Goal: Task Accomplishment & Management: Manage account settings

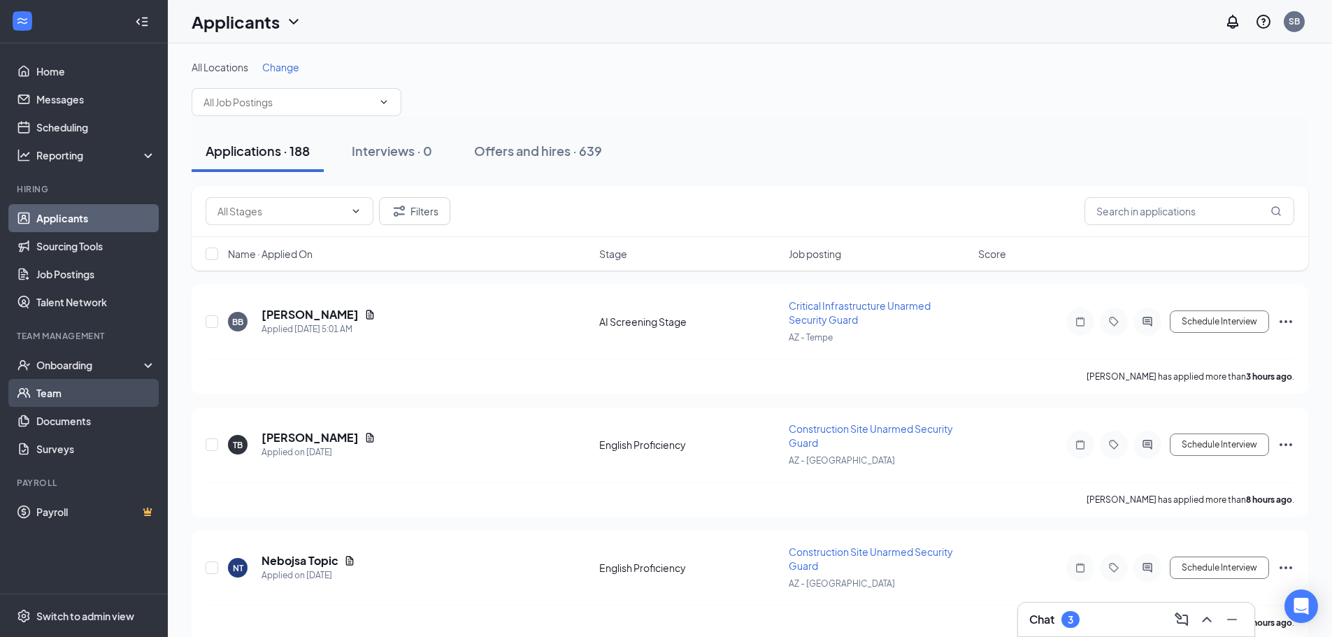
click at [56, 384] on link "Team" at bounding box center [96, 393] width 120 height 28
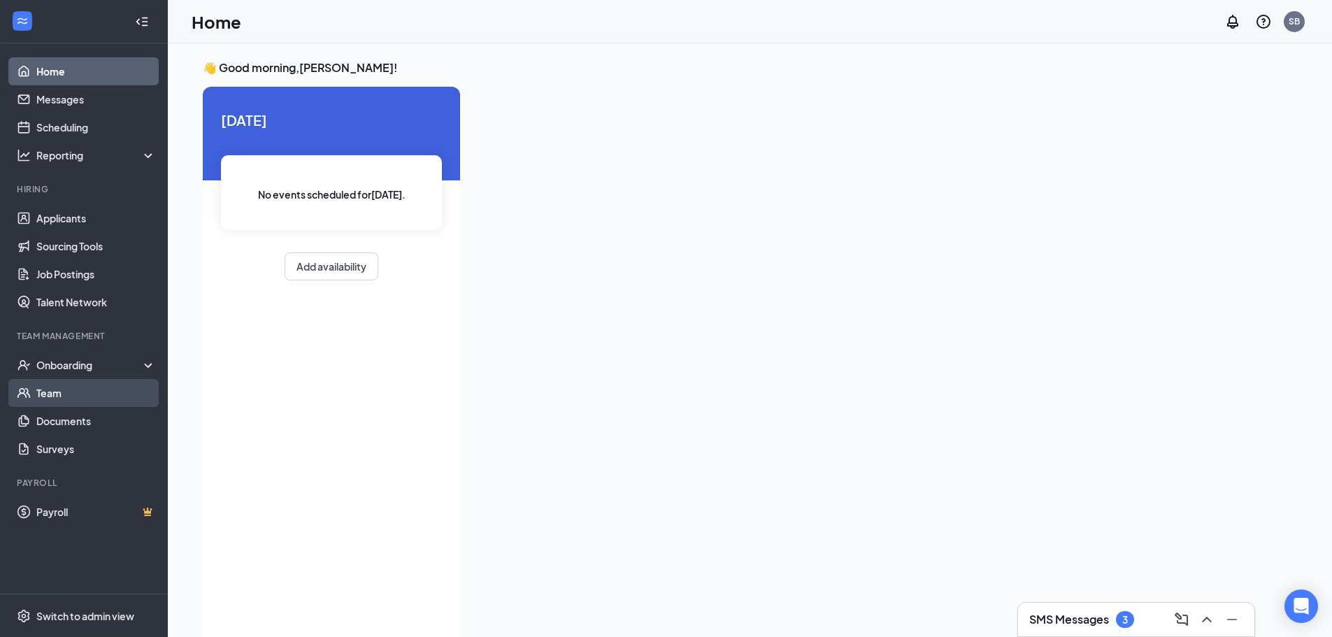
drag, startPoint x: 56, startPoint y: 394, endPoint x: 73, endPoint y: 406, distance: 20.2
click at [56, 394] on link "Team" at bounding box center [96, 393] width 120 height 28
click at [1071, 612] on h3 "SMS Messages" at bounding box center [1070, 619] width 80 height 15
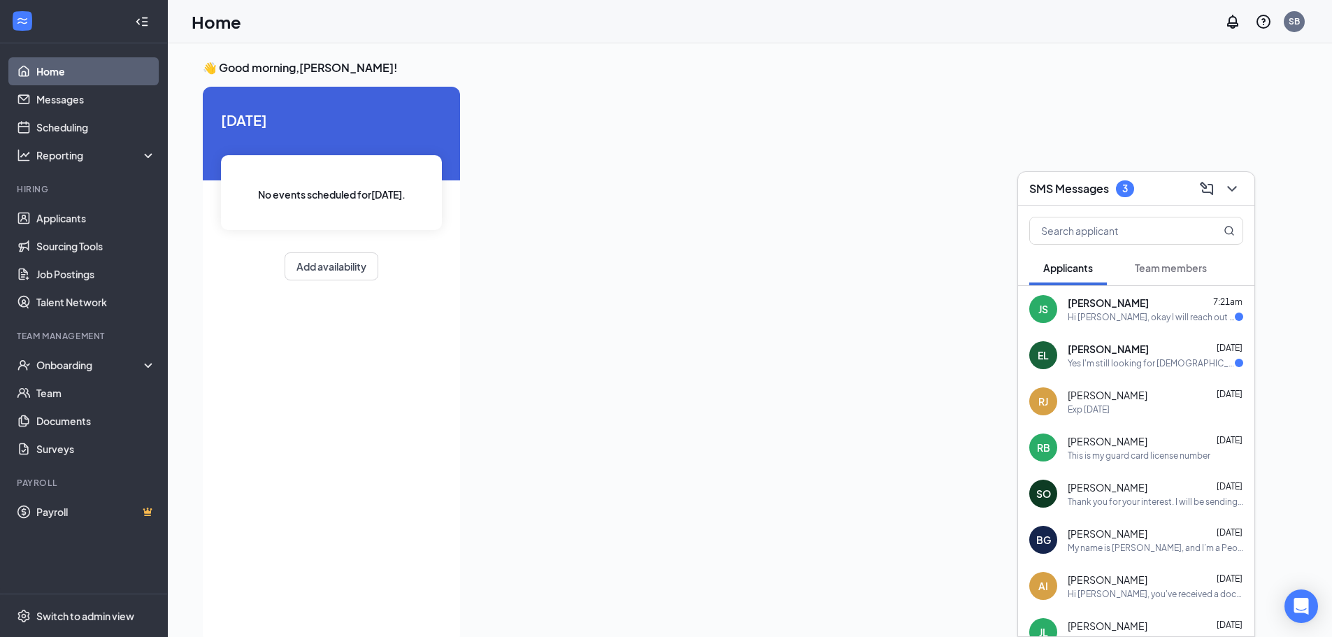
click at [1118, 303] on span "Jacob Sanders" at bounding box center [1108, 303] width 81 height 14
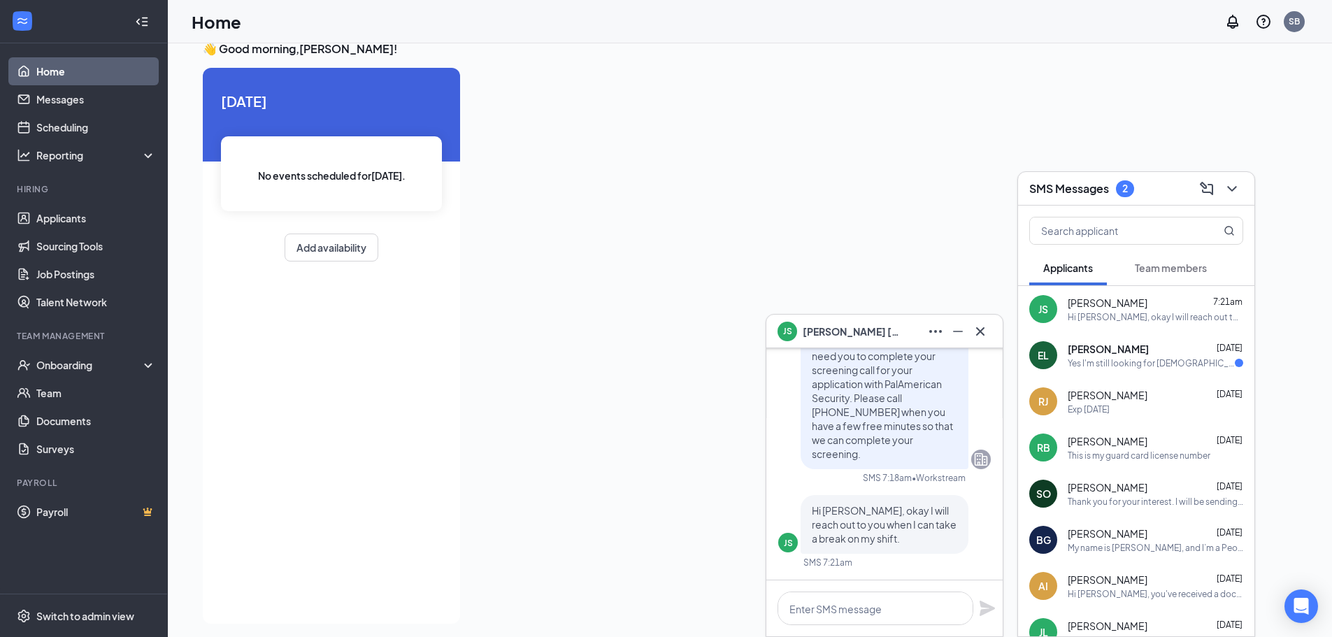
scroll to position [29, 0]
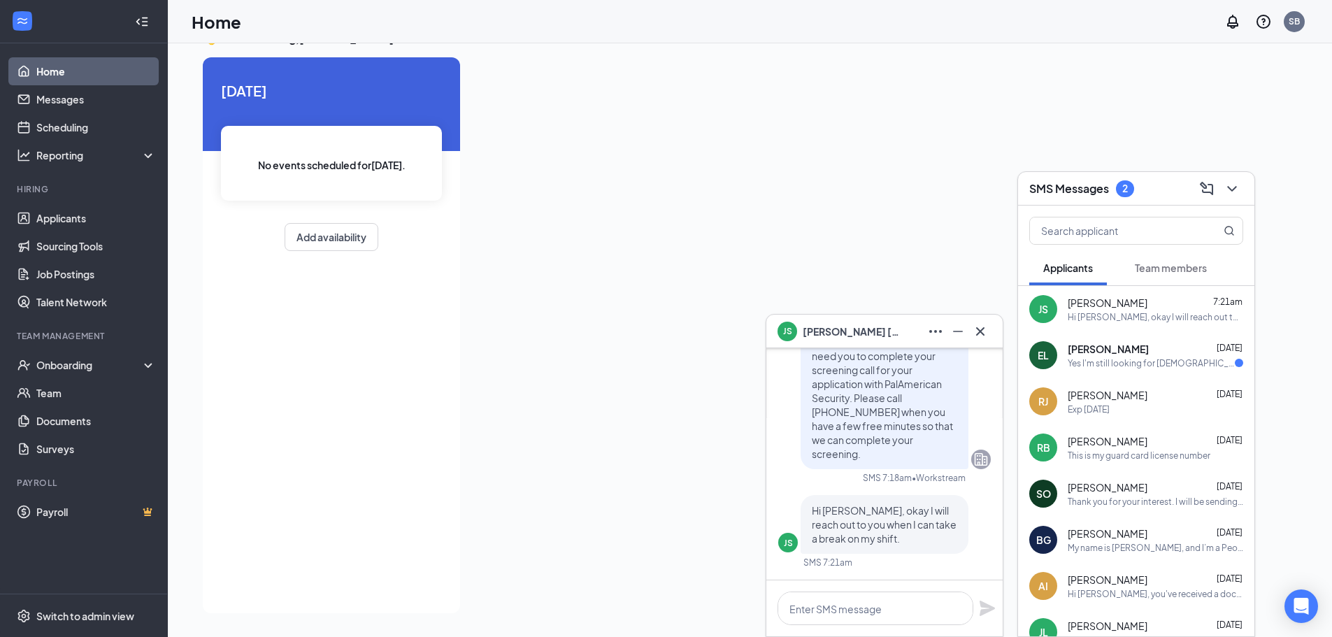
click at [1111, 354] on span "[PERSON_NAME]" at bounding box center [1108, 349] width 81 height 14
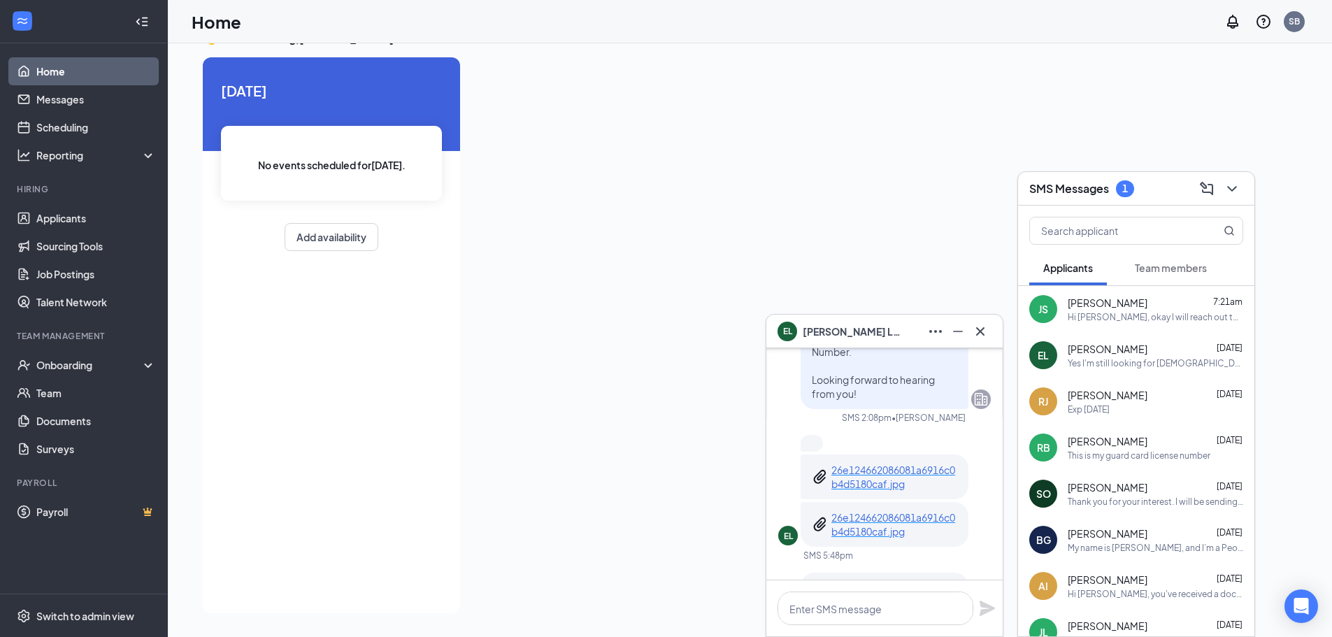
scroll to position [-210, 0]
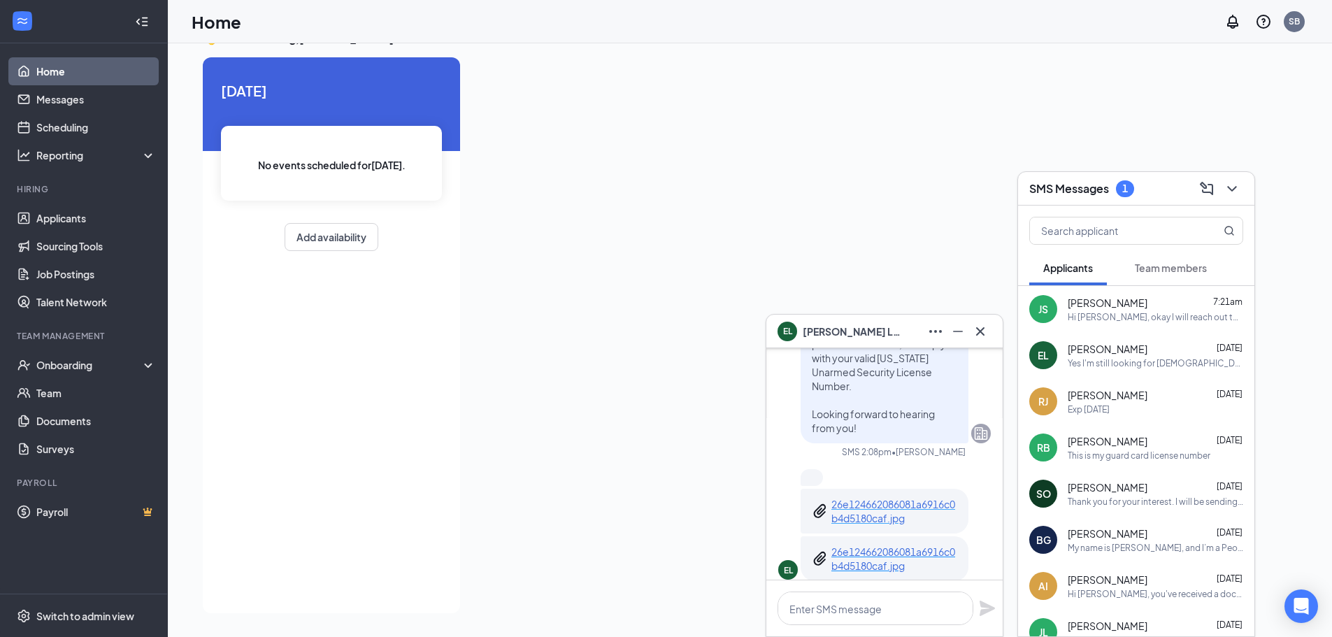
click at [881, 525] on p "26e124662086081a6916c0b4d5180caf.jpg" at bounding box center [895, 511] width 126 height 28
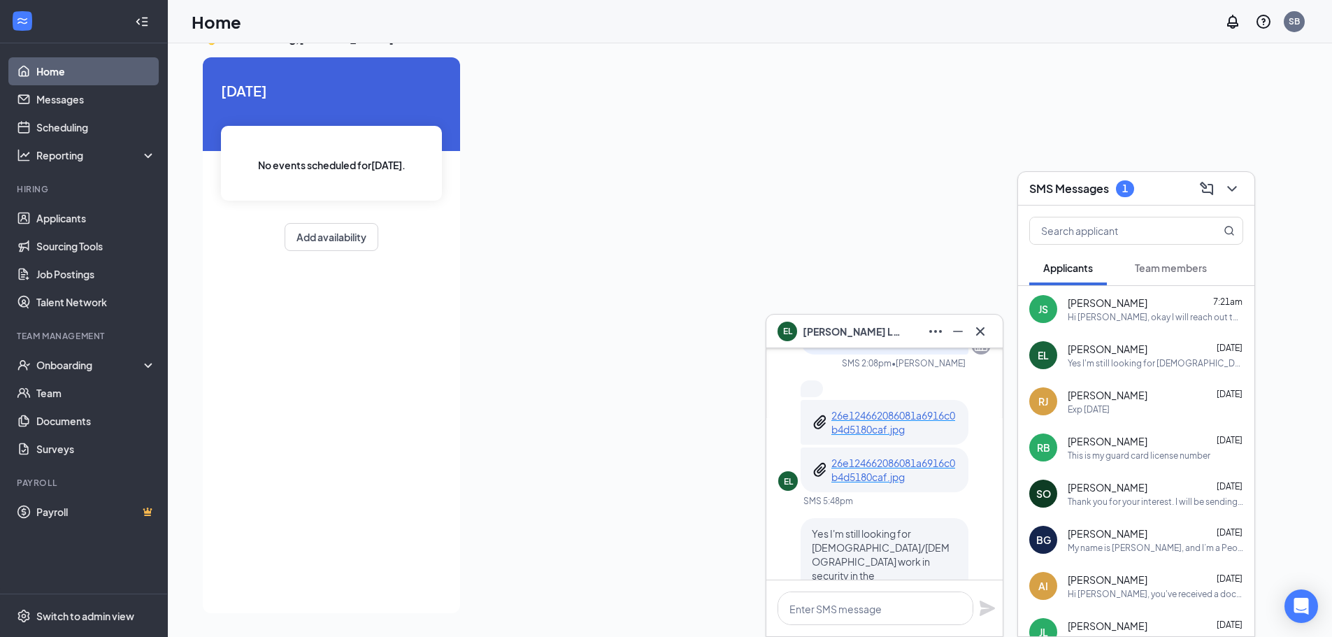
scroll to position [0, 0]
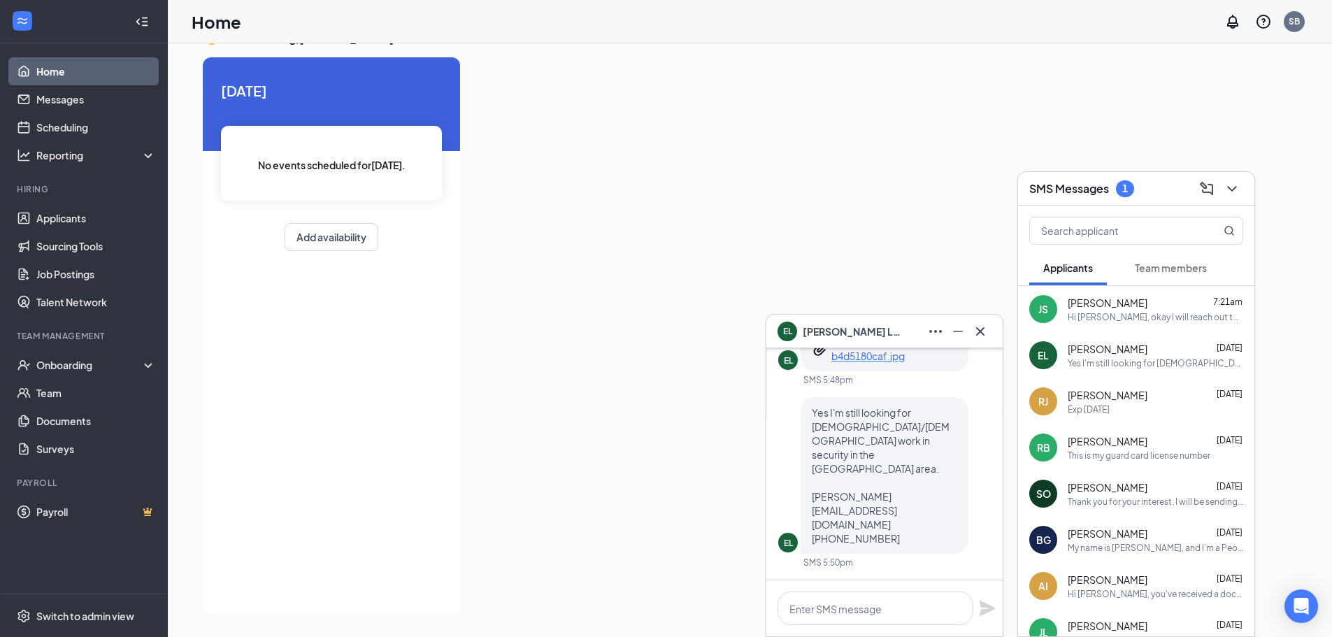
click at [1171, 266] on span "Team members" at bounding box center [1171, 268] width 72 height 13
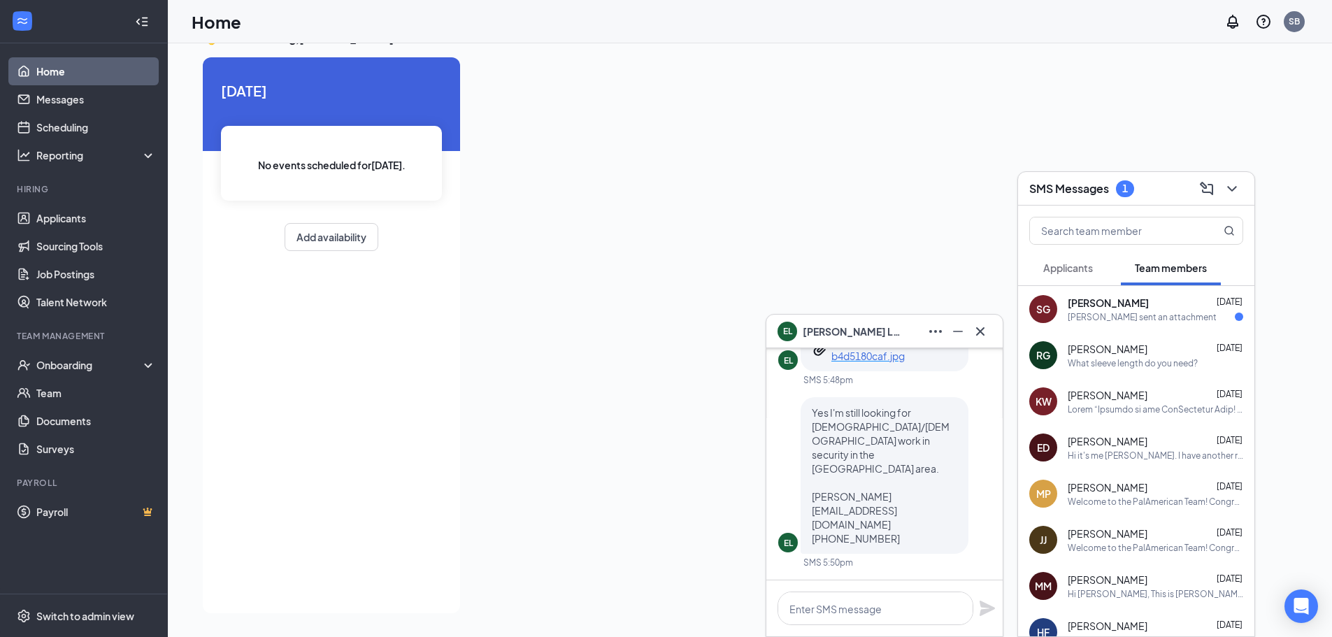
click at [1116, 303] on span "[PERSON_NAME]" at bounding box center [1108, 303] width 81 height 14
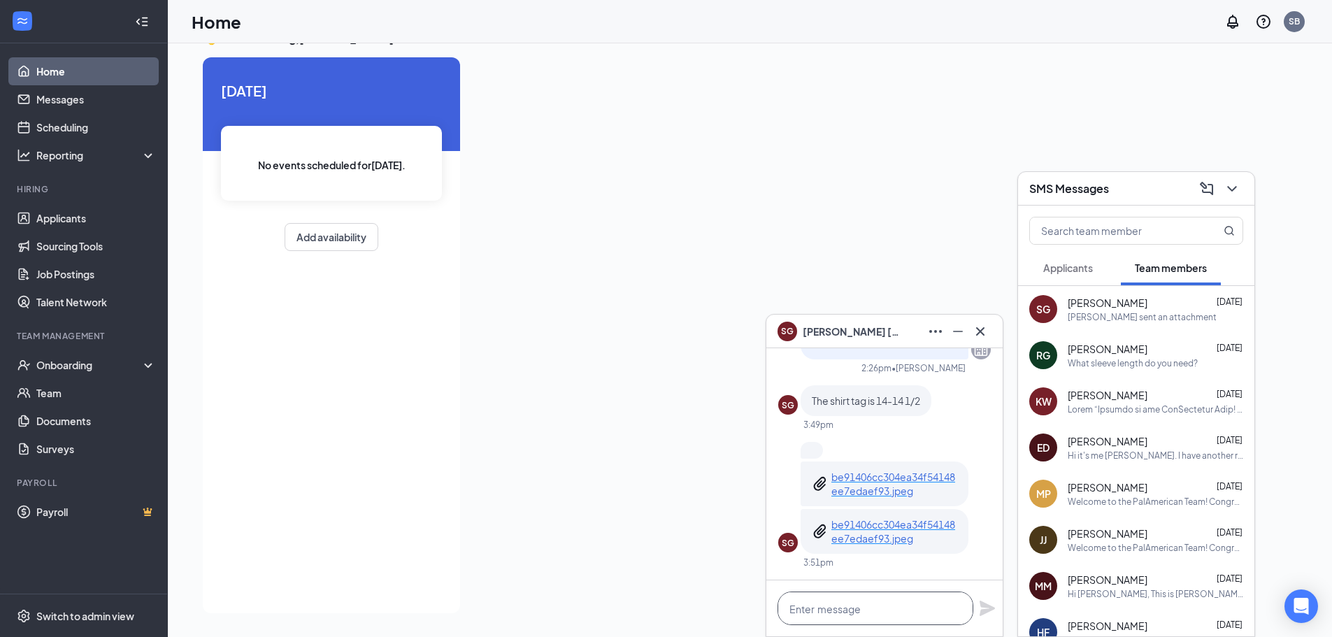
click at [876, 610] on textarea at bounding box center [876, 609] width 196 height 34
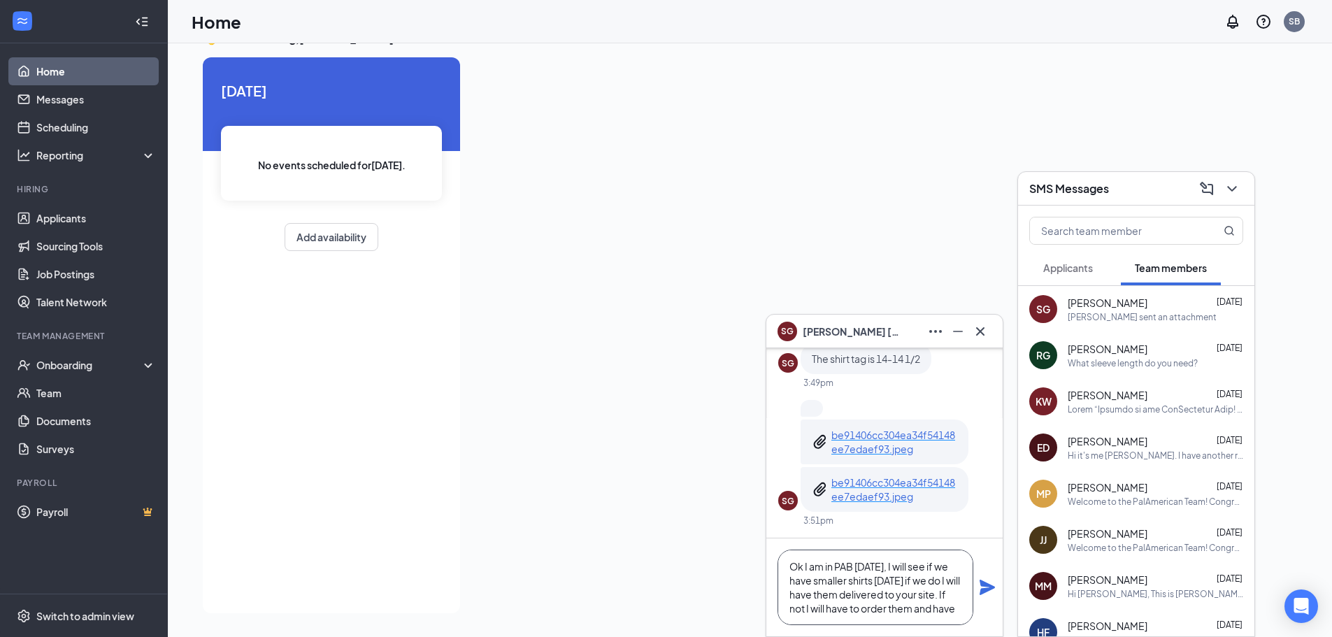
scroll to position [15, 0]
type textarea "Ok I am in PAB today, I will see if we have smaller shirts tomorrow if we do I …"
click at [985, 584] on icon "Plane" at bounding box center [987, 587] width 15 height 15
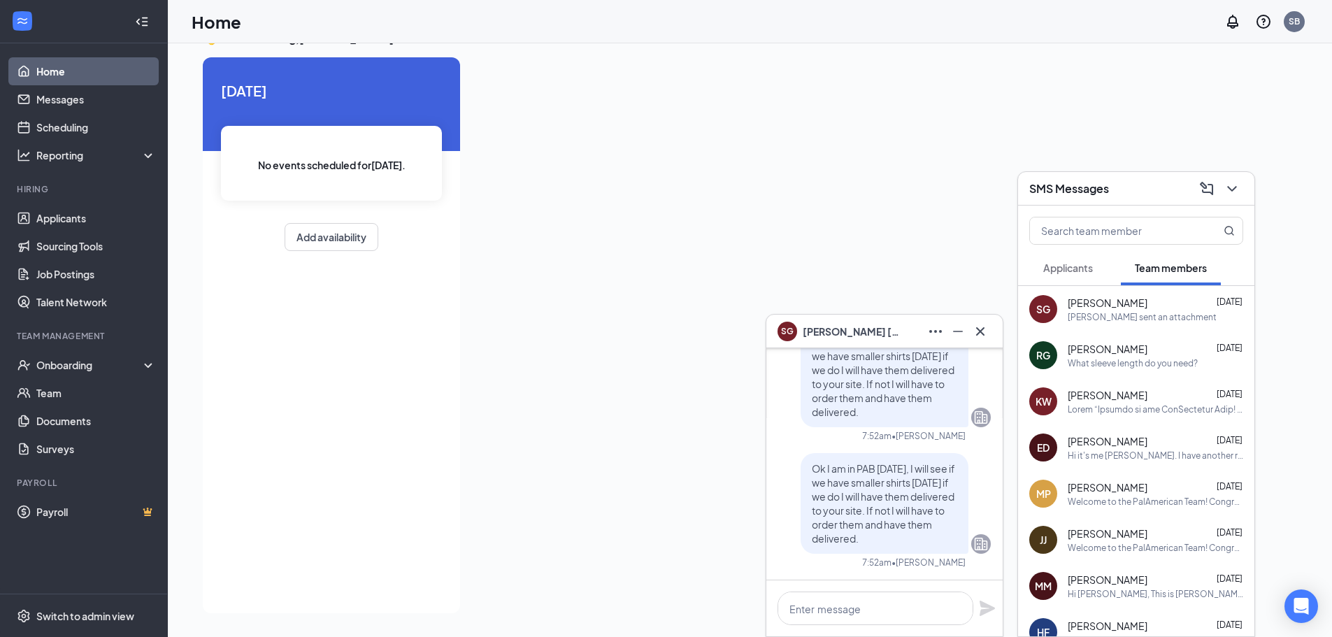
click at [1071, 266] on span "Applicants" at bounding box center [1069, 268] width 50 height 13
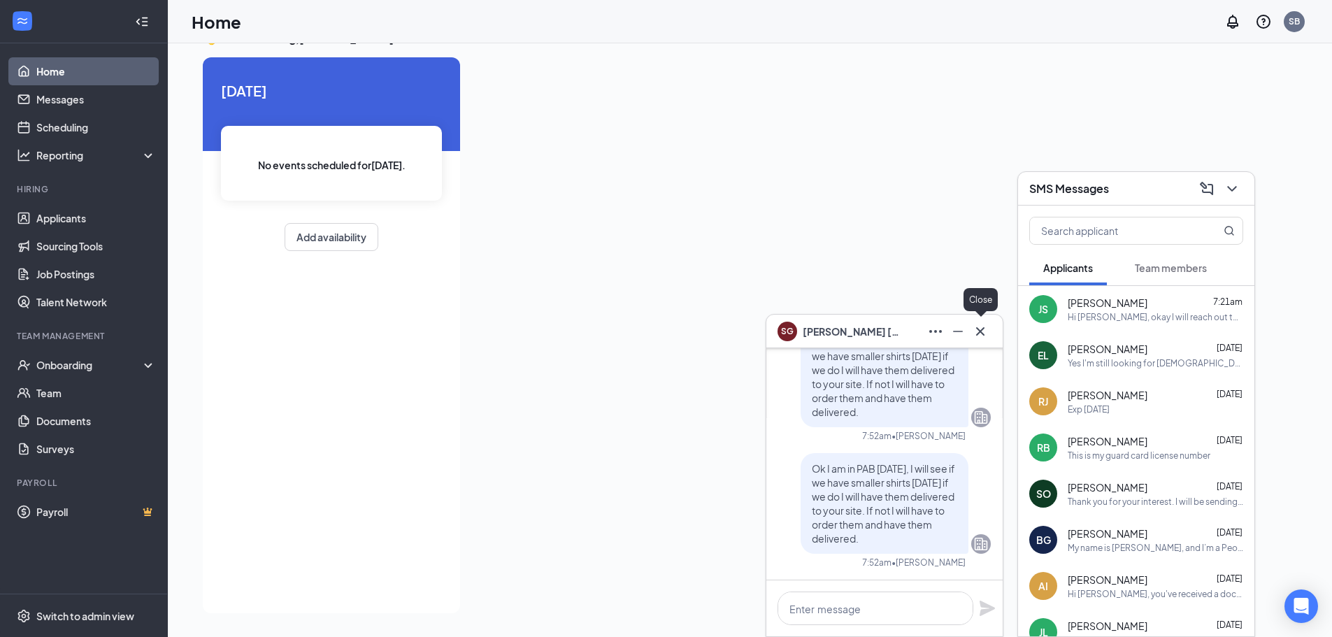
click at [990, 334] on button at bounding box center [980, 331] width 22 height 22
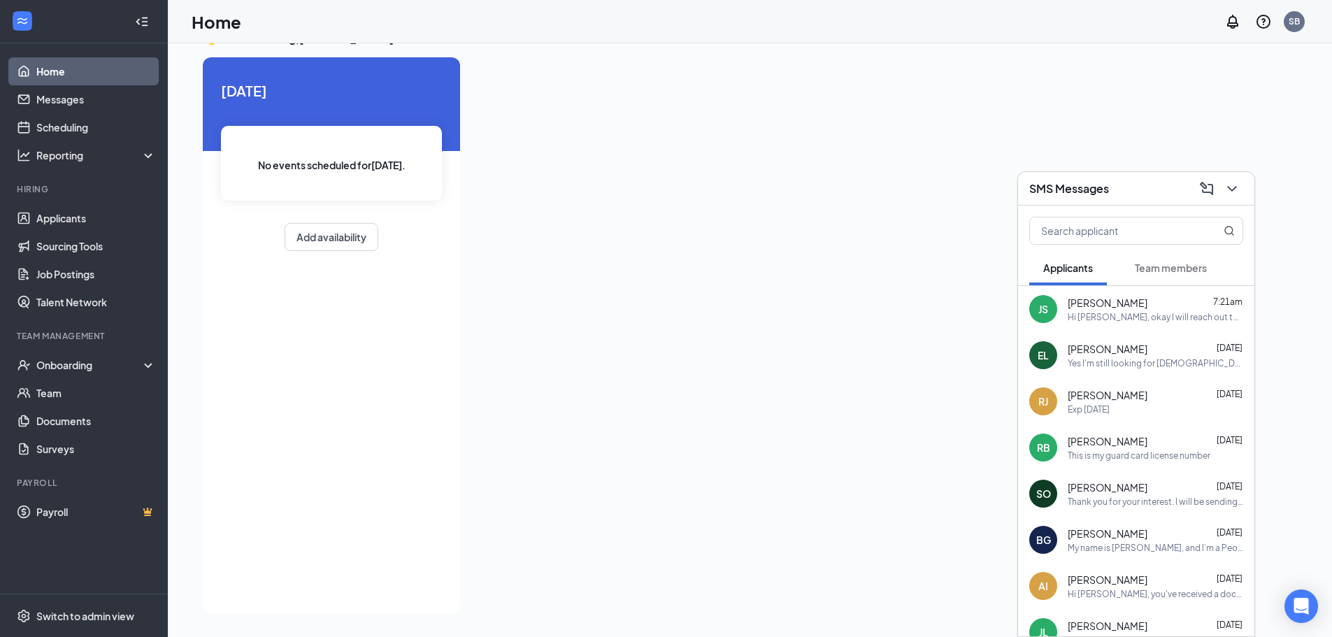
click at [1116, 350] on span "[PERSON_NAME]" at bounding box center [1108, 349] width 80 height 14
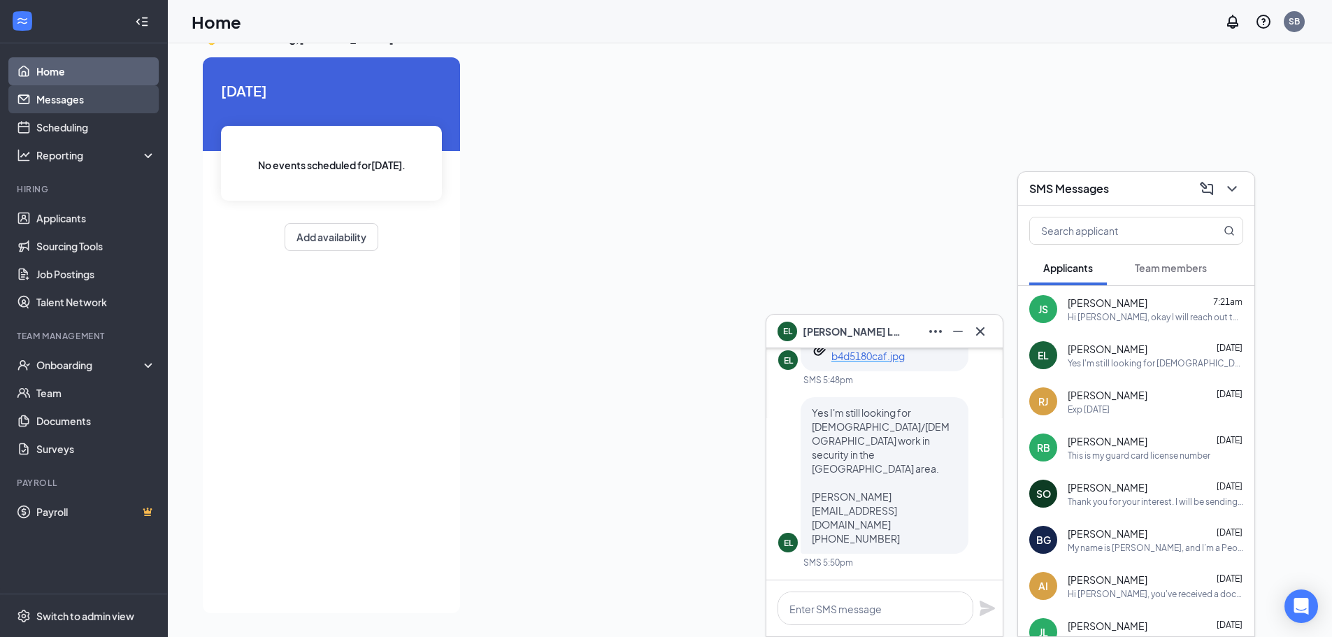
click at [55, 98] on link "Messages" at bounding box center [96, 99] width 120 height 28
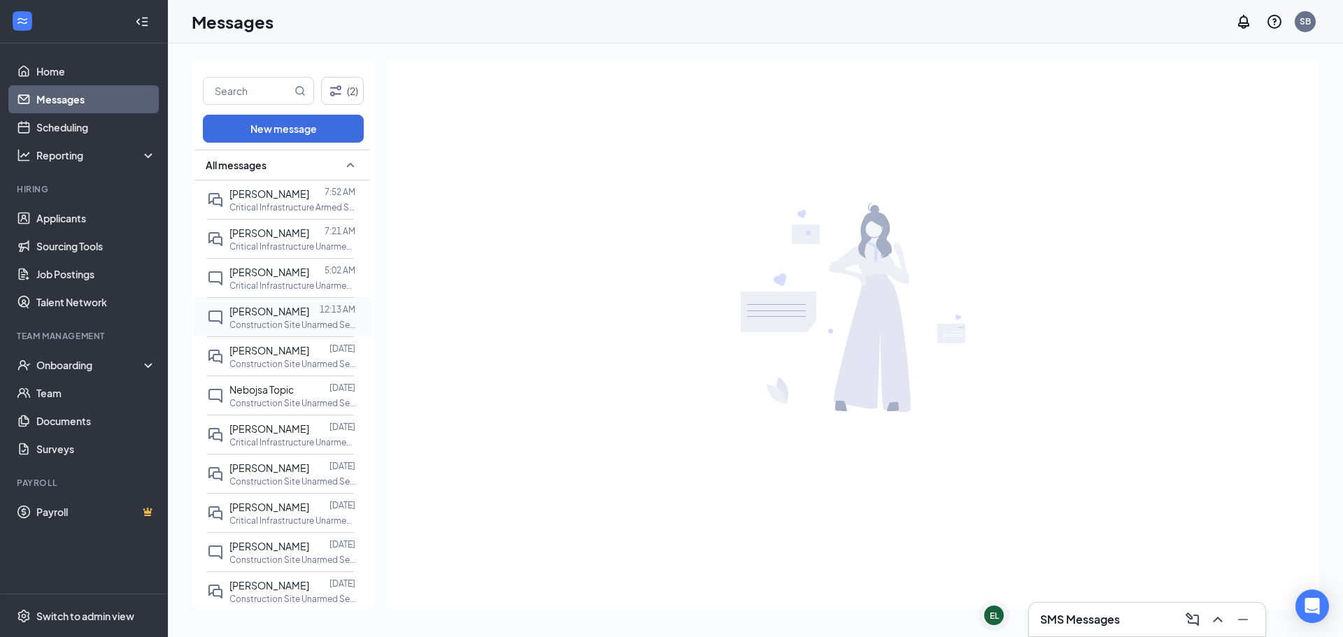
click at [255, 319] on p "Construction Site Unarmed Security Guard at AZ - Phoenix" at bounding box center [292, 325] width 126 height 12
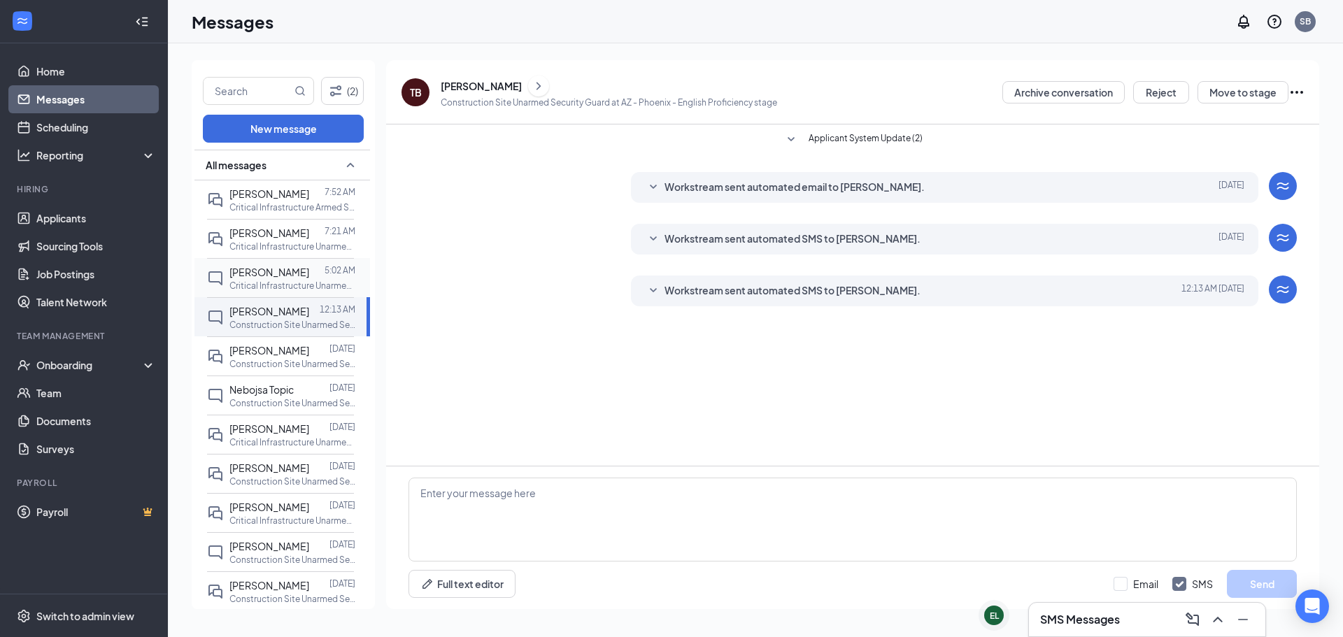
click at [256, 272] on span "[PERSON_NAME]" at bounding box center [269, 272] width 80 height 13
click at [258, 238] on span "Jacob Sanders" at bounding box center [269, 233] width 80 height 13
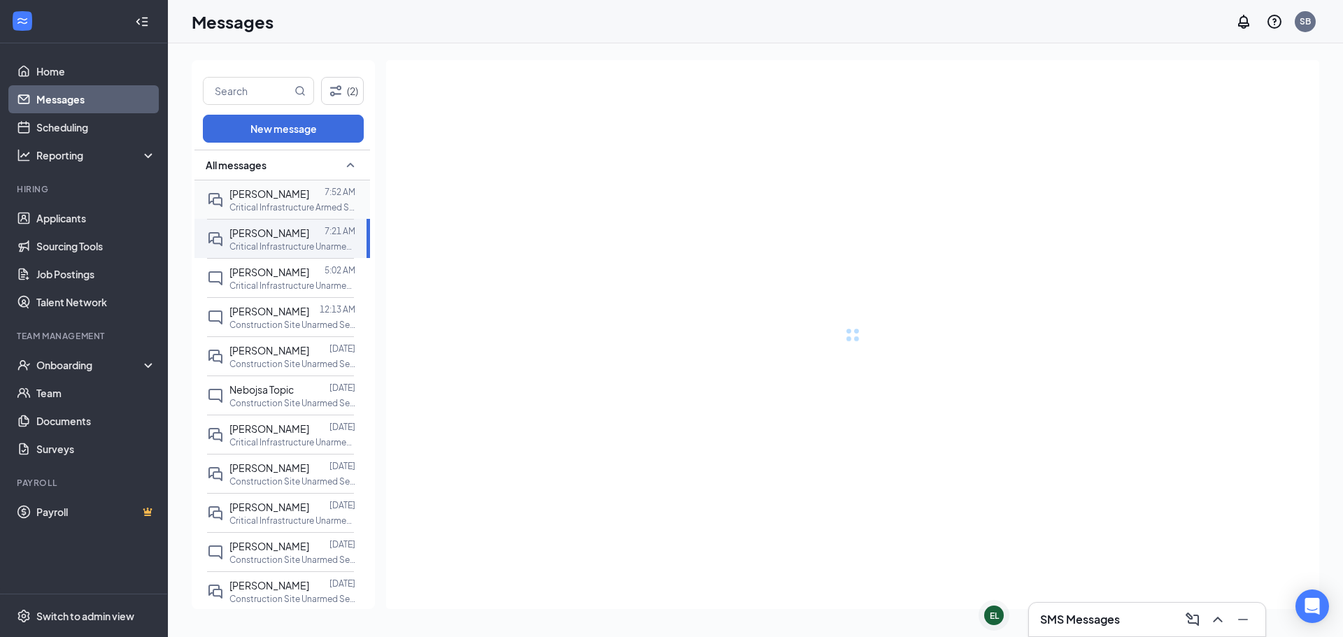
click at [252, 201] on div "[PERSON_NAME]" at bounding box center [269, 193] width 80 height 15
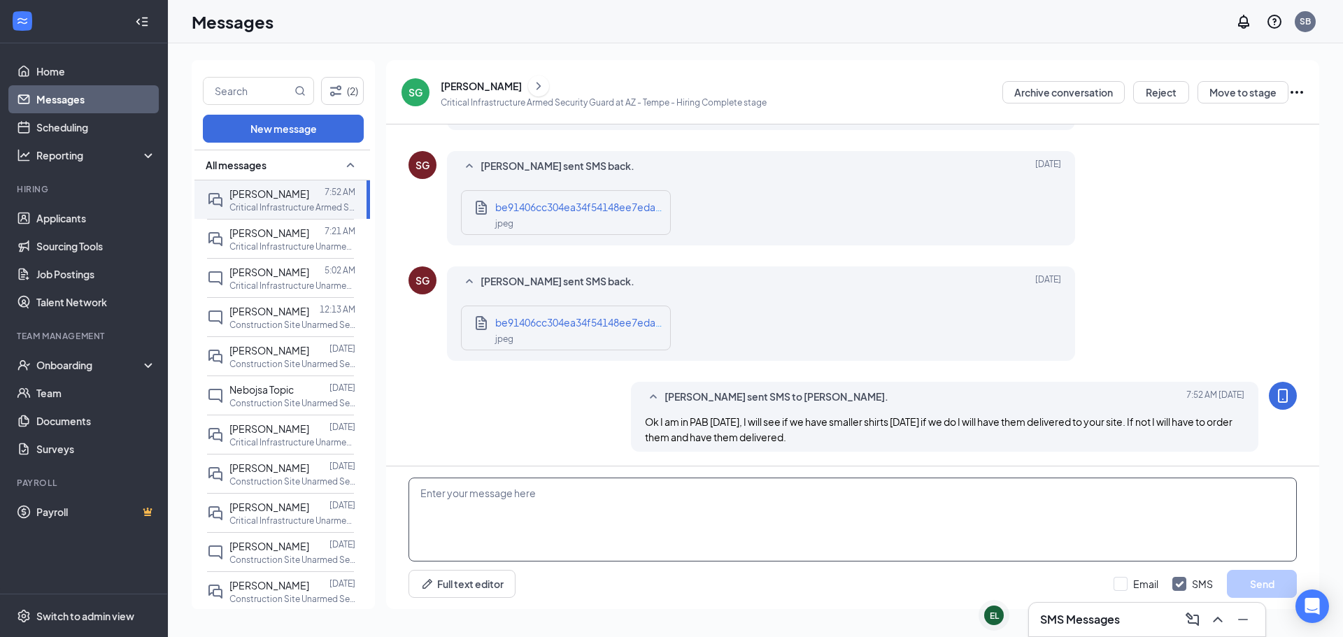
scroll to position [1040, 0]
click at [278, 364] on p "Construction Site Unarmed Security Guard at AZ - Phoenix" at bounding box center [292, 364] width 126 height 12
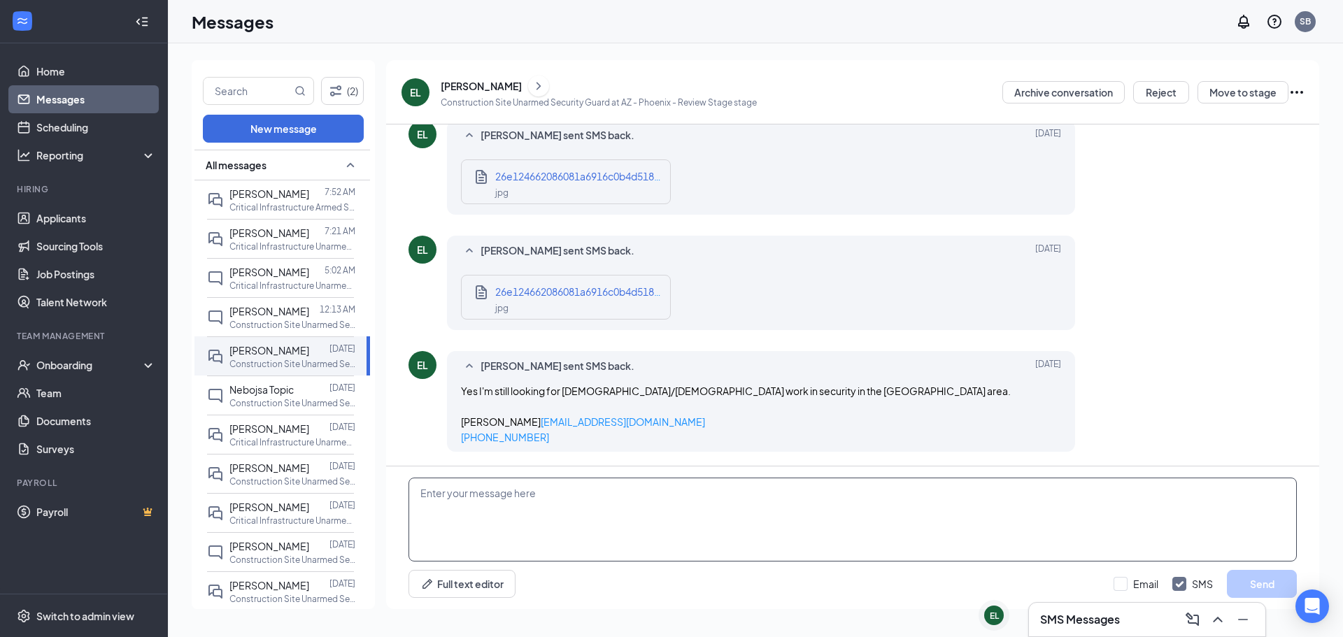
scroll to position [667, 0]
click at [504, 517] on textarea at bounding box center [852, 520] width 888 height 84
paste textarea ""Thank you for your interest. I will be sending you an email with the grooming …"
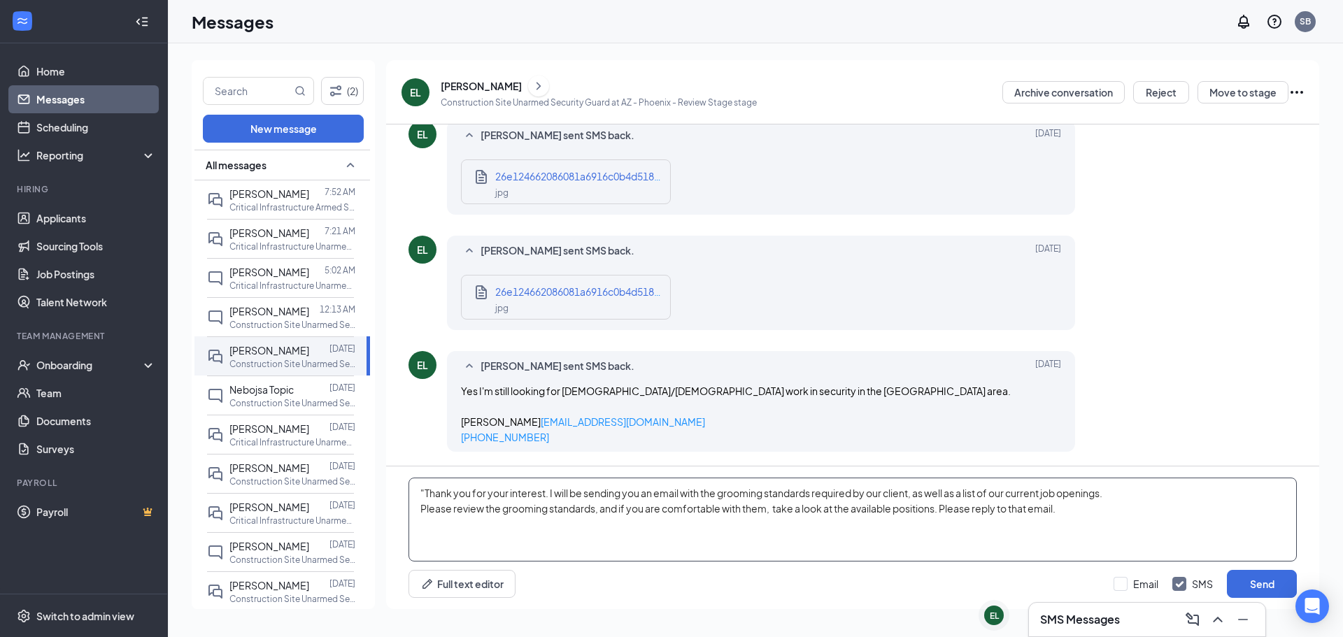
click at [425, 494] on textarea ""Thank you for your interest. I will be sending you an email with the grooming …" at bounding box center [852, 520] width 888 height 84
type textarea "Thank you for your interest. I will be sending you an email with the grooming s…"
click at [536, 87] on icon "ChevronRight" at bounding box center [538, 86] width 4 height 8
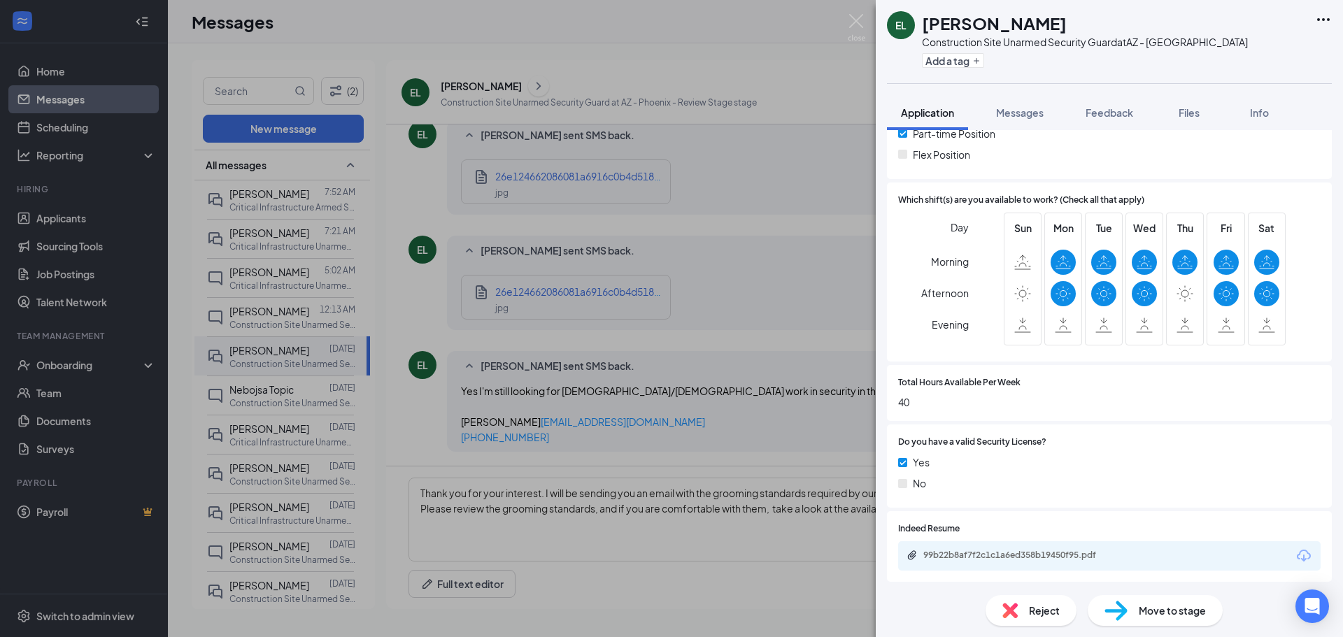
scroll to position [490, 0]
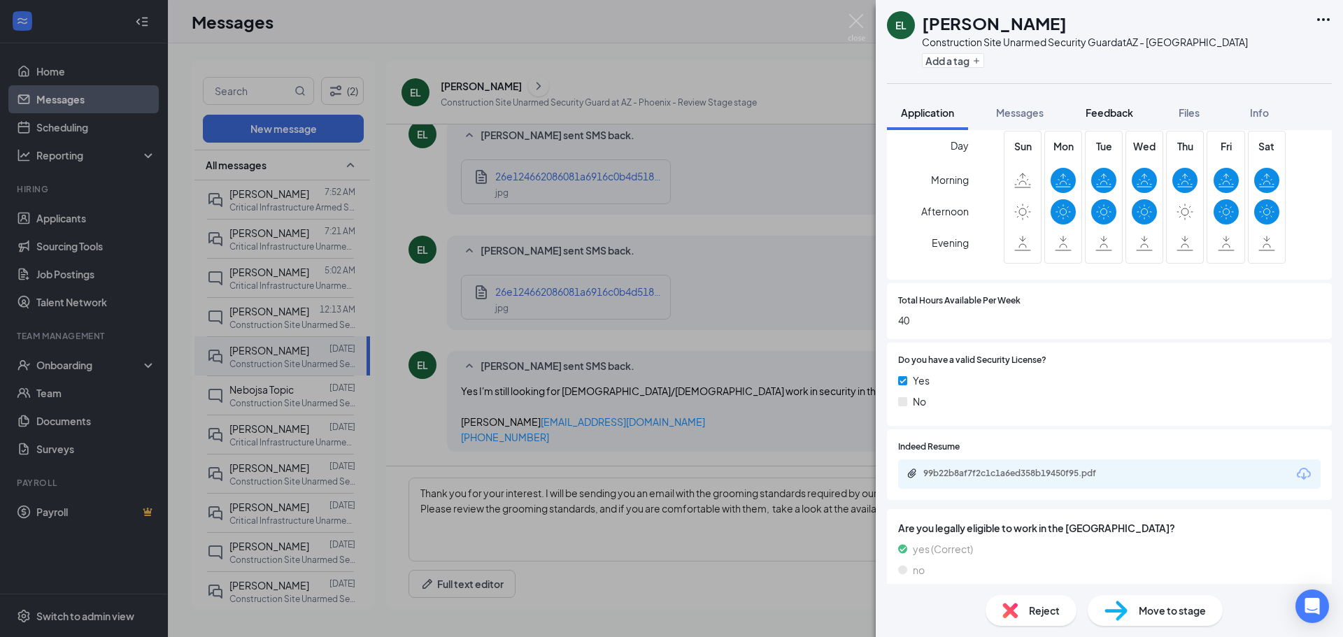
click at [1097, 115] on span "Feedback" at bounding box center [1109, 112] width 48 height 13
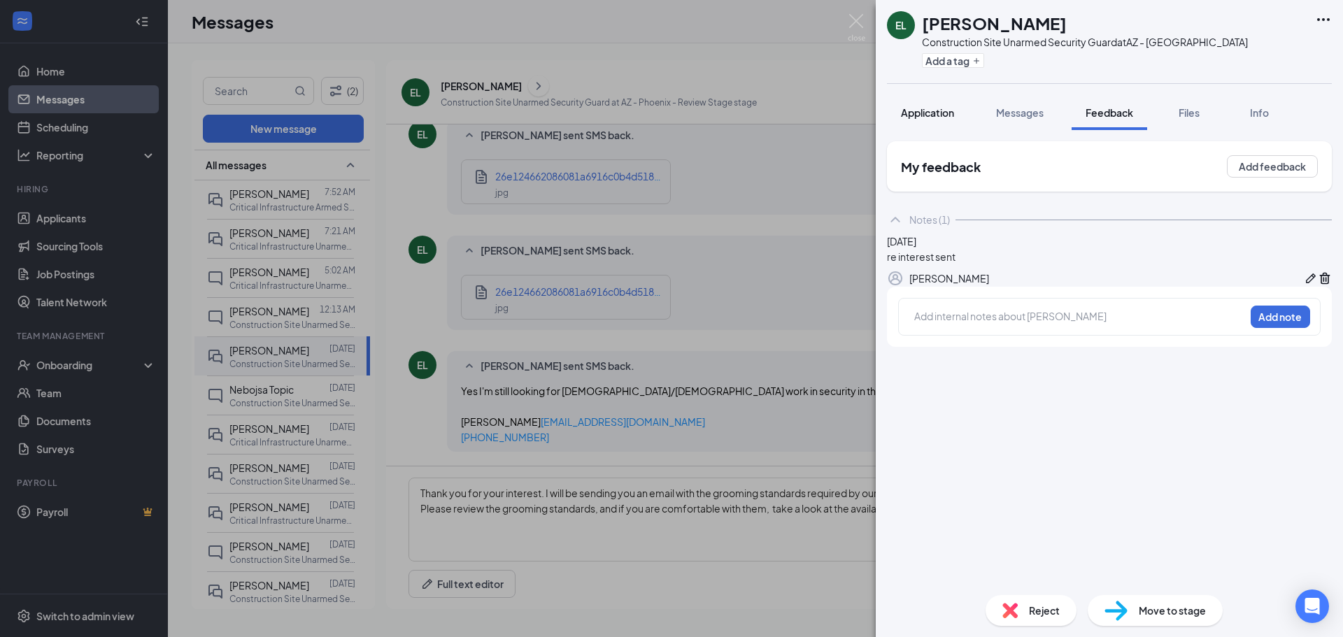
click at [941, 112] on span "Application" at bounding box center [927, 112] width 53 height 13
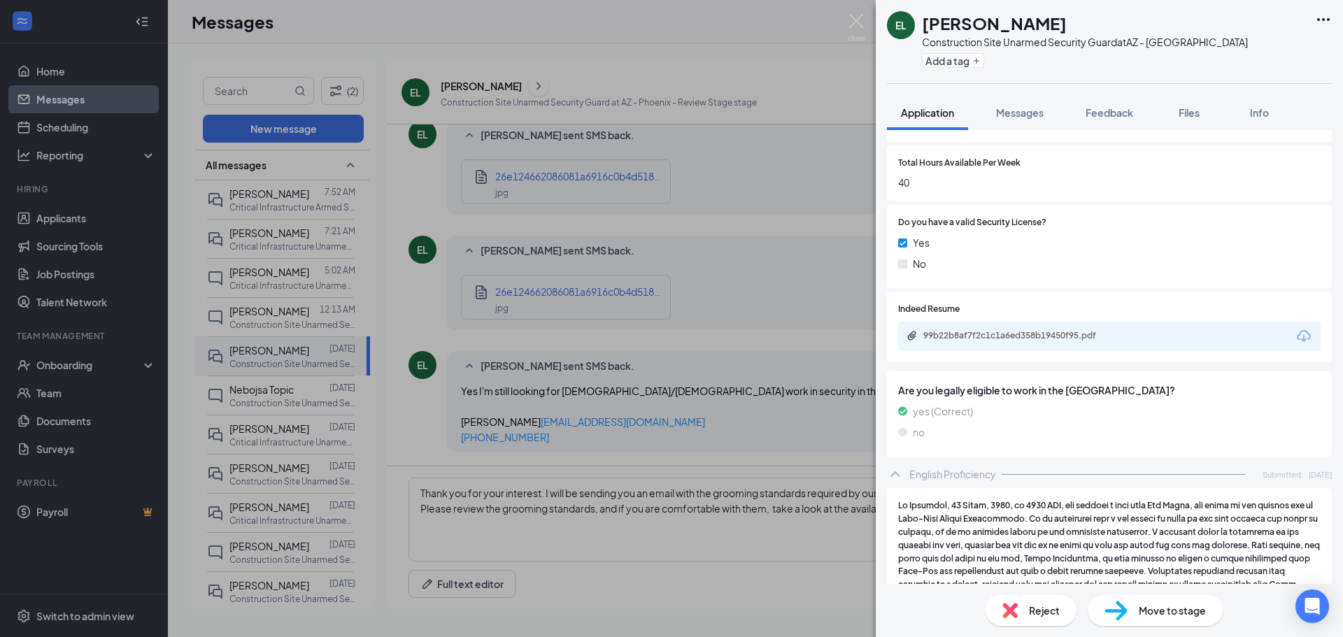
scroll to position [629, 0]
click at [1015, 335] on div "99b22b8af7f2c1c1a6ed358b19450f95.pdf" at bounding box center [1021, 333] width 196 height 11
click at [1125, 111] on span "Feedback" at bounding box center [1109, 112] width 48 height 13
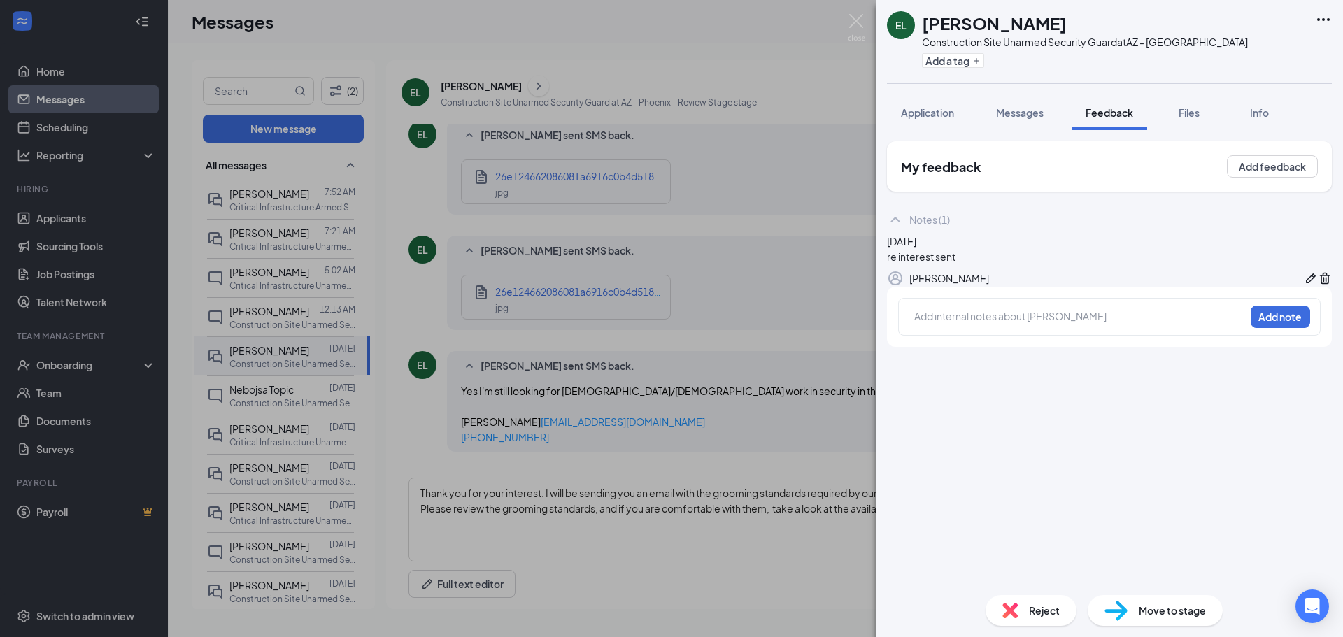
click at [969, 324] on div at bounding box center [1079, 316] width 329 height 15
click at [1270, 328] on button "Add note" at bounding box center [1280, 317] width 59 height 22
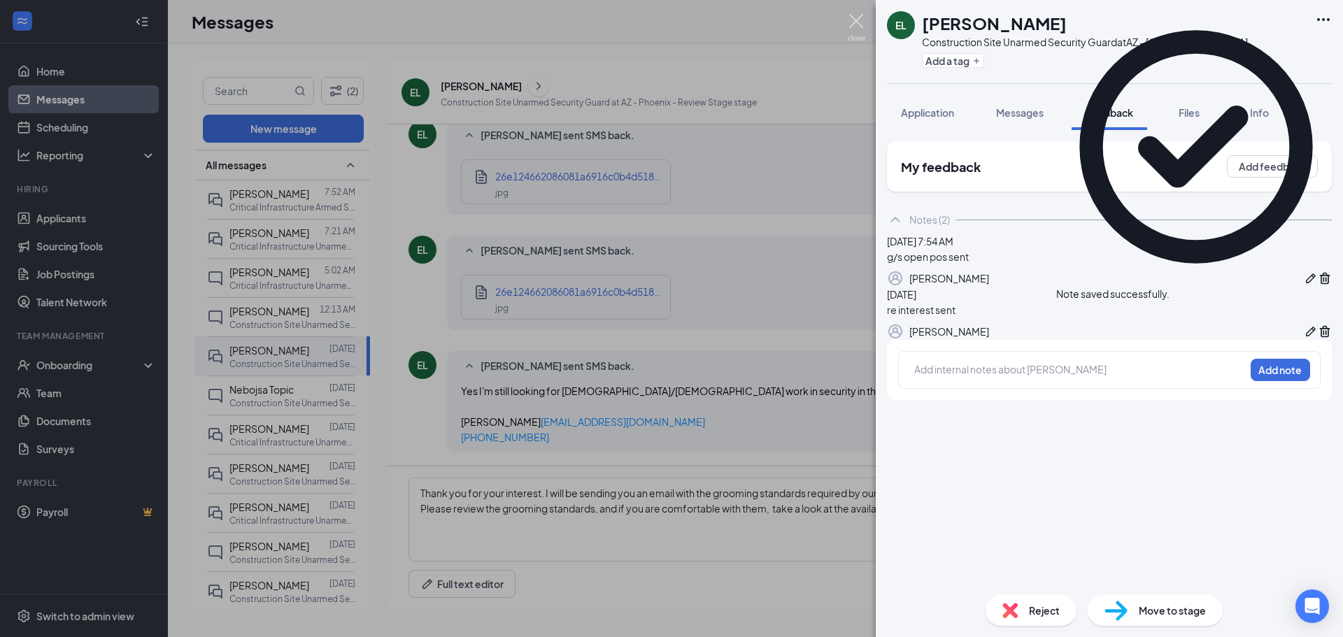
click at [860, 22] on img at bounding box center [856, 27] width 17 height 27
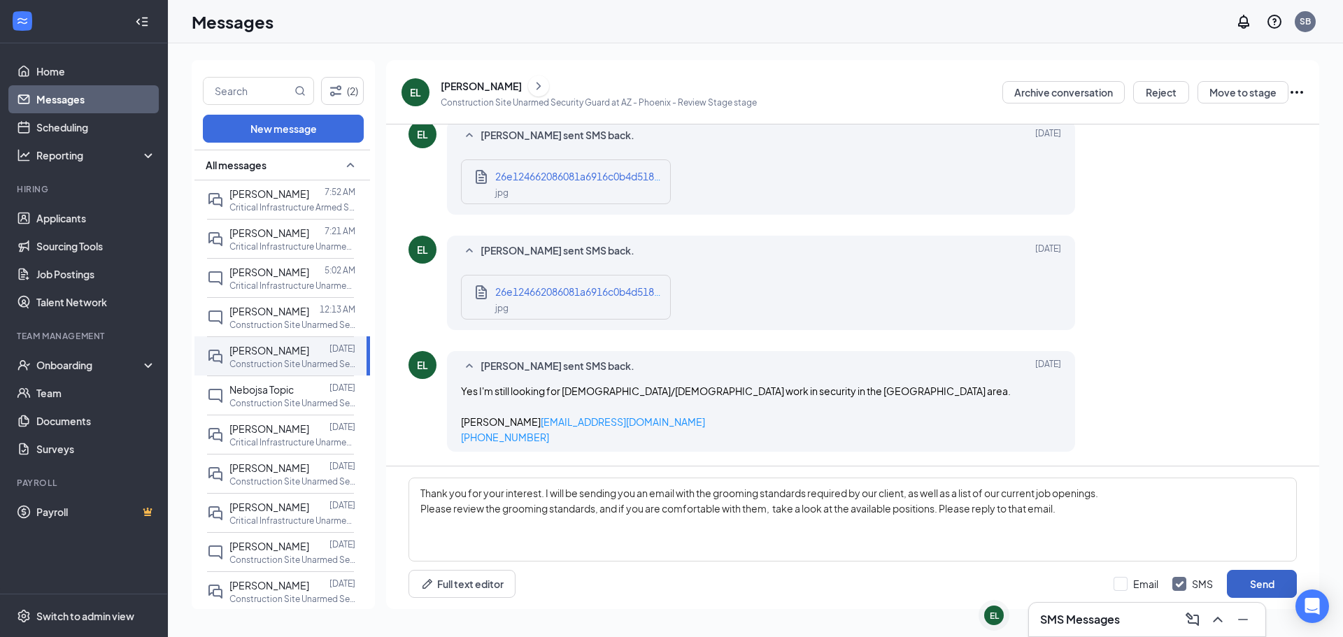
click at [1271, 581] on button "Send" at bounding box center [1262, 584] width 70 height 28
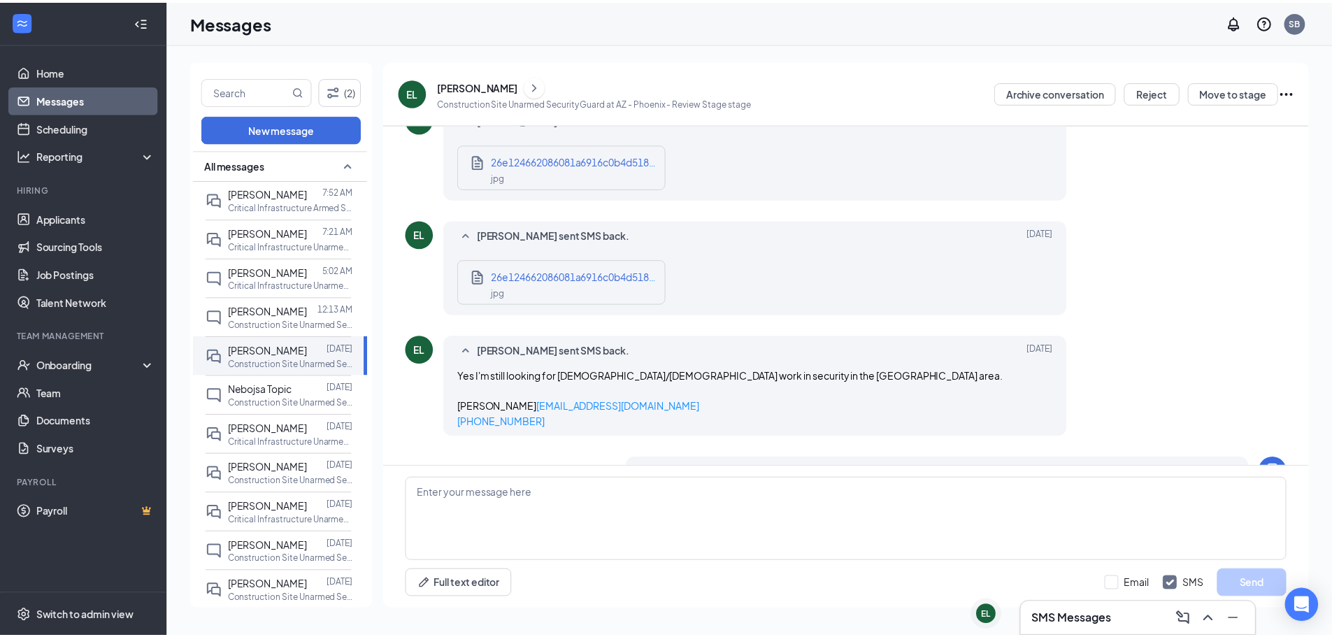
scroll to position [788, 0]
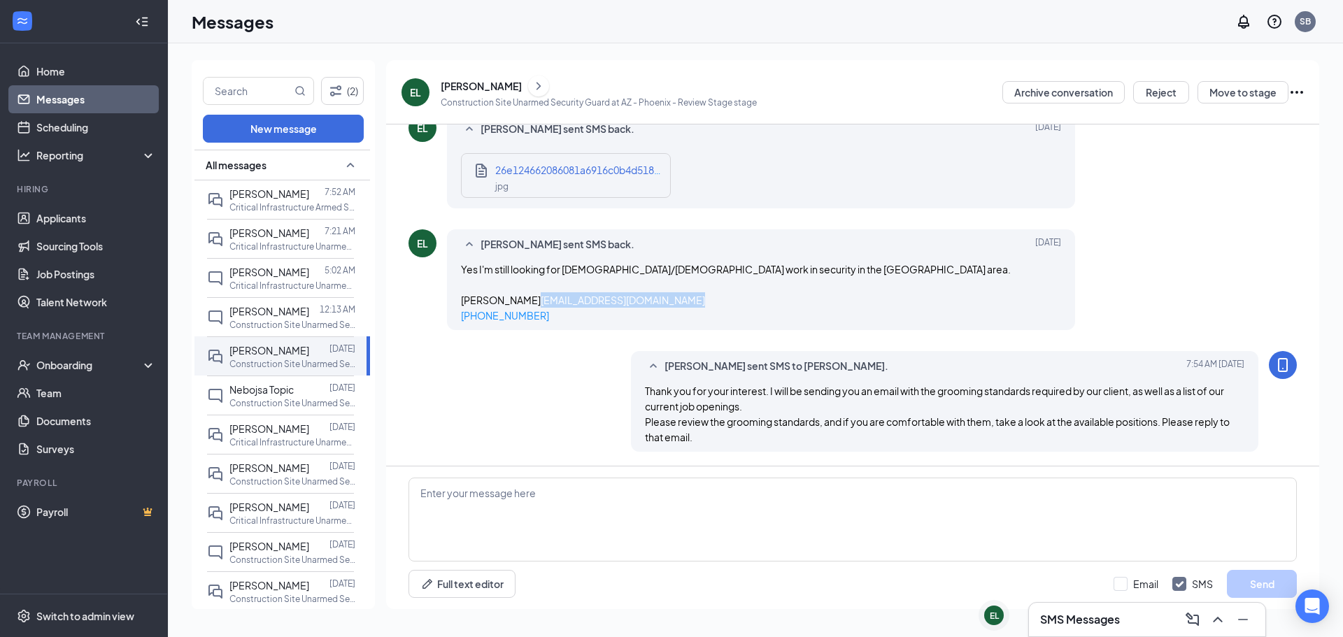
drag, startPoint x: 637, startPoint y: 307, endPoint x: 462, endPoint y: 306, distance: 175.6
click at [462, 306] on div "Yes I'm still looking for full time/part time work in security in the Phoenix A…" at bounding box center [761, 293] width 600 height 62
copy link "finalfantasy2040@outlook.com"
click at [57, 214] on link "Applicants" at bounding box center [96, 218] width 120 height 28
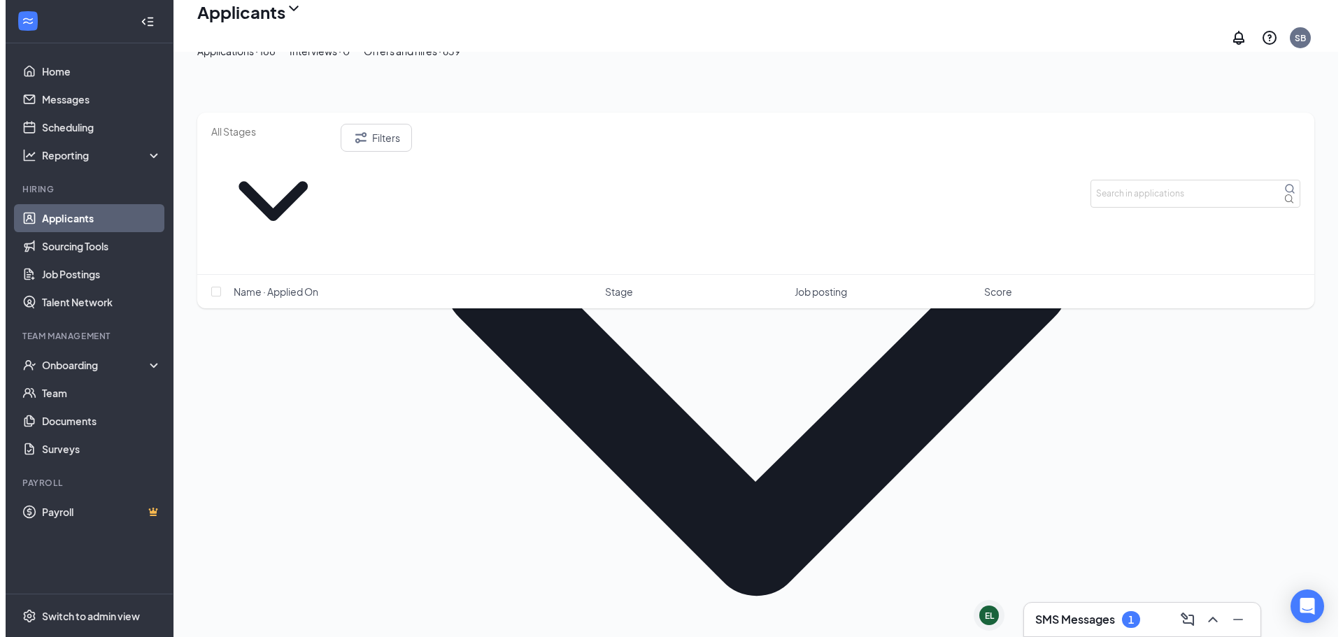
scroll to position [280, 0]
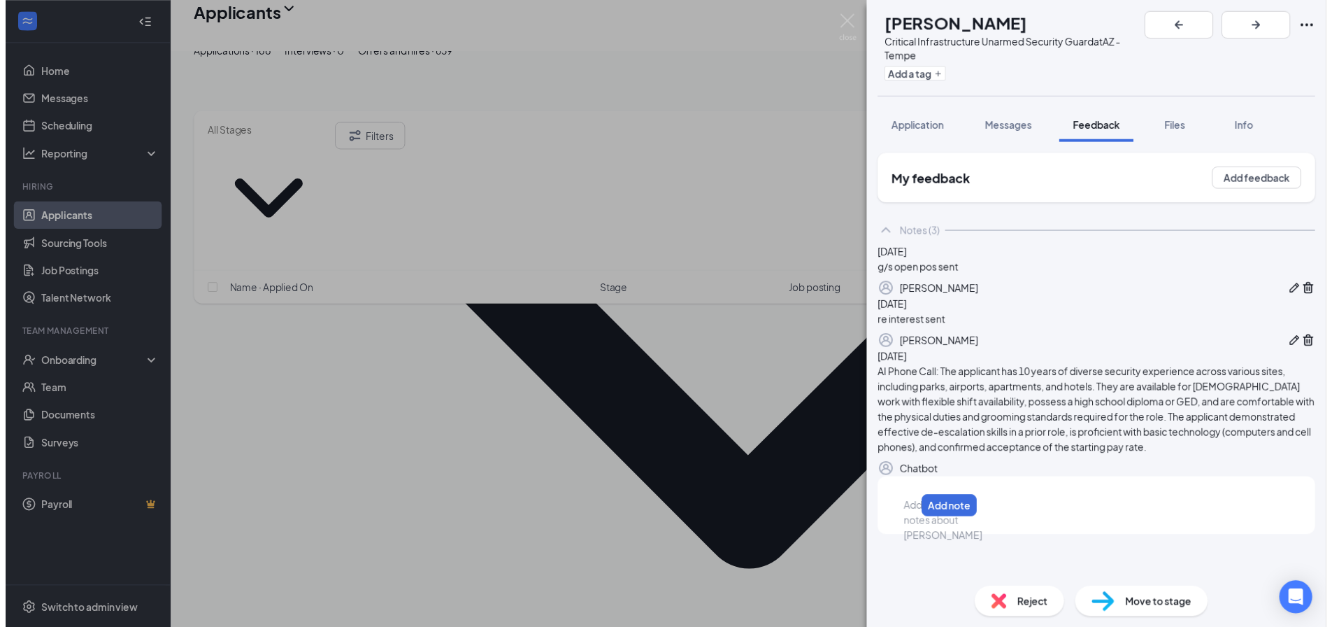
scroll to position [78, 0]
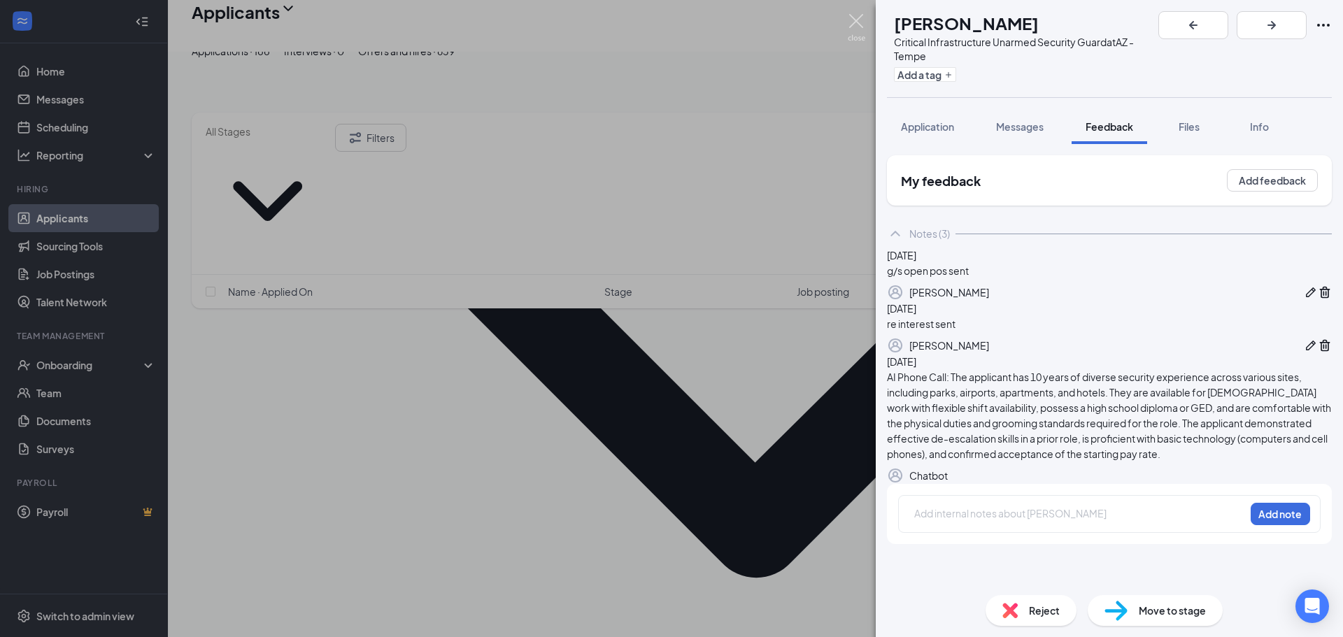
click at [858, 18] on img at bounding box center [856, 27] width 17 height 27
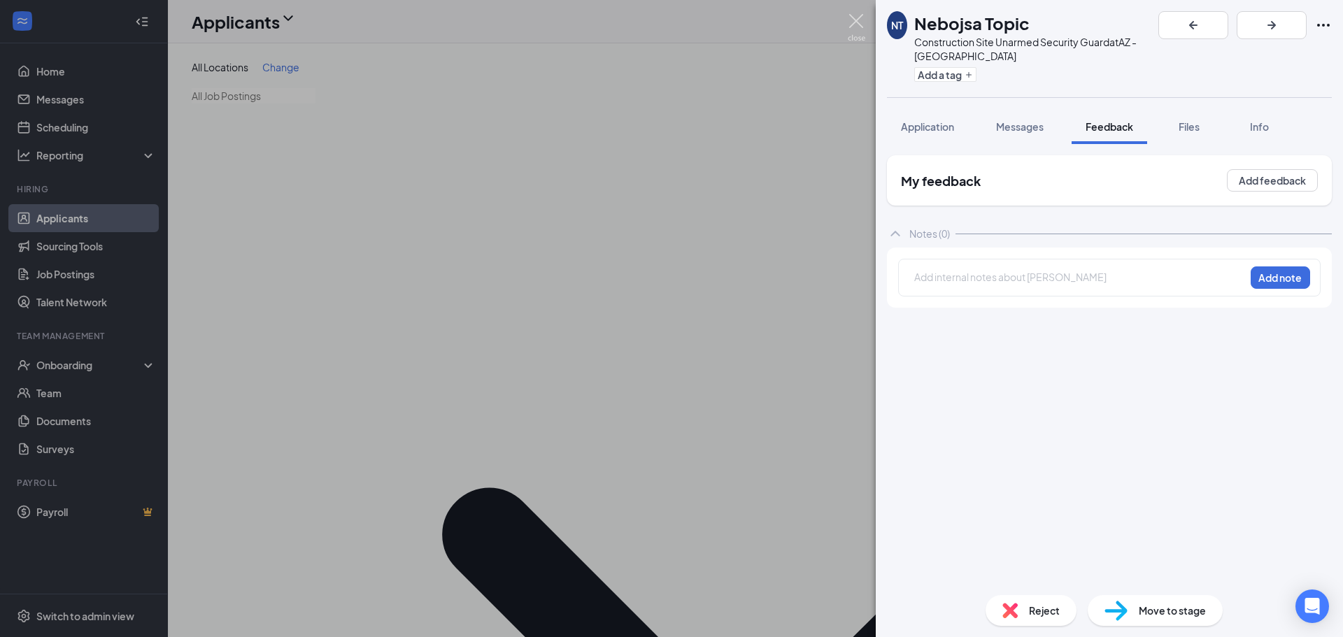
click at [863, 19] on img at bounding box center [856, 27] width 17 height 27
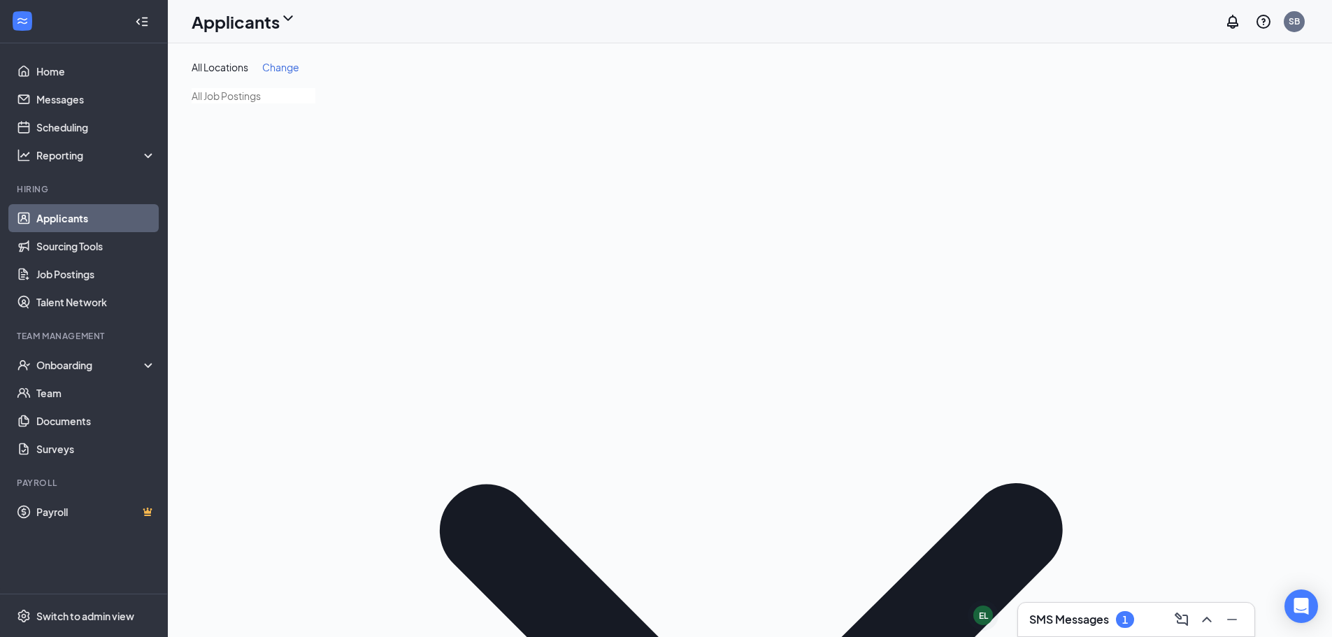
click at [1071, 618] on h3 "SMS Messages" at bounding box center [1070, 619] width 80 height 15
click at [1081, 623] on h3 "SMS Messages" at bounding box center [1070, 619] width 80 height 15
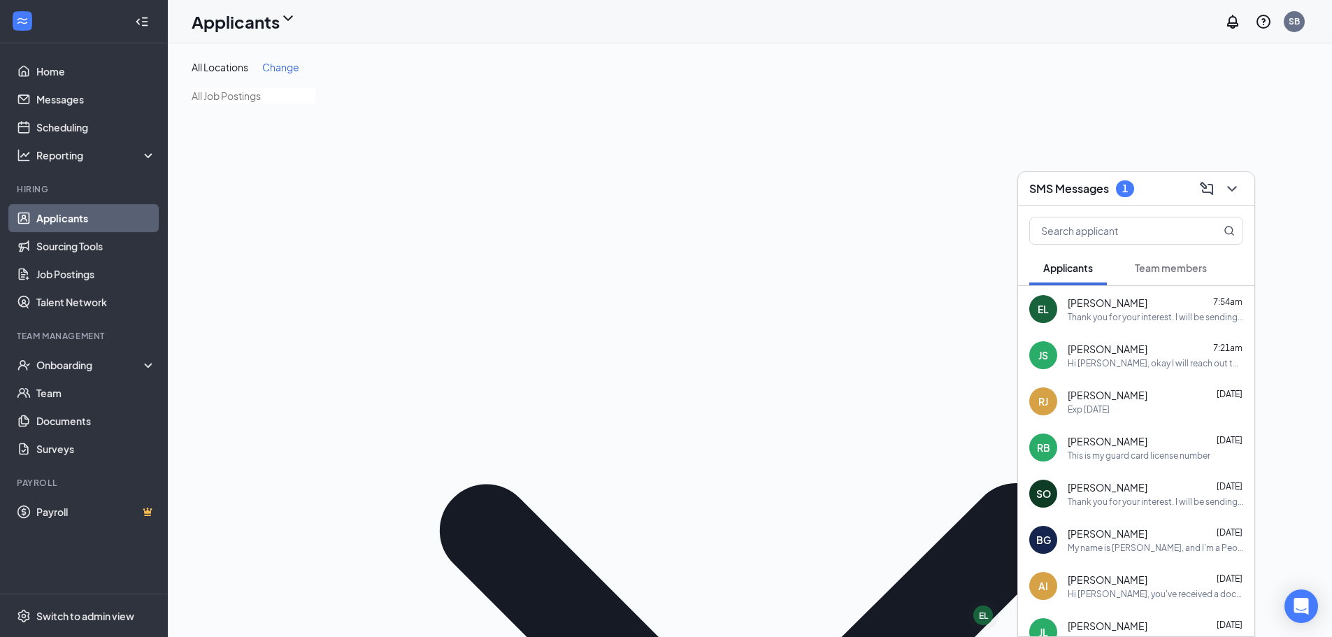
click at [1174, 266] on span "Team members" at bounding box center [1171, 268] width 72 height 13
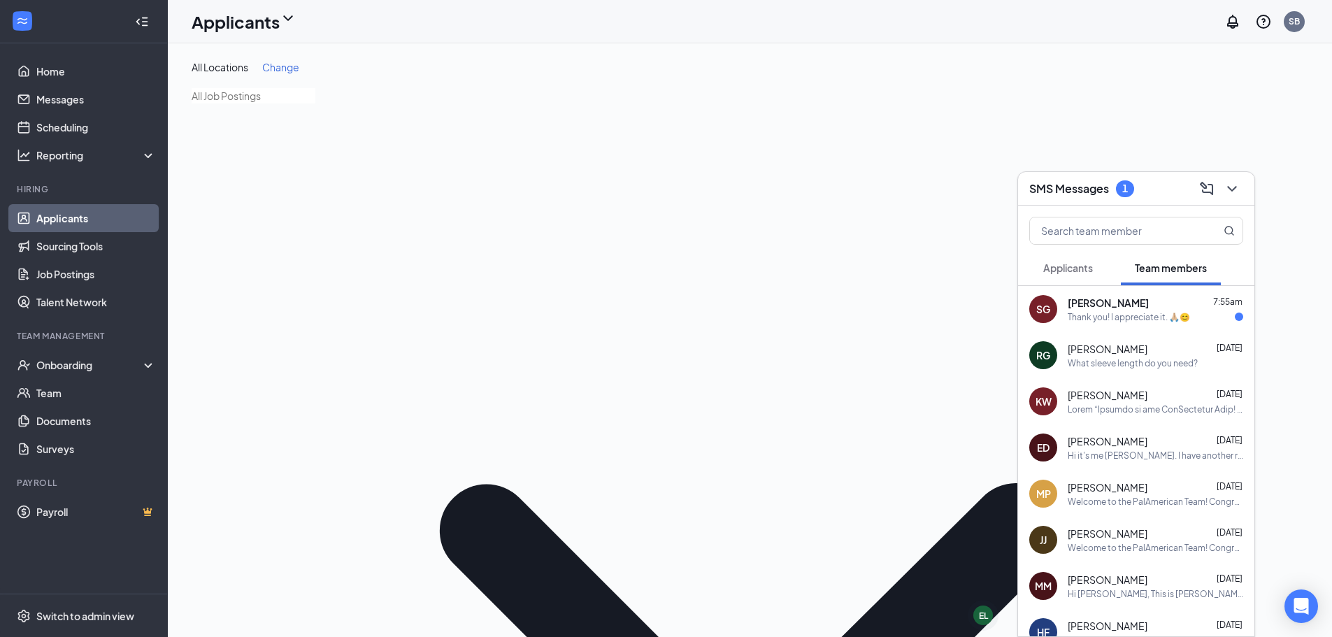
click at [1090, 313] on div "Thank you! I appreciate it. 🙏🏼😊" at bounding box center [1129, 317] width 122 height 12
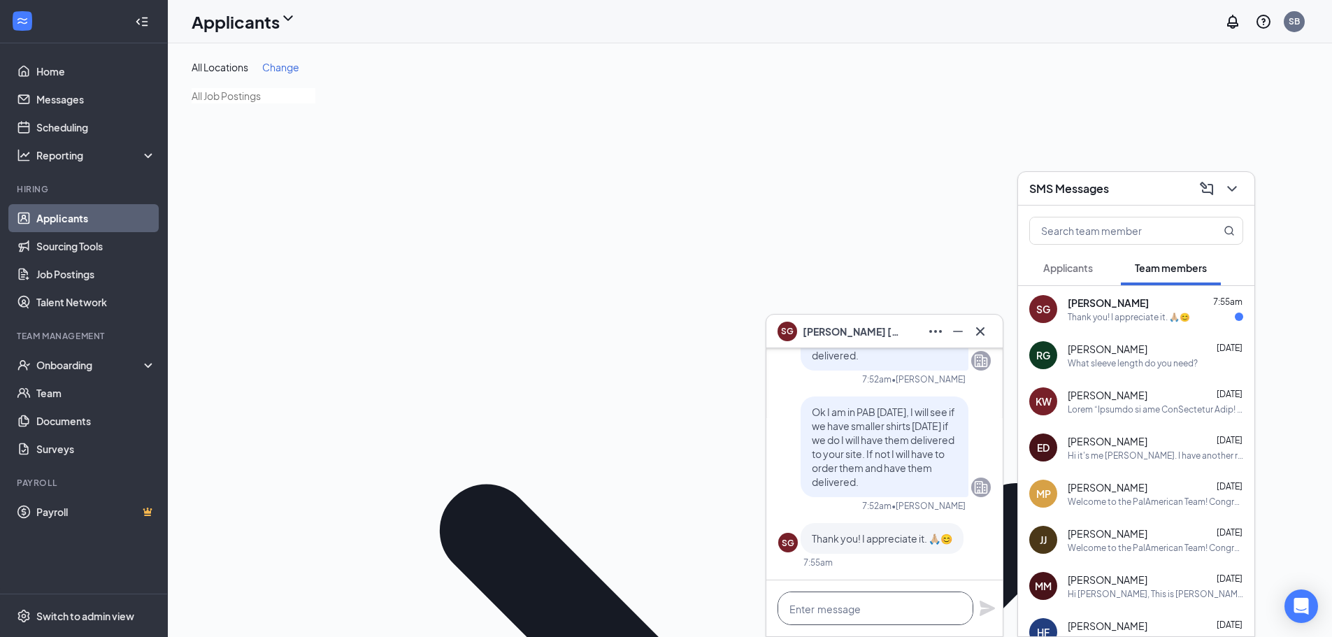
click at [846, 617] on textarea at bounding box center [876, 609] width 196 height 34
type textarea "A"
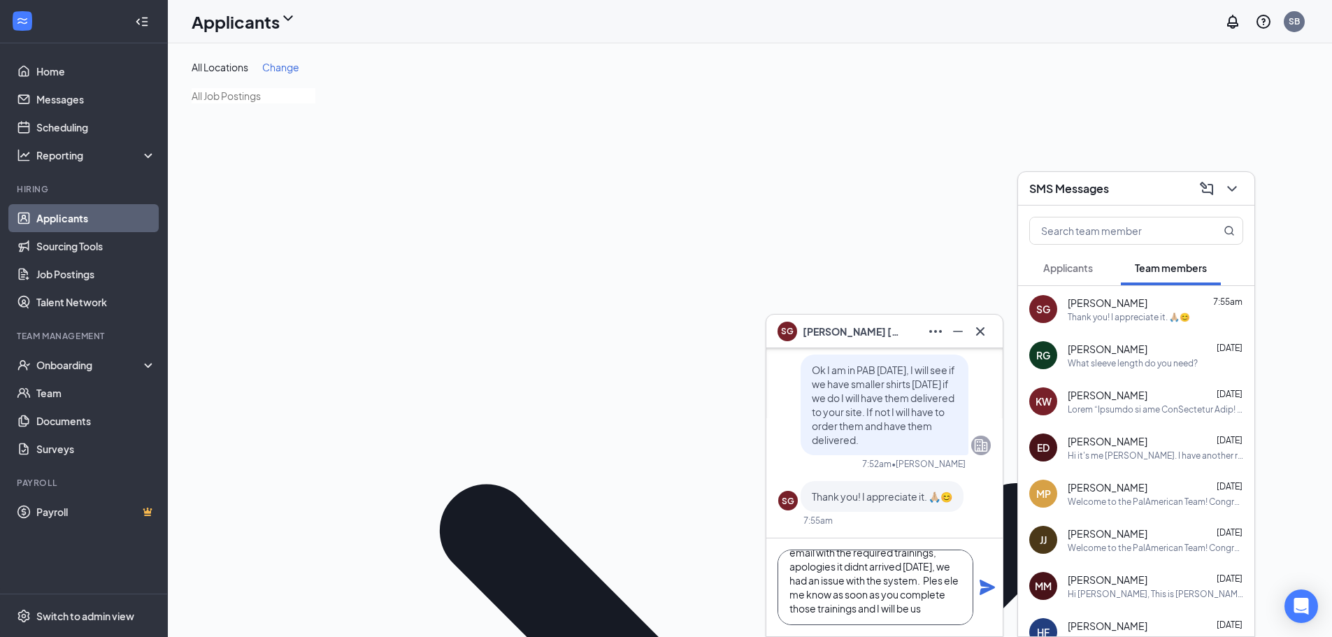
scroll to position [43, 0]
click at [802, 611] on textarea "Also, I just sent you your welcome email with the required trainings, apologies…" at bounding box center [876, 588] width 196 height 76
click at [957, 567] on textarea "Also, I just sent you your welcome email with the required trainings, apologies…" at bounding box center [876, 588] width 196 height 76
click at [818, 581] on textarea "Also, I just sent you your welcome email with the required trainings, apologies…" at bounding box center [876, 588] width 196 height 76
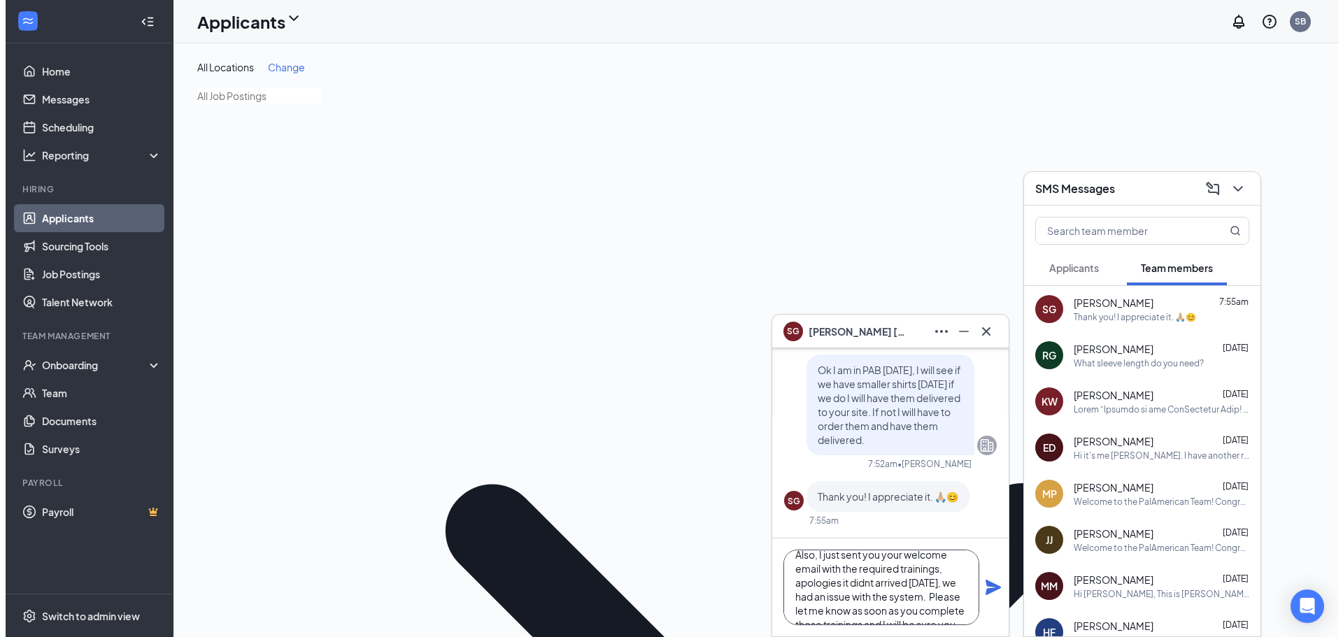
scroll to position [0, 0]
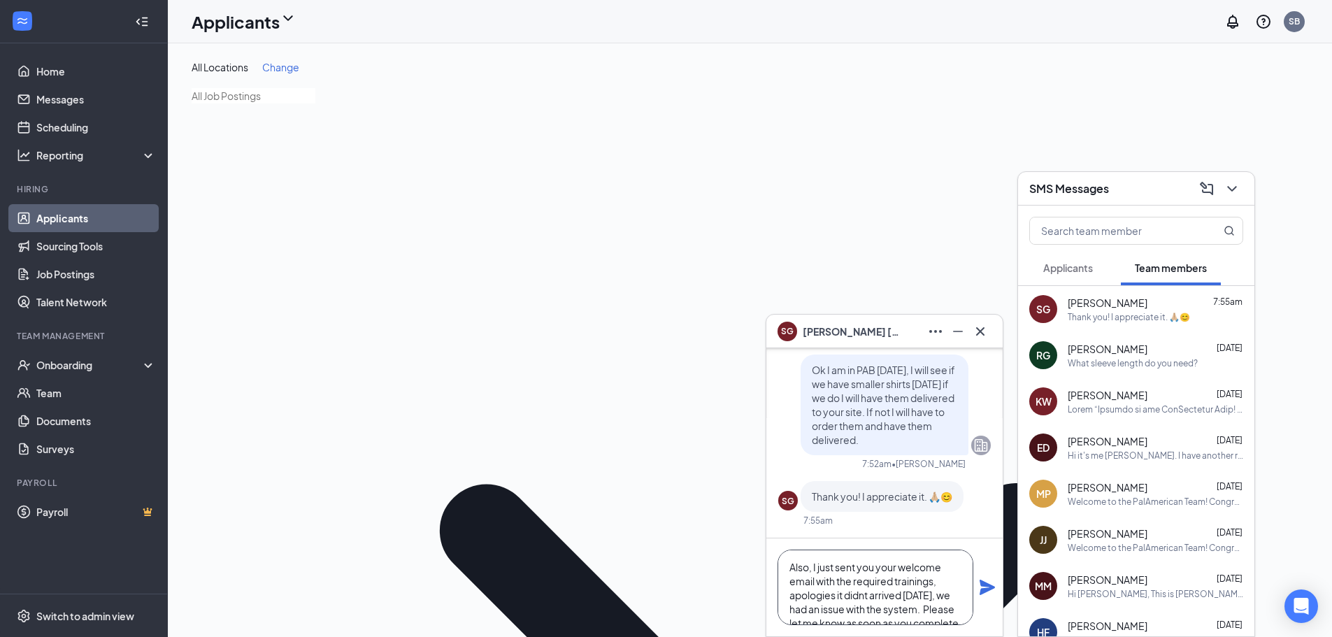
click at [867, 597] on textarea "Also, I just sent you your welcome email with the required trainings, apologies…" at bounding box center [876, 588] width 196 height 76
type textarea "Also, I just sent you your welcome email with the required trainings, apologies…"
click at [988, 584] on icon "Plane" at bounding box center [987, 587] width 15 height 15
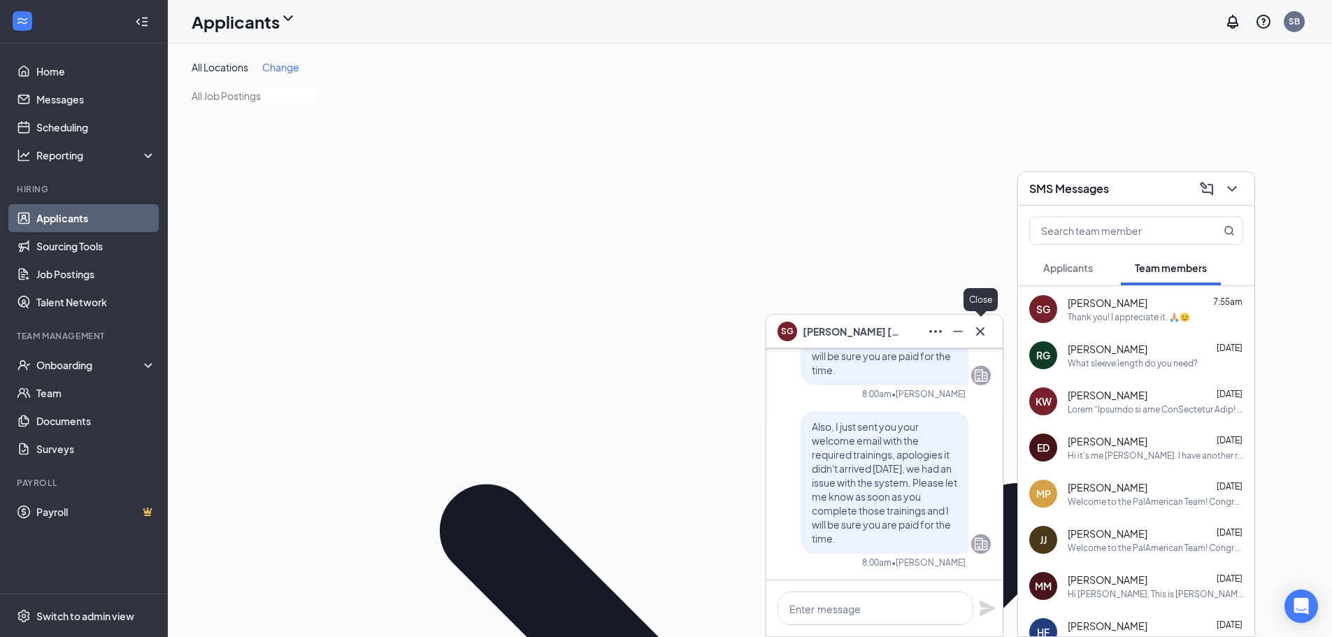
click at [977, 332] on icon "Cross" at bounding box center [980, 331] width 17 height 17
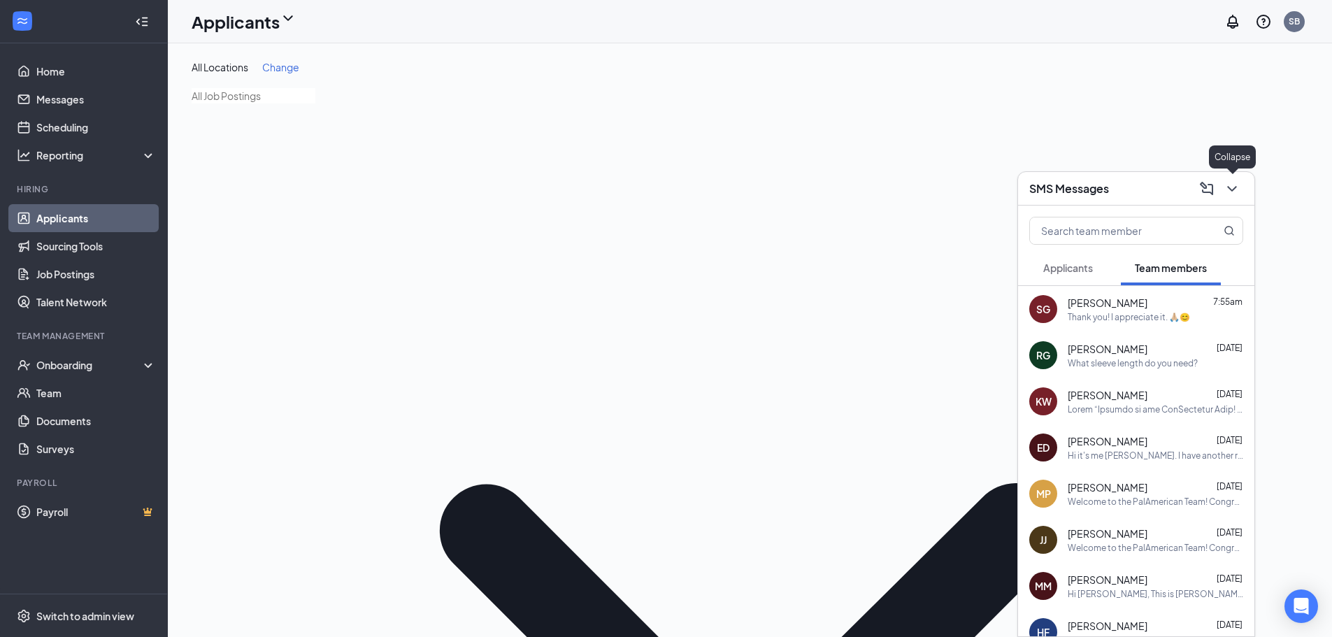
click at [1232, 187] on icon "ChevronDown" at bounding box center [1232, 188] width 17 height 17
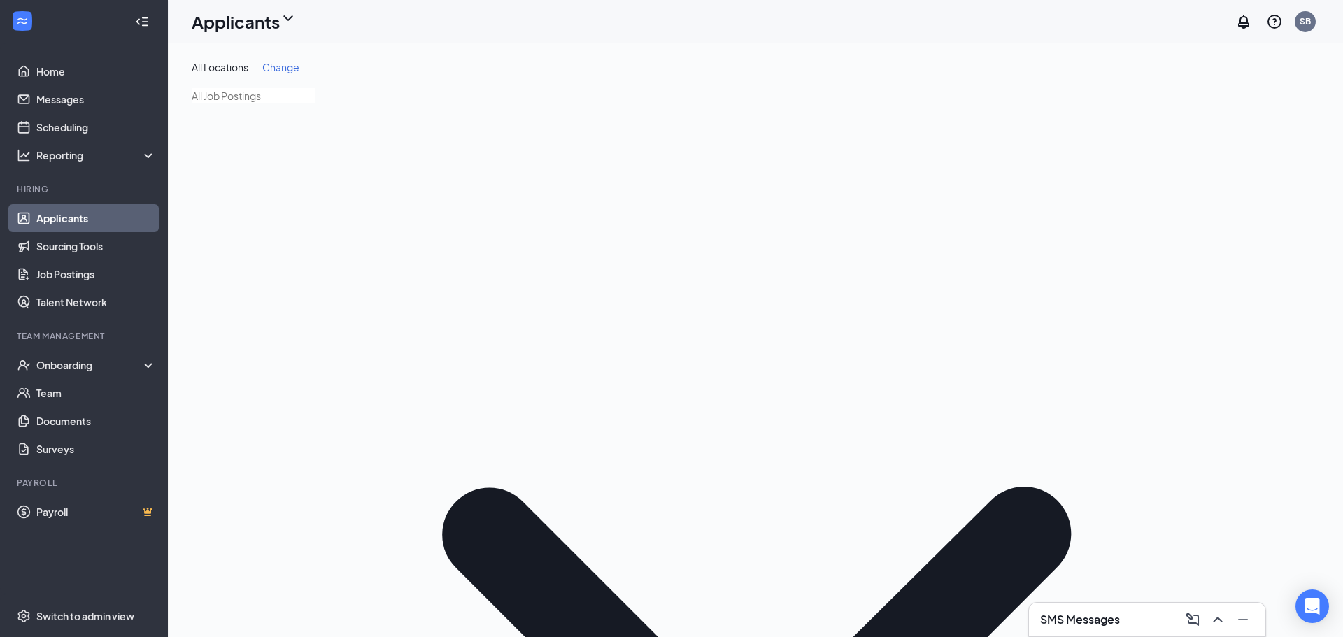
type input "jacob sanders"
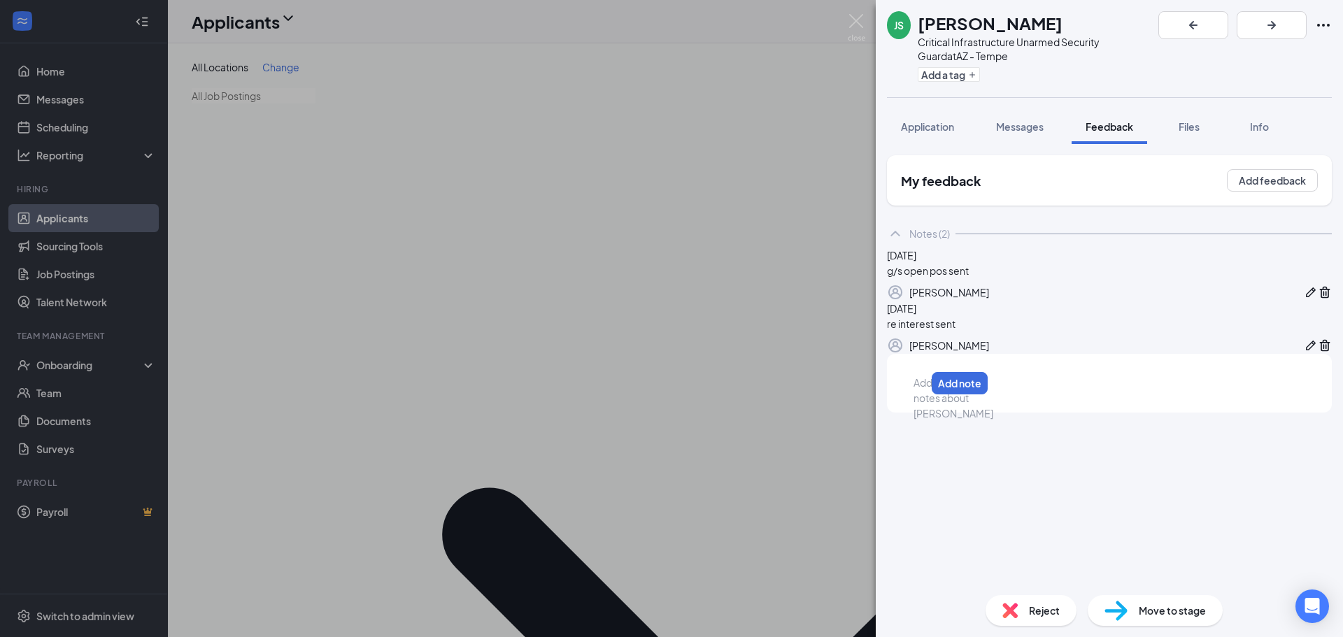
click at [992, 401] on div "Add internal notes about Jacob Sanders Add note" at bounding box center [947, 383] width 99 height 36
click at [995, 391] on div at bounding box center [1079, 383] width 329 height 15
click at [919, 389] on span "cannot comply with grooming standards - Hair" at bounding box center [1018, 382] width 209 height 13
click at [1199, 394] on button "Add note" at bounding box center [1170, 383] width 57 height 22
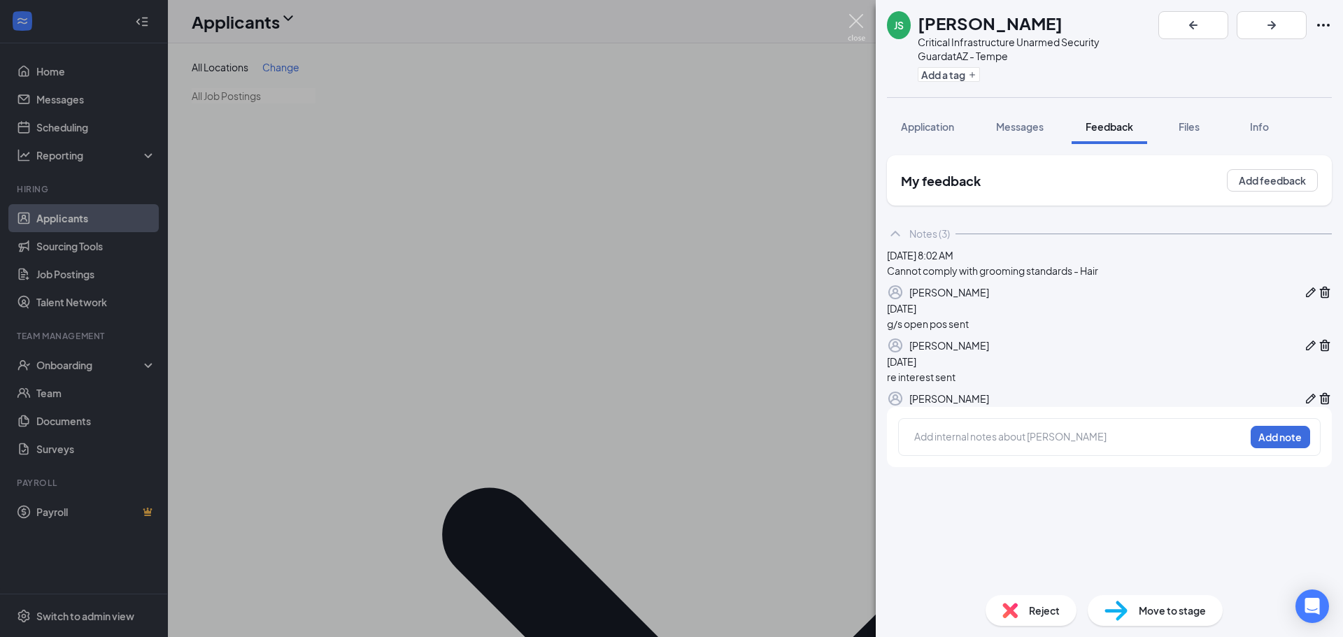
click at [854, 22] on img at bounding box center [856, 27] width 17 height 27
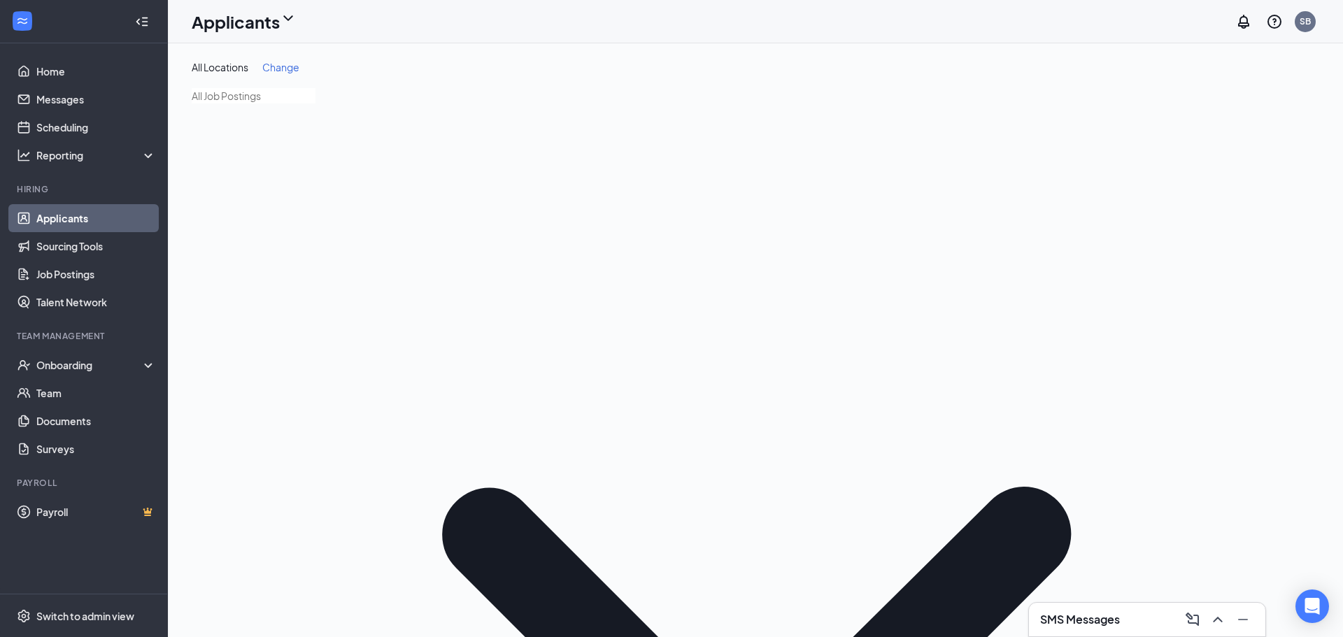
click at [1204, 187] on p "Reject" at bounding box center [1234, 180] width 126 height 14
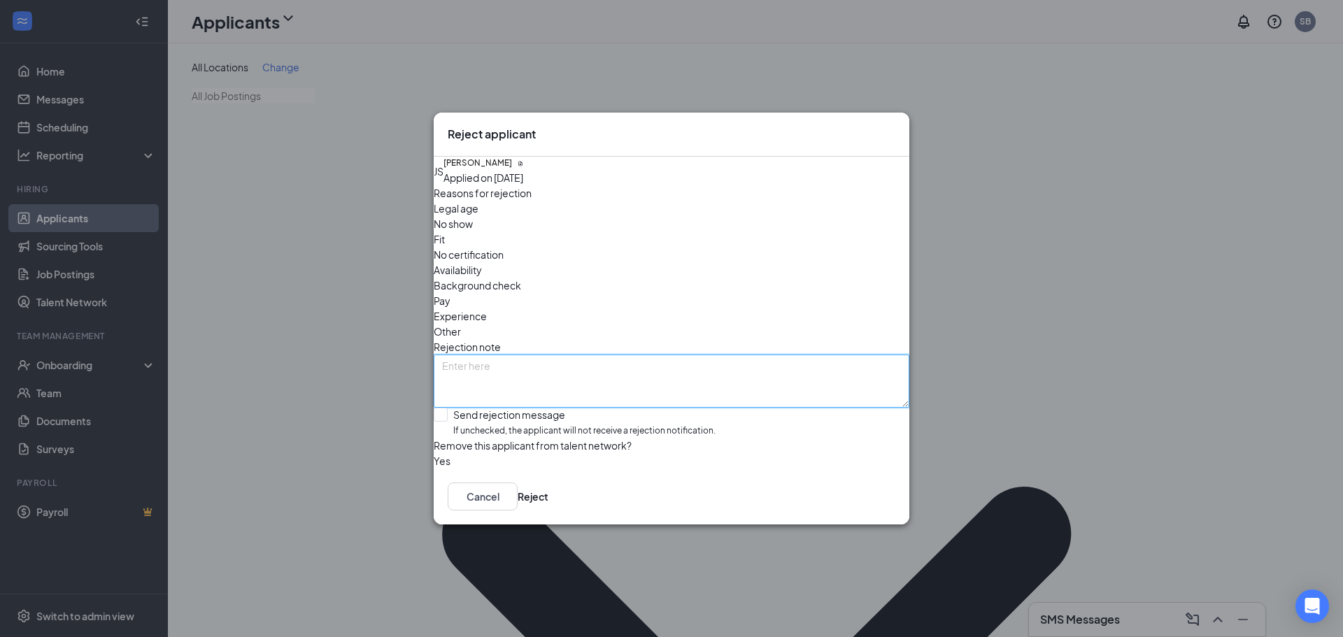
click at [559, 355] on textarea at bounding box center [672, 381] width 476 height 53
type textarea "Grooming standards - Hair"
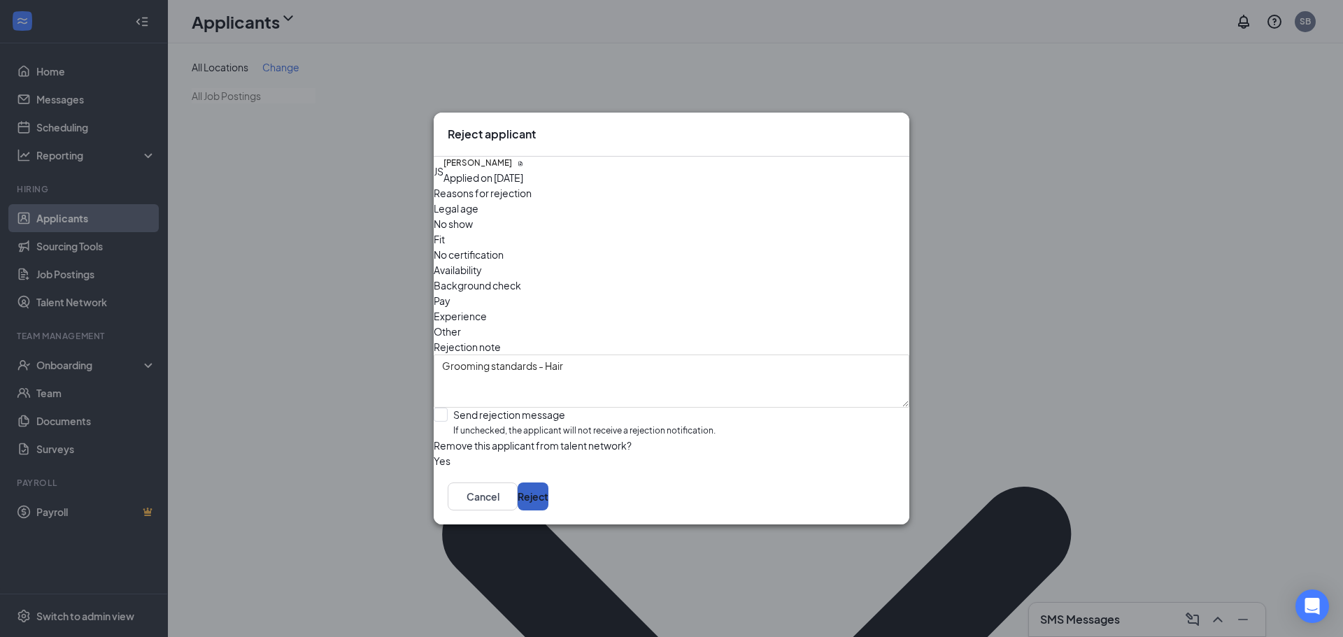
click at [548, 511] on button "Reject" at bounding box center [533, 497] width 31 height 28
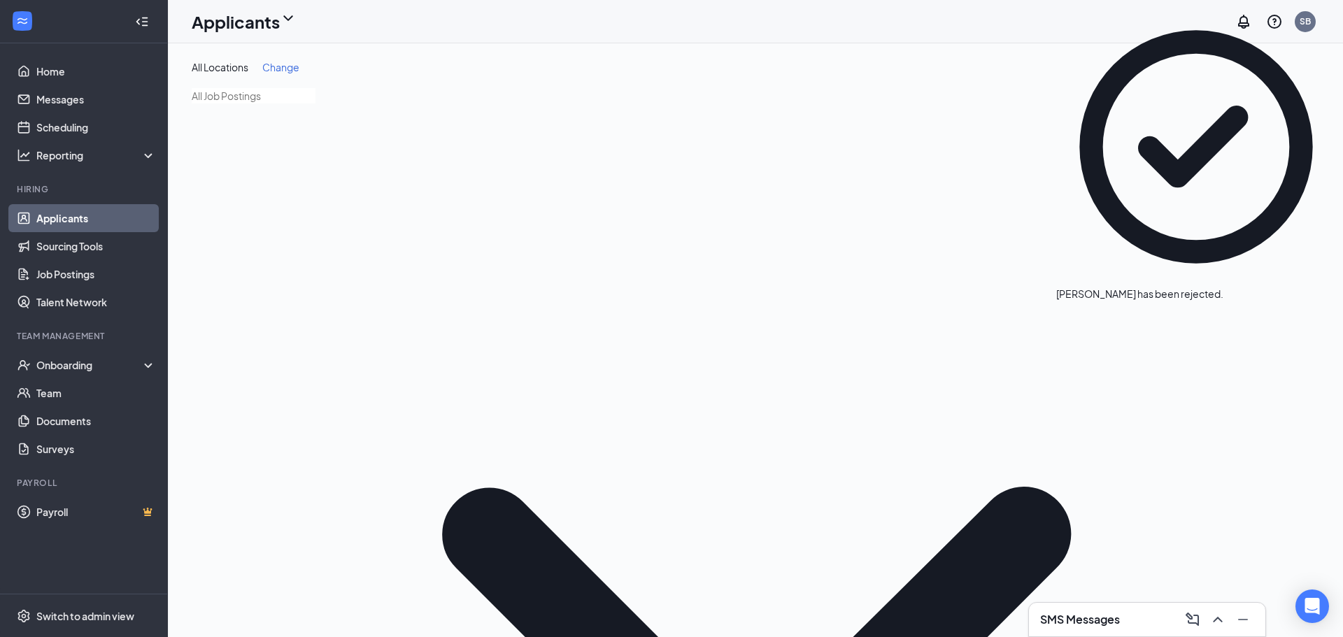
drag, startPoint x: 1132, startPoint y: 215, endPoint x: 1028, endPoint y: 213, distance: 103.5
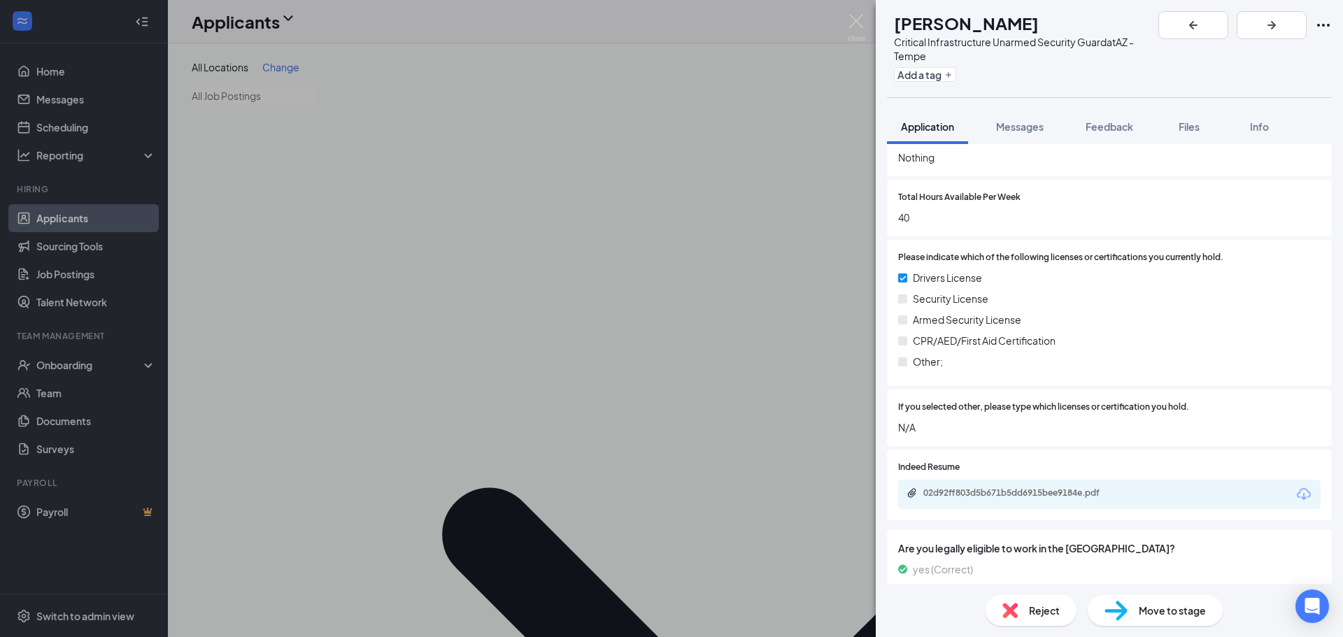
scroll to position [687, 0]
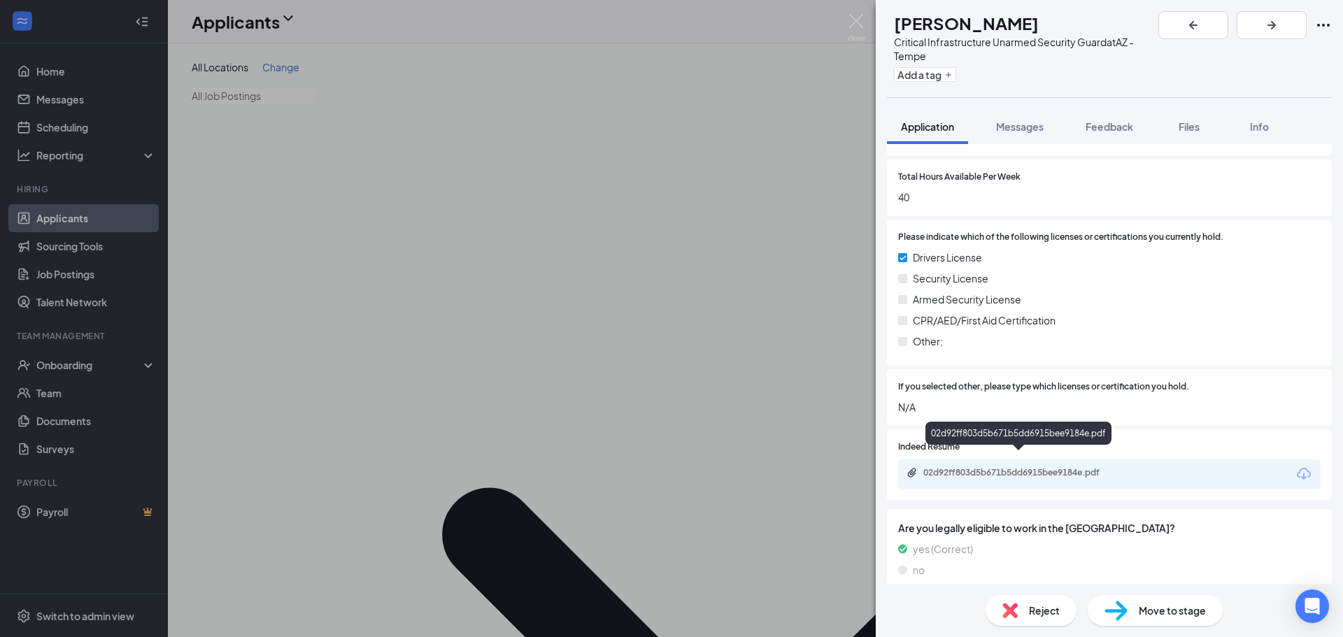
click at [1001, 467] on div "02d92ff803d5b671b5dd6915bee9184e.pdf" at bounding box center [1021, 472] width 196 height 11
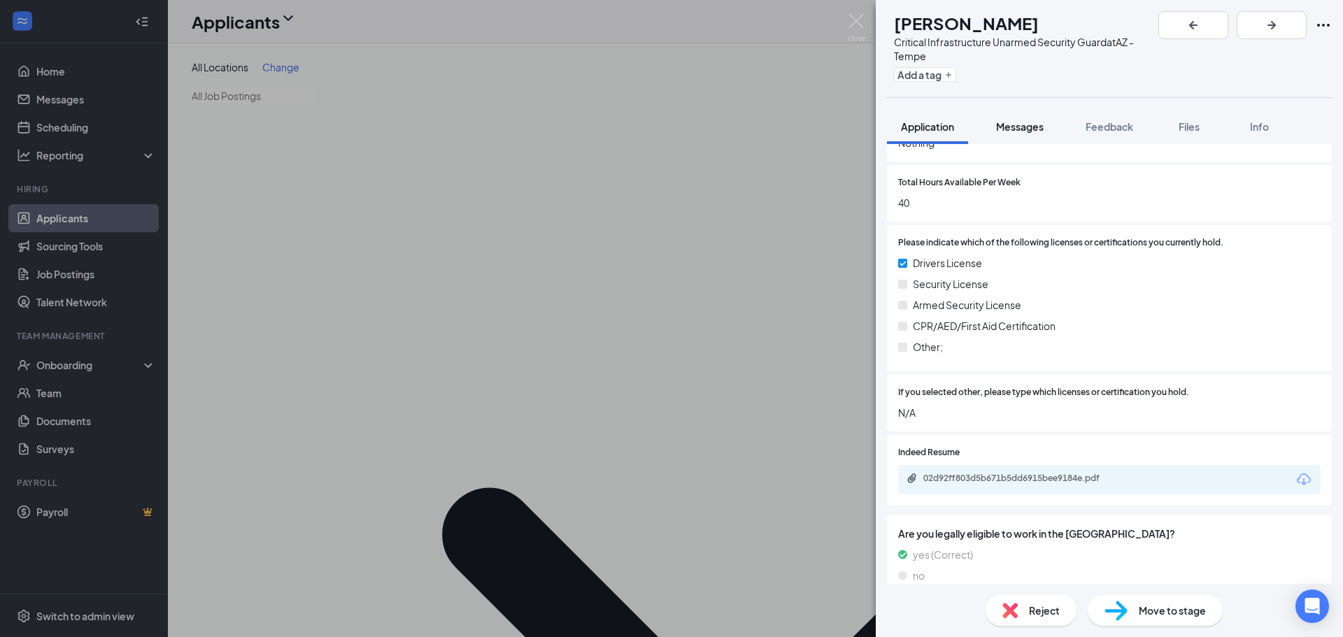
click at [1036, 120] on span "Messages" at bounding box center [1020, 126] width 48 height 13
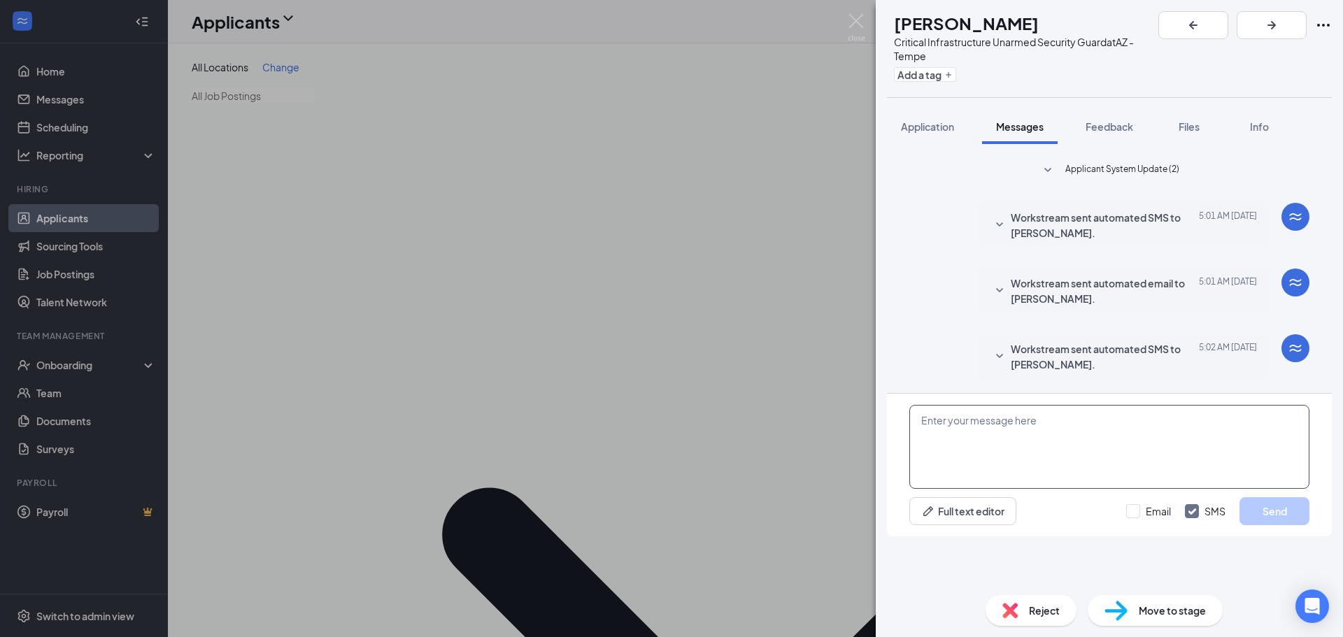
click at [967, 469] on textarea at bounding box center [1109, 447] width 400 height 84
paste textarea ""My name is [PERSON_NAME], and I’m a People & Culture Generalist with PalAmeric…"
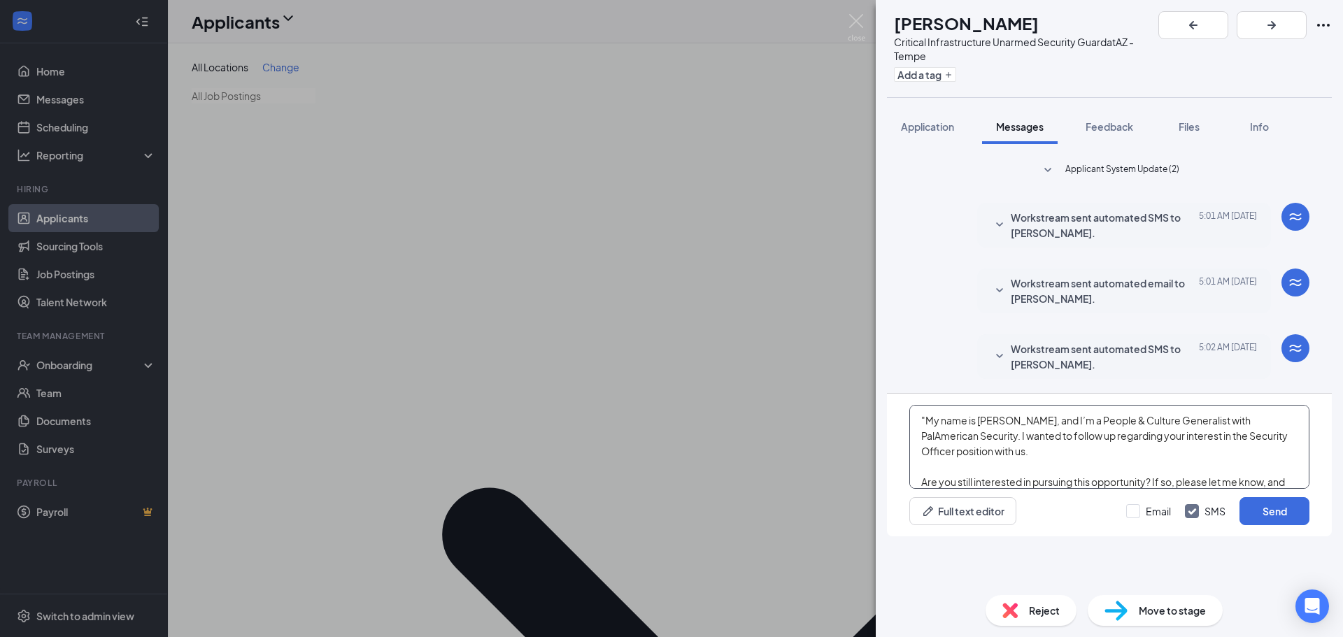
click at [927, 470] on textarea ""My name is [PERSON_NAME], and I’m a People & Culture Generalist with PalAmeric…" at bounding box center [1109, 447] width 400 height 84
type textarea "My name is [PERSON_NAME], and I’m a People & Culture Generalist with PalAmerica…"
click at [1129, 518] on input "Email" at bounding box center [1148, 511] width 45 height 14
checkbox input "true"
click at [1260, 525] on button "Send" at bounding box center [1274, 511] width 70 height 28
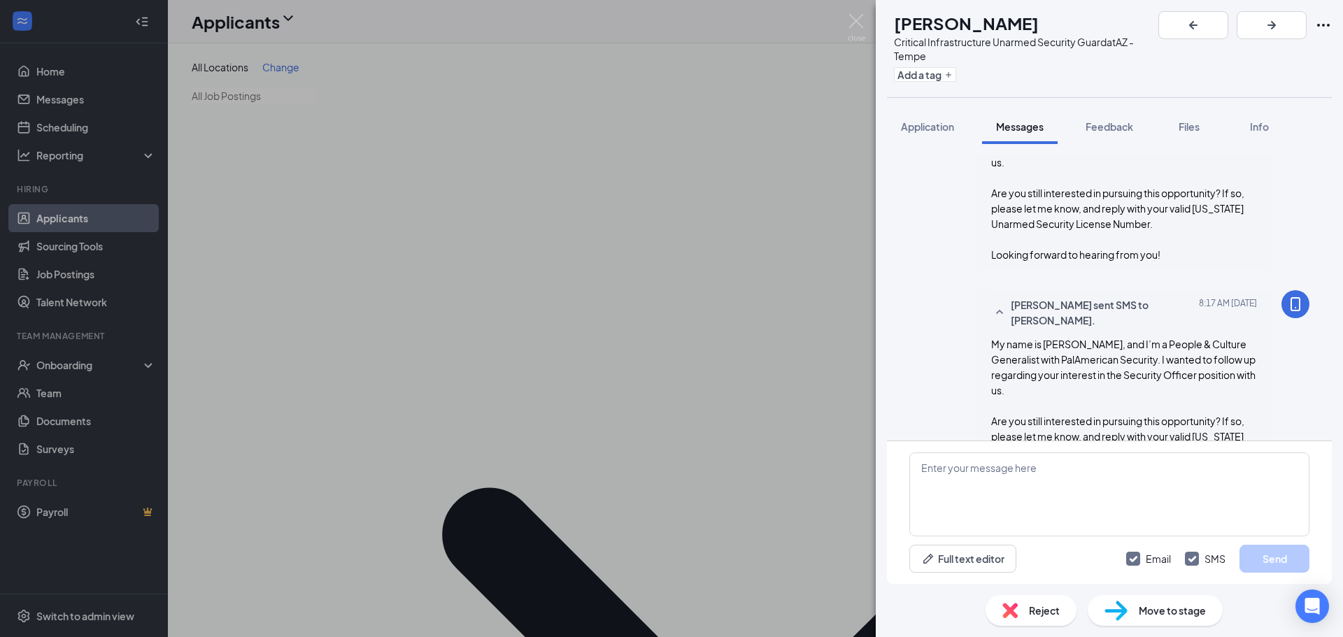
scroll to position [364, 0]
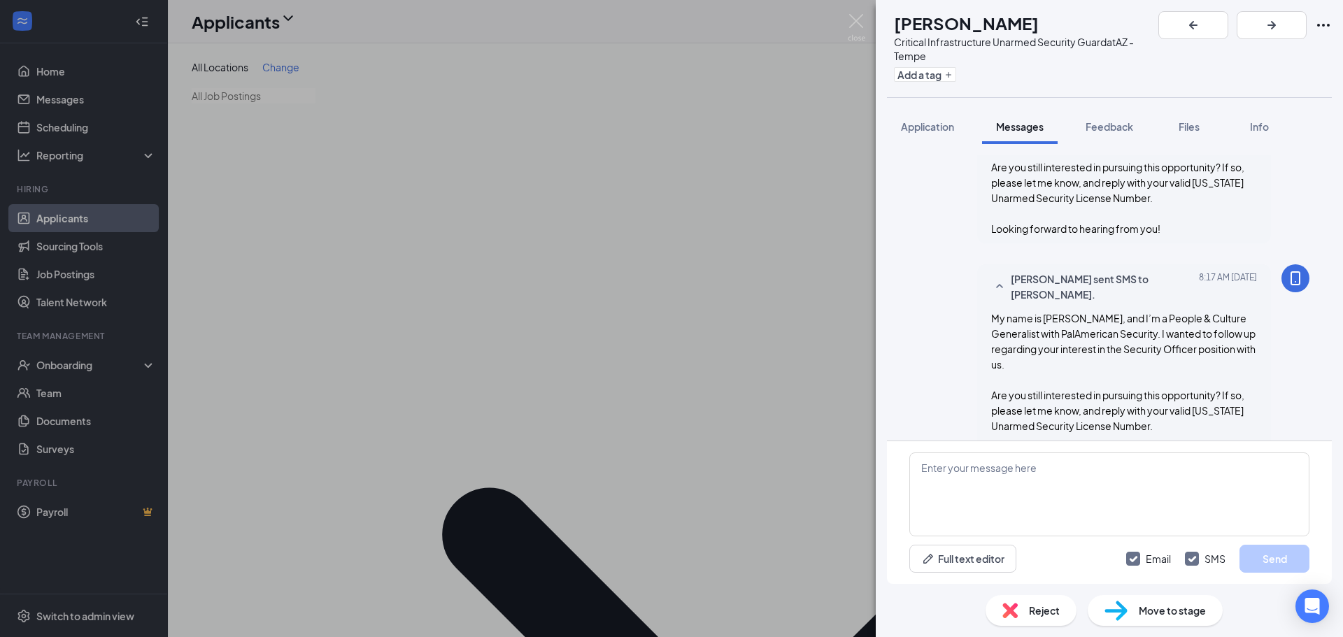
click at [850, 21] on img at bounding box center [856, 27] width 17 height 27
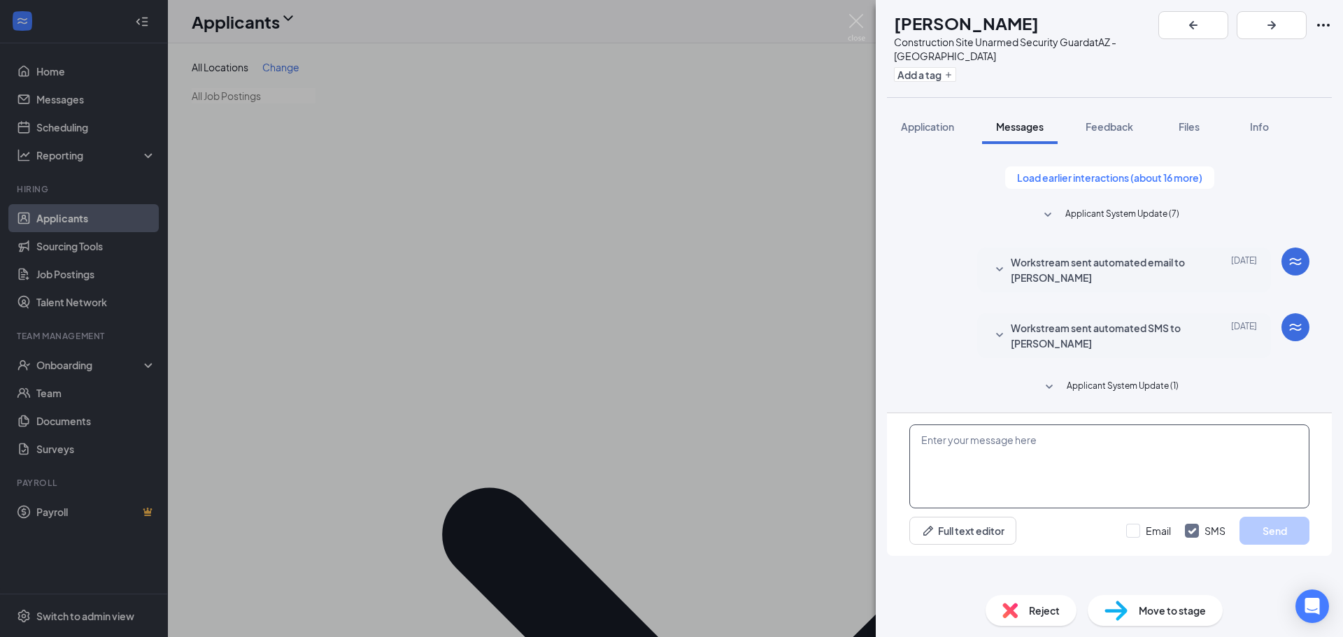
click at [1044, 474] on textarea at bounding box center [1109, 467] width 400 height 84
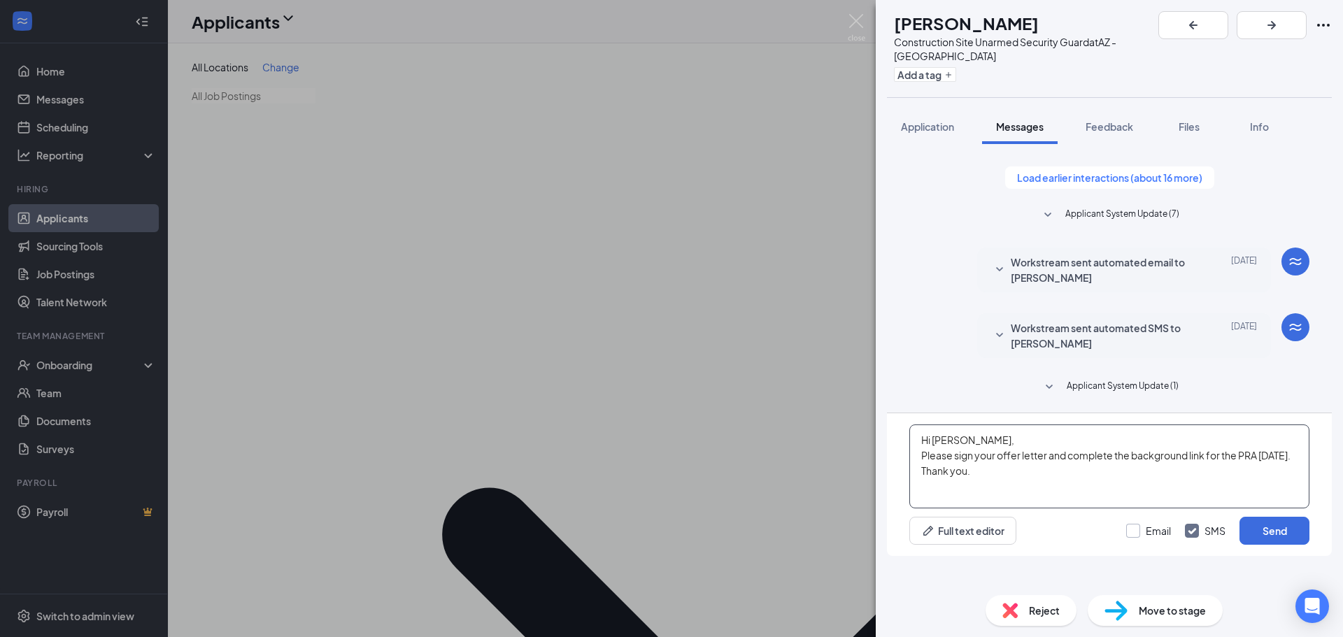
type textarea "Hi Antonio, Please sign your offer letter and complete the background link for …"
click at [1132, 538] on input "Email" at bounding box center [1148, 531] width 45 height 14
checkbox input "true"
click at [1265, 545] on button "Send" at bounding box center [1274, 531] width 70 height 28
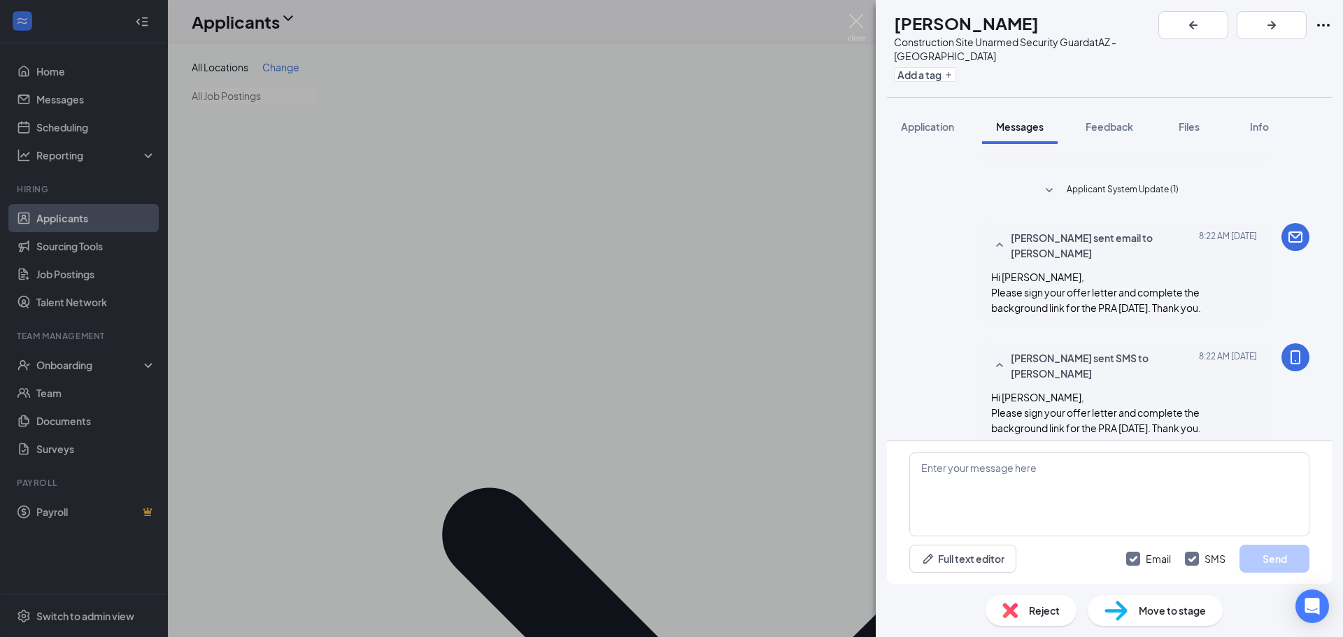
scroll to position [199, 0]
click at [855, 20] on img at bounding box center [856, 27] width 17 height 27
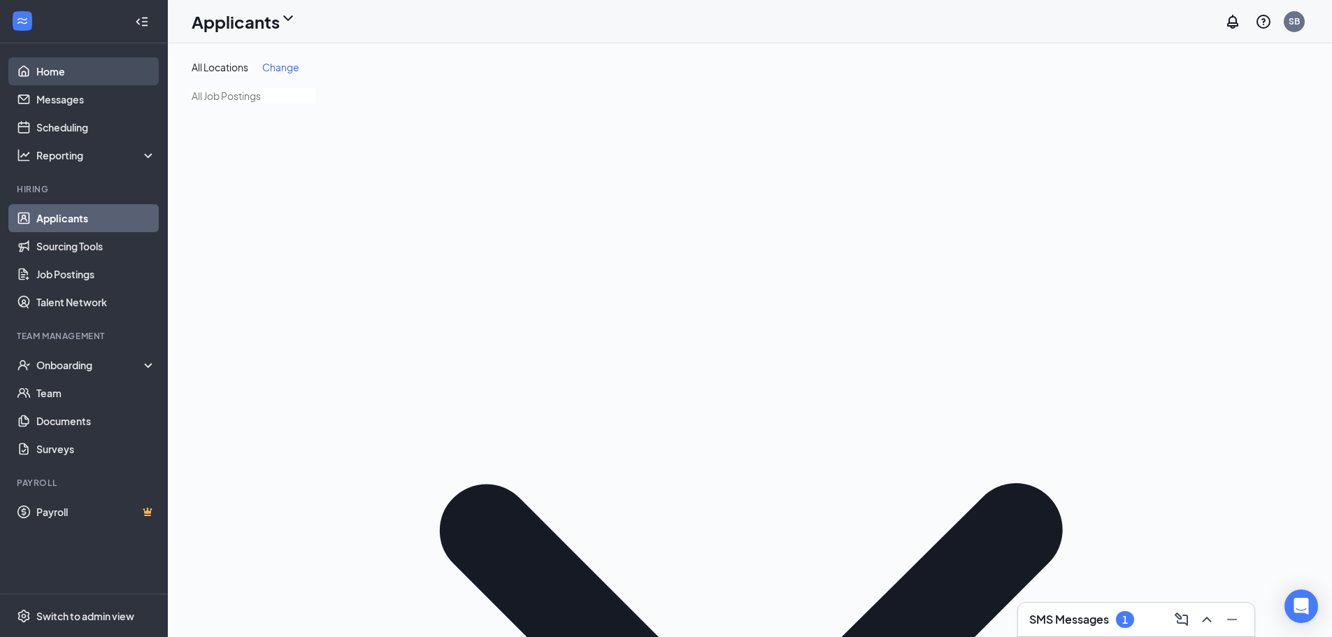
click at [73, 75] on link "Home" at bounding box center [96, 71] width 120 height 28
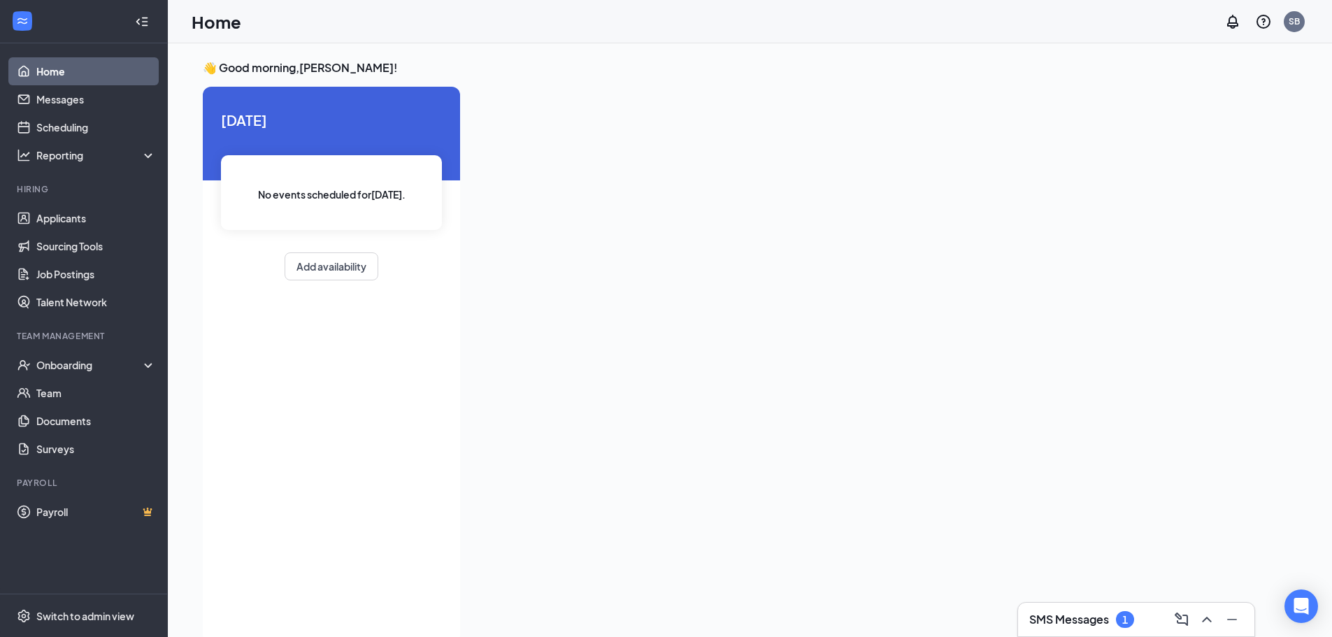
click at [1077, 618] on h3 "SMS Messages" at bounding box center [1070, 619] width 80 height 15
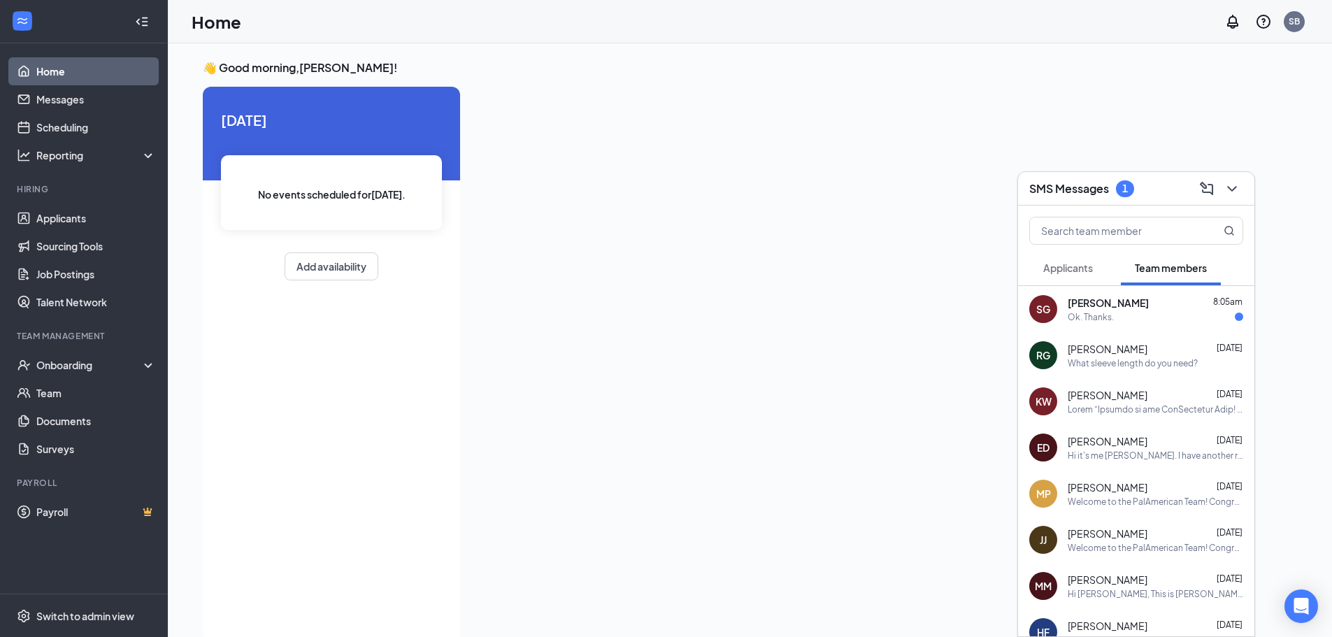
click at [1085, 301] on span "[PERSON_NAME]" at bounding box center [1108, 303] width 81 height 14
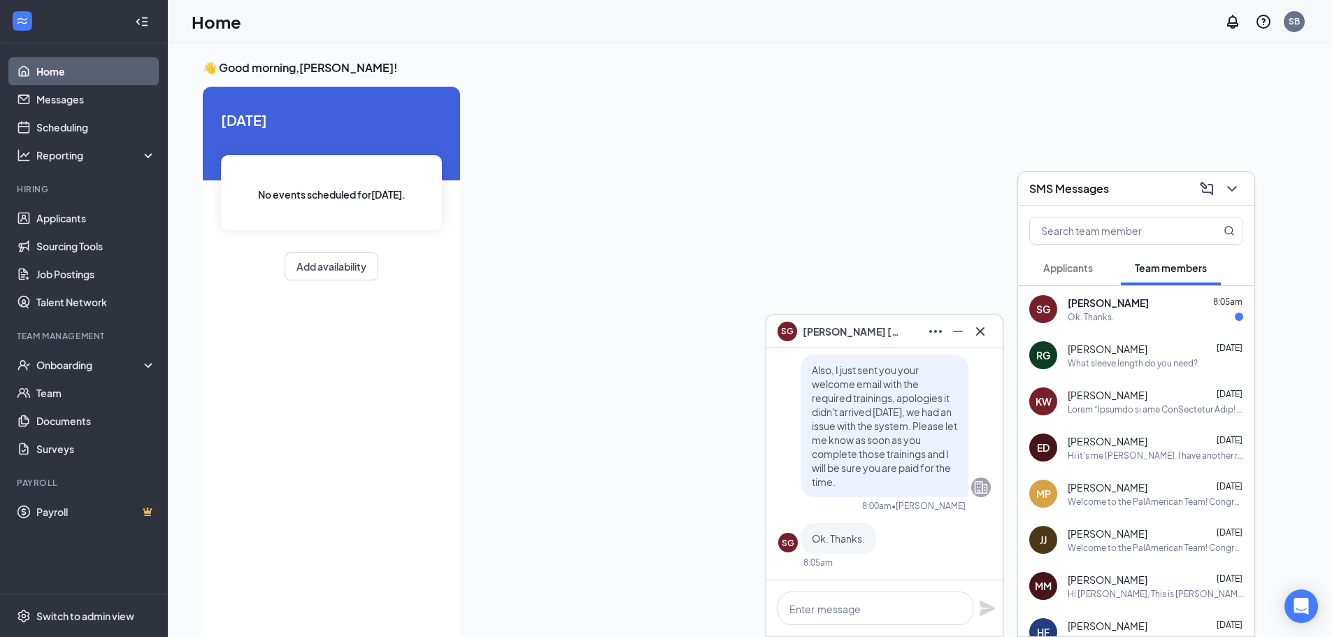
click at [1073, 266] on span "Applicants" at bounding box center [1069, 268] width 50 height 13
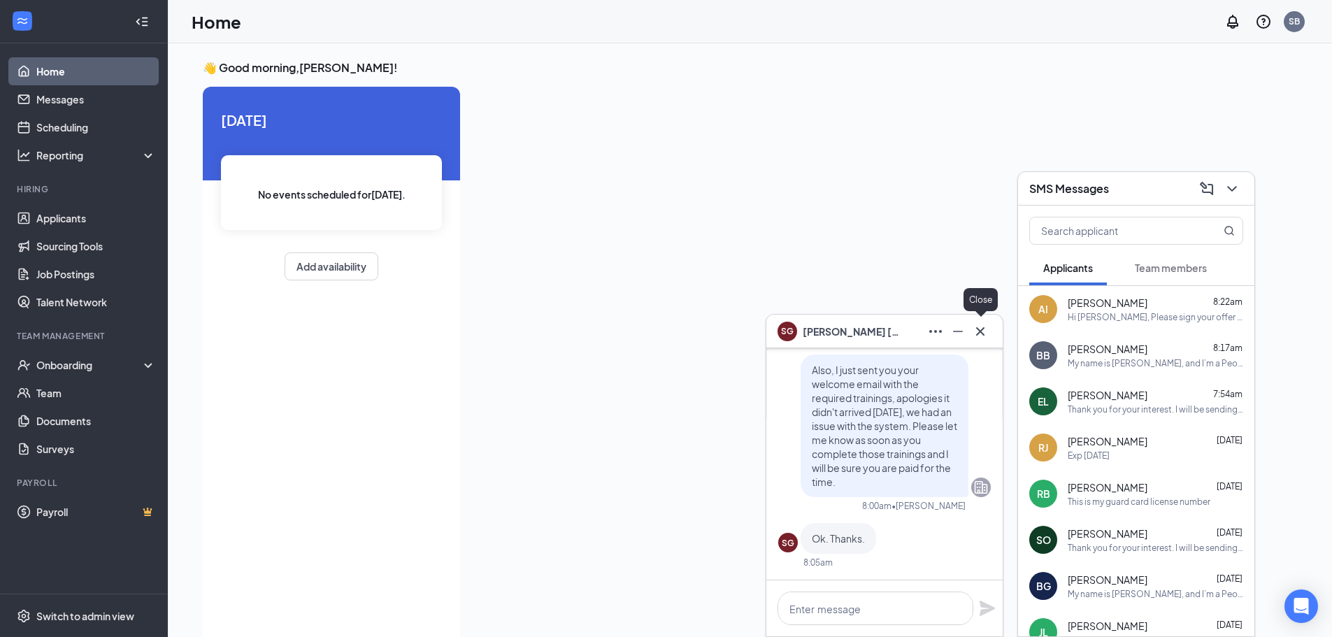
click at [983, 332] on icon "Cross" at bounding box center [980, 331] width 17 height 17
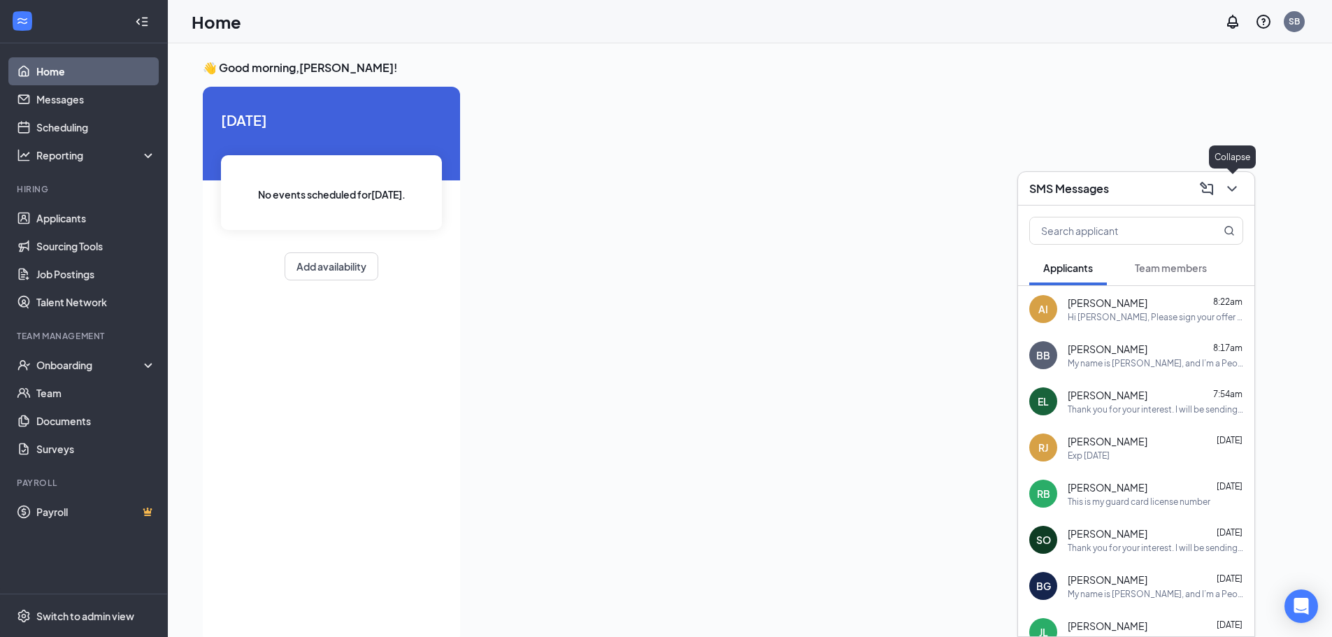
click at [1232, 189] on icon "ChevronDown" at bounding box center [1231, 189] width 9 height 6
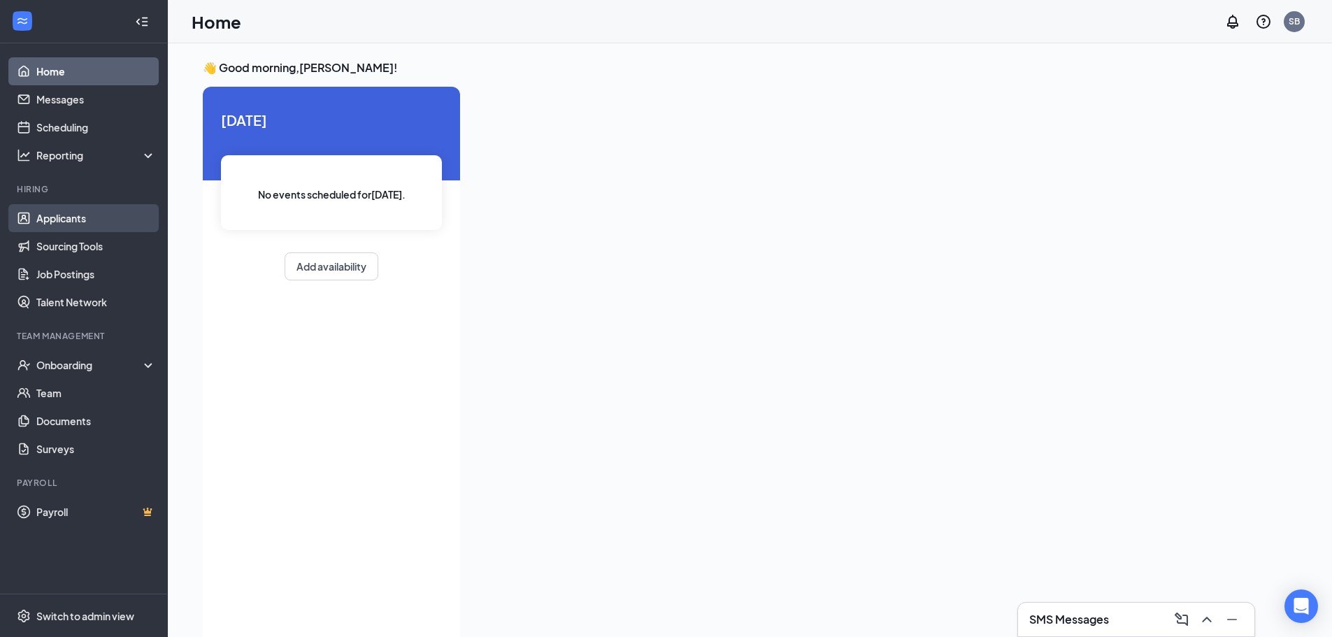
click at [66, 217] on link "Applicants" at bounding box center [96, 218] width 120 height 28
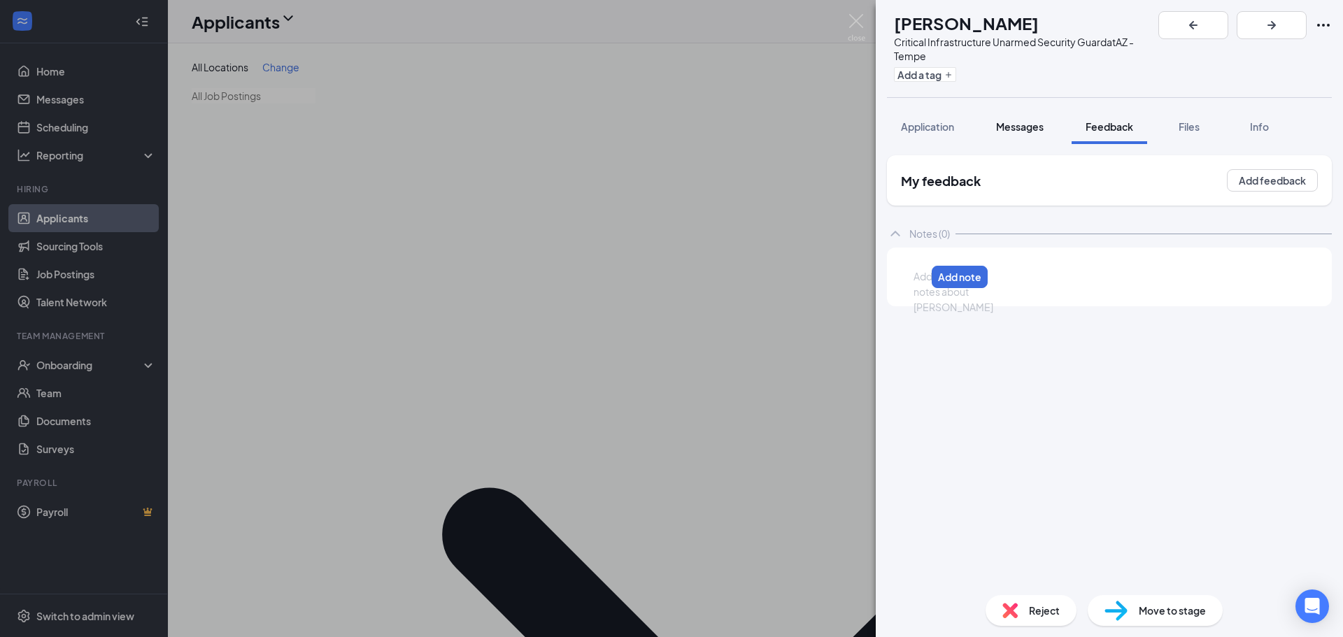
drag, startPoint x: 1016, startPoint y: 107, endPoint x: 1030, endPoint y: 112, distance: 15.5
click at [1017, 120] on span "Messages" at bounding box center [1020, 126] width 48 height 13
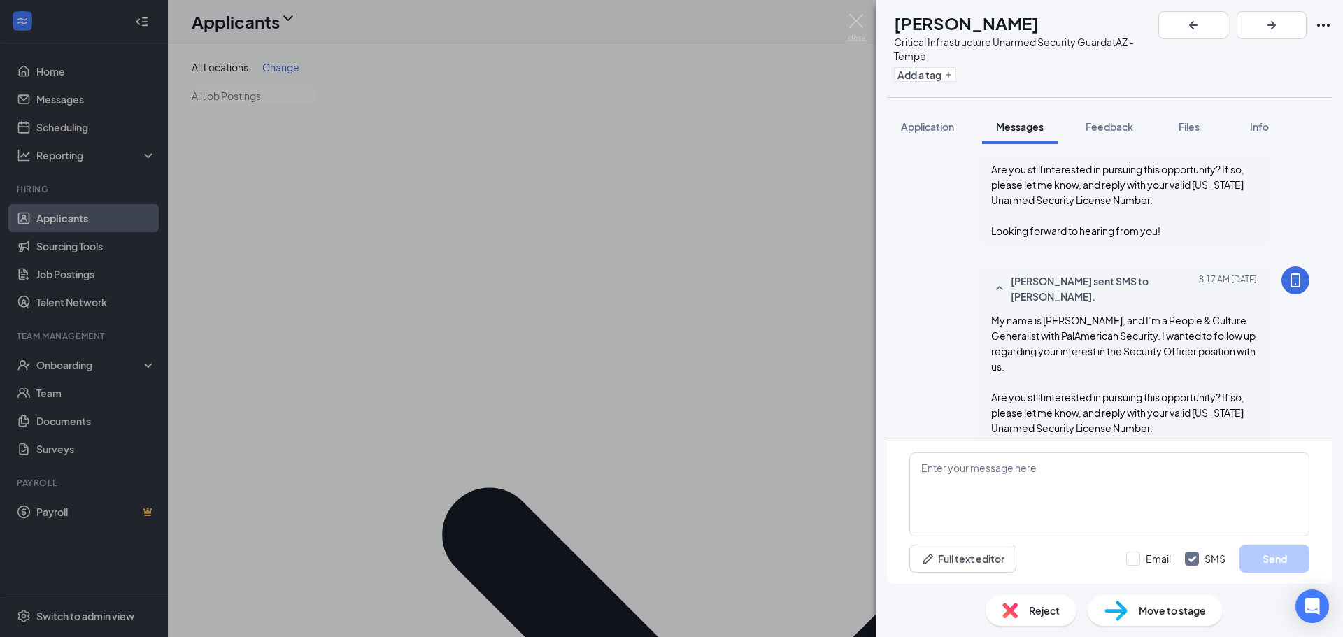
scroll to position [364, 0]
click at [1101, 120] on span "Feedback" at bounding box center [1109, 126] width 48 height 13
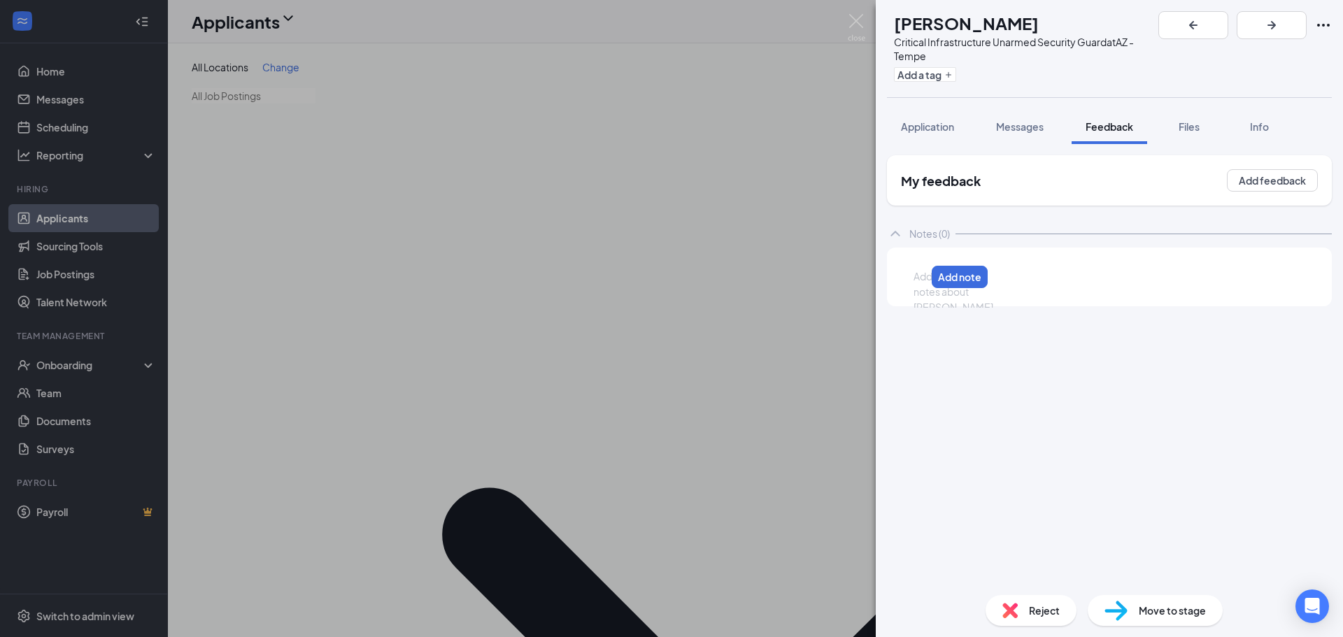
click at [925, 269] on div at bounding box center [919, 276] width 11 height 15
click at [1056, 266] on button "Add note" at bounding box center [1028, 277] width 56 height 22
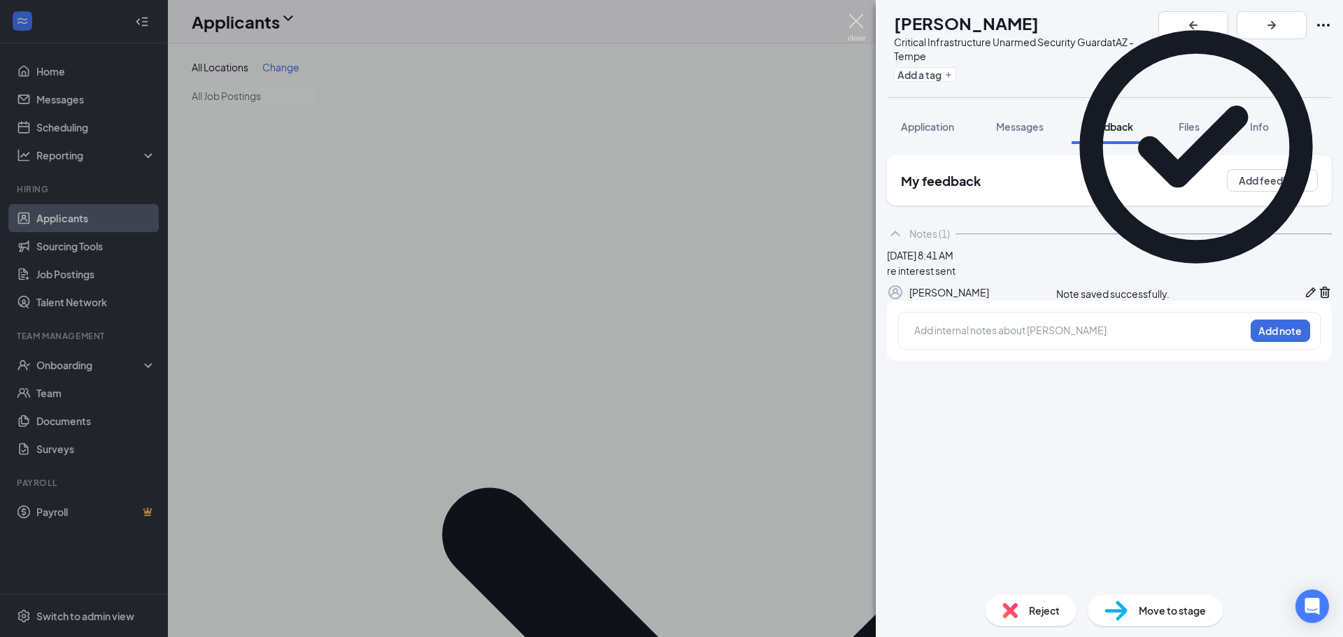
click at [857, 18] on img at bounding box center [856, 27] width 17 height 27
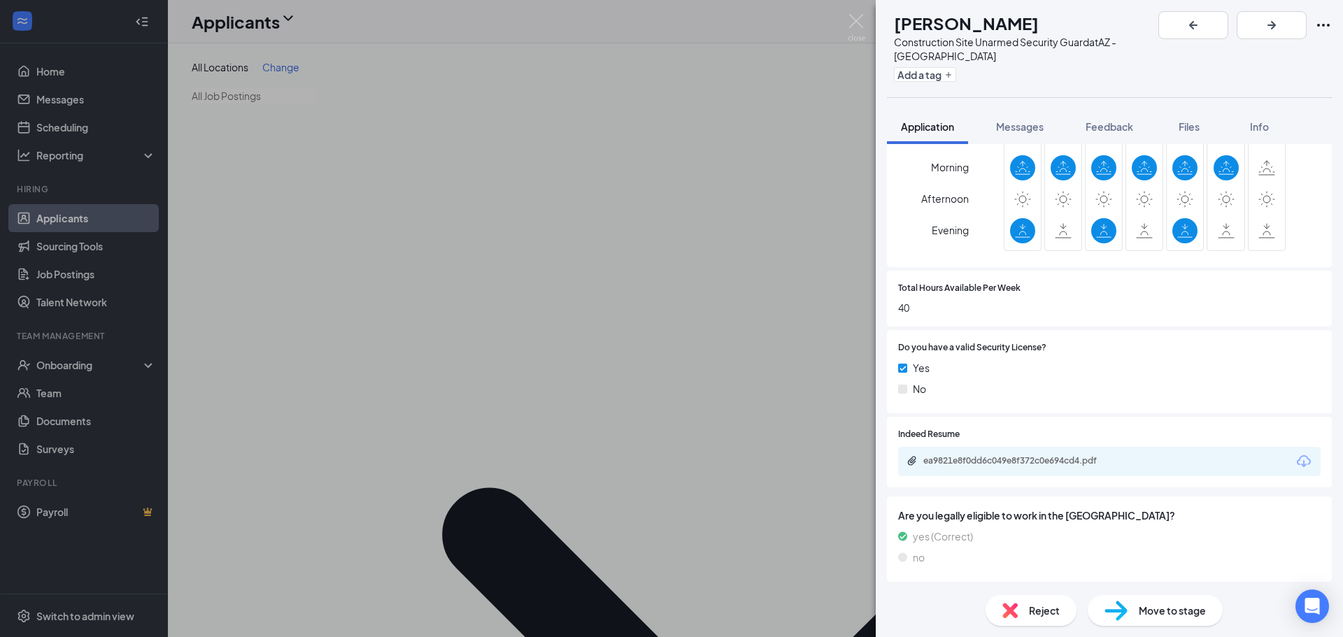
scroll to position [532, 0]
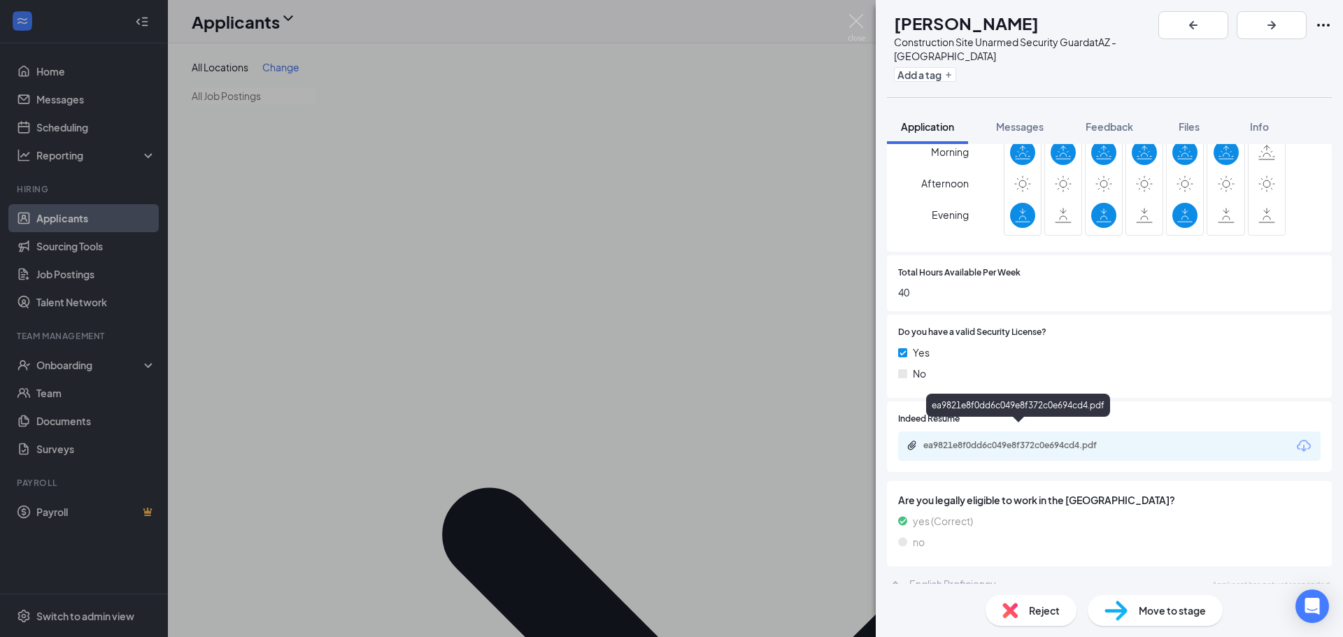
click at [969, 440] on div "ea9821e8f0dd6c049e8f372c0e694cd4.pdf" at bounding box center [1021, 445] width 196 height 11
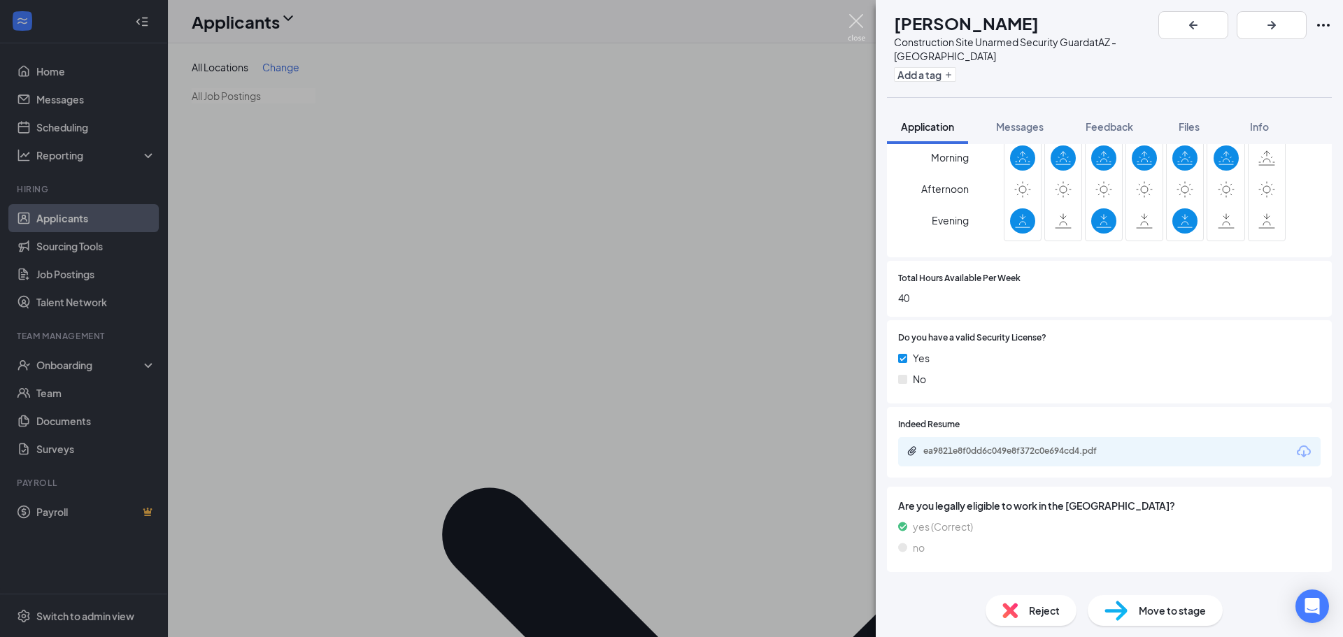
click at [857, 20] on img at bounding box center [856, 27] width 17 height 27
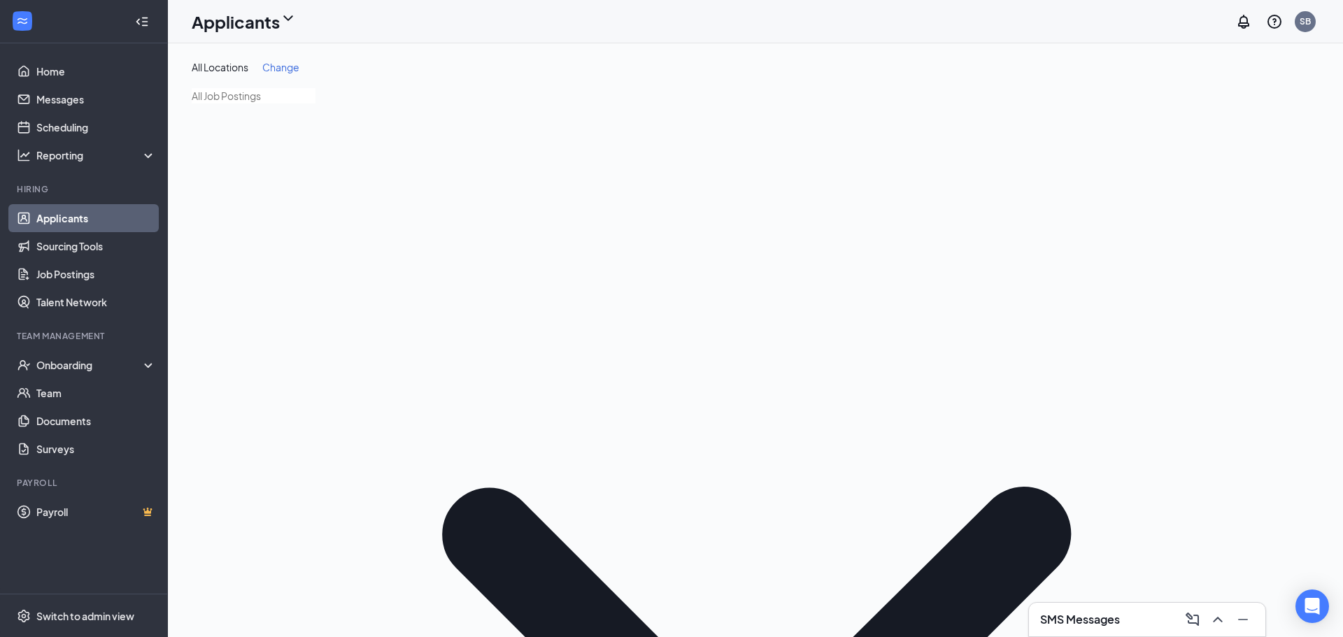
type input "axton"
drag, startPoint x: 1104, startPoint y: 211, endPoint x: 1041, endPoint y: 235, distance: 66.6
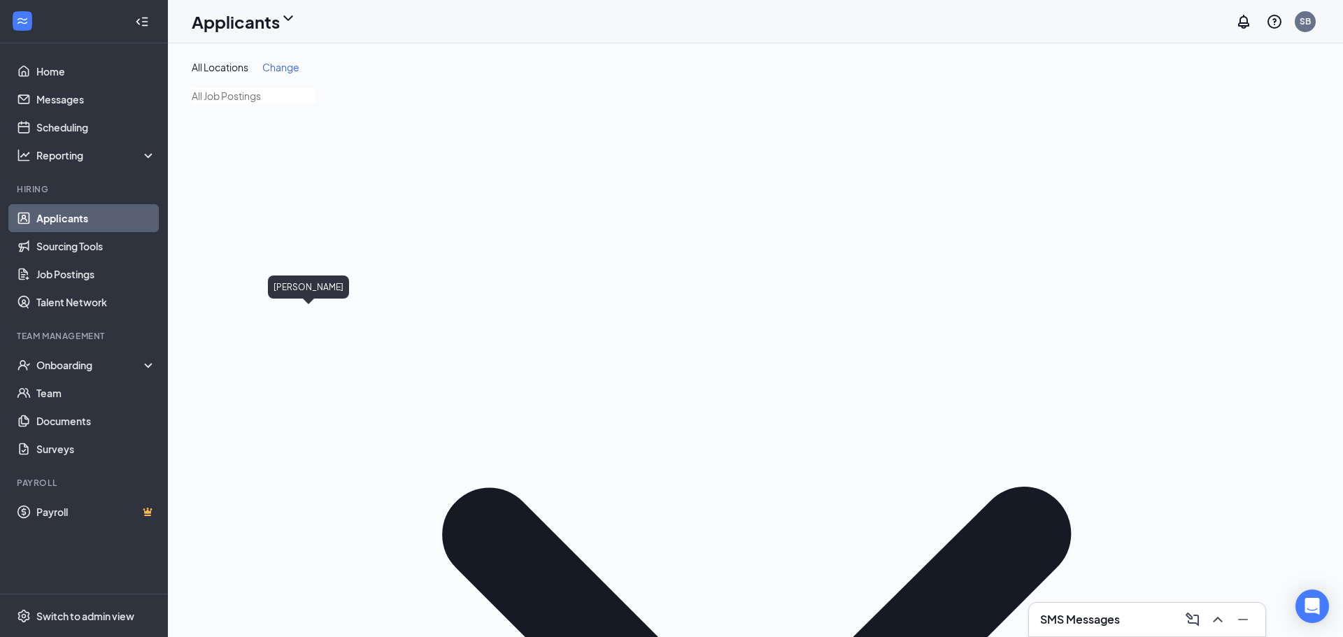
type input "[PERSON_NAME]"
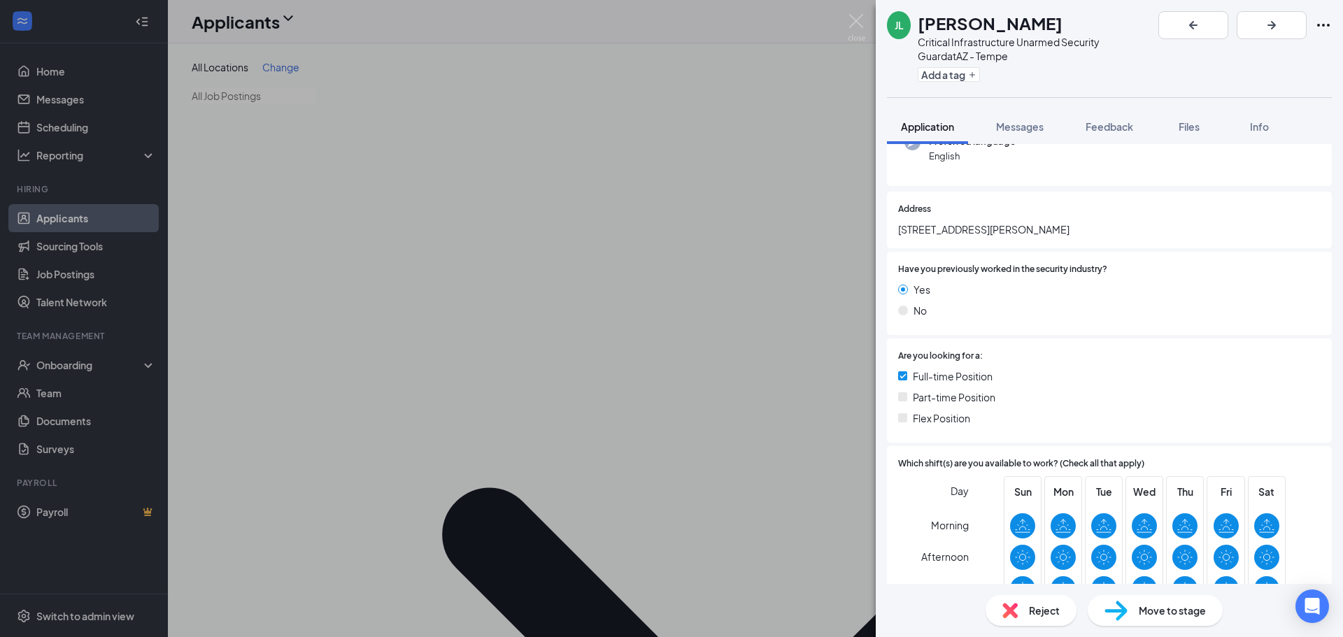
scroll to position [280, 0]
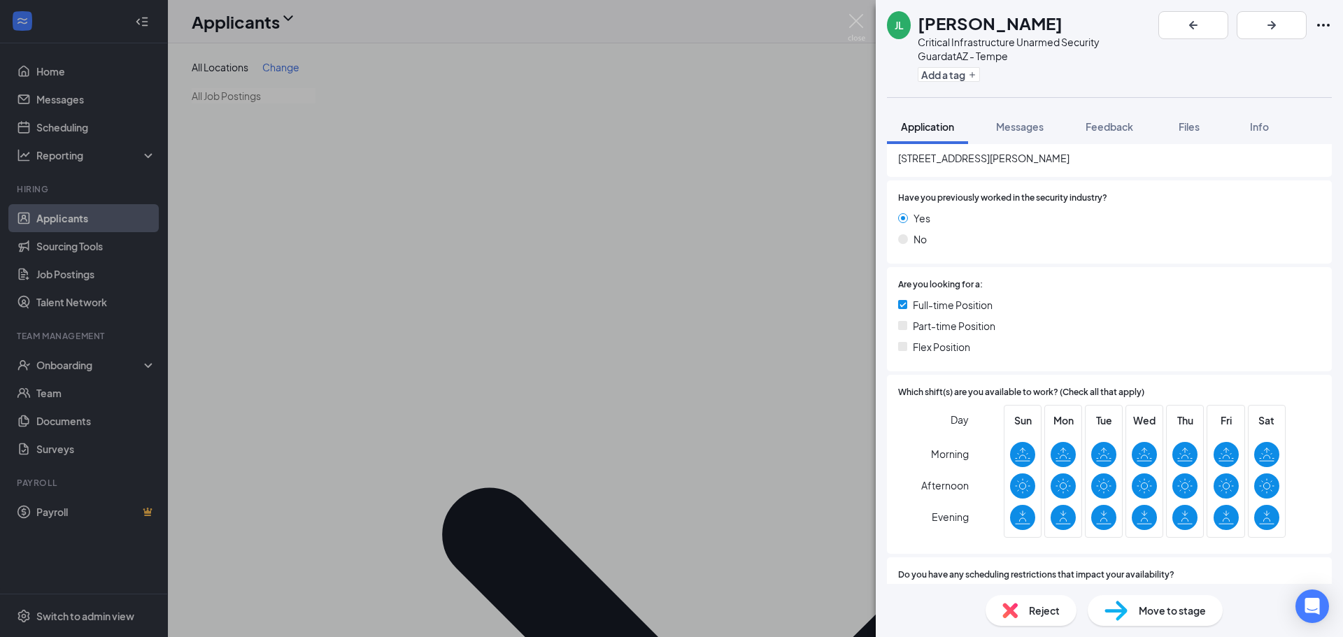
click at [1153, 605] on span "Move to stage" at bounding box center [1172, 610] width 67 height 15
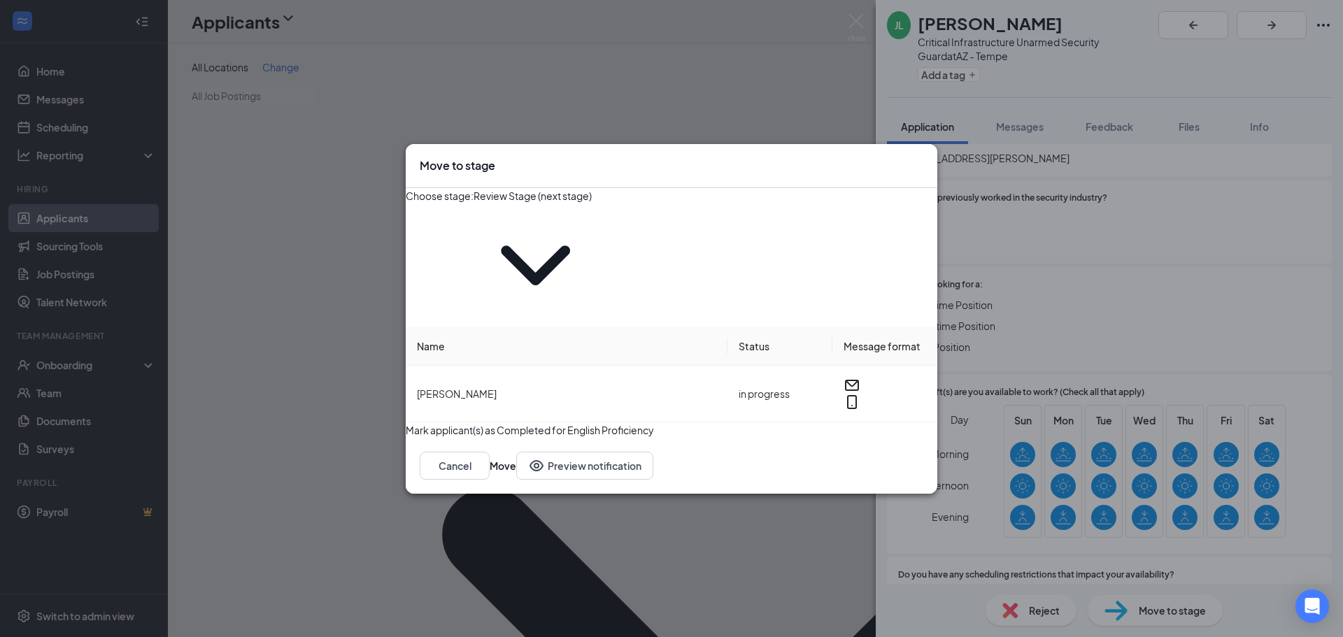
click at [597, 204] on input "Review Stage (next stage)" at bounding box center [535, 195] width 124 height 15
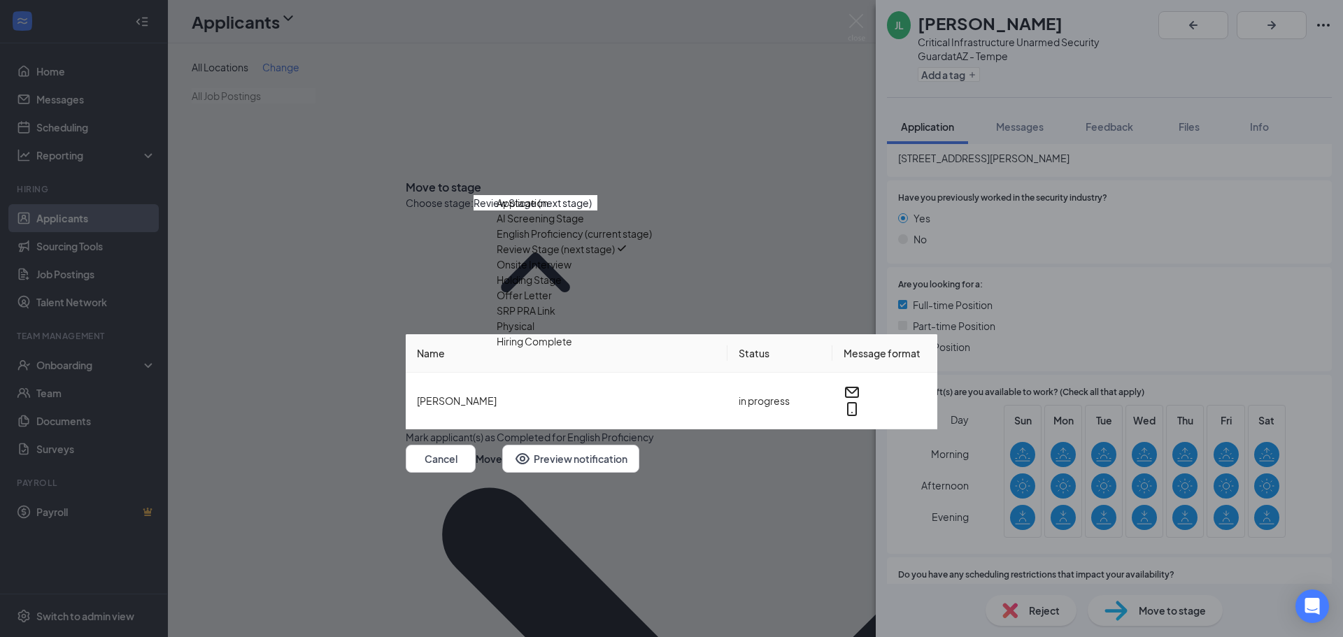
scroll to position [70, 0]
click at [552, 303] on div "Offer Letter" at bounding box center [524, 294] width 55 height 15
type input "Offer Letter"
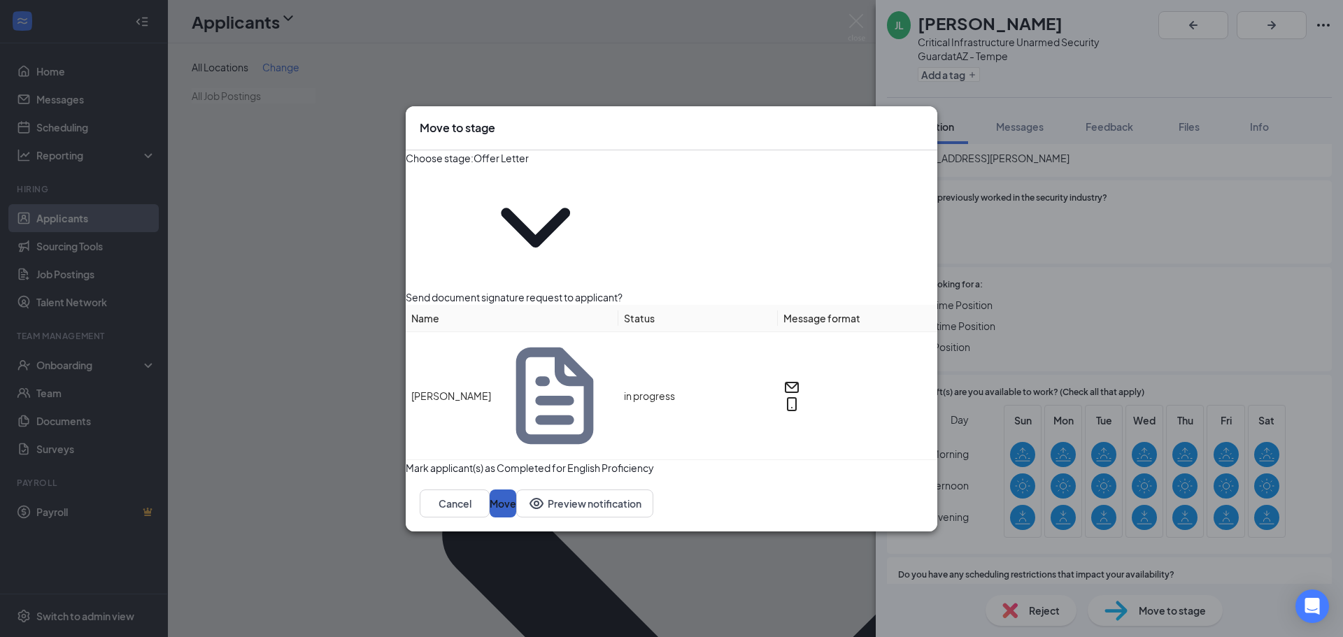
click at [516, 490] on button "Move" at bounding box center [503, 504] width 27 height 28
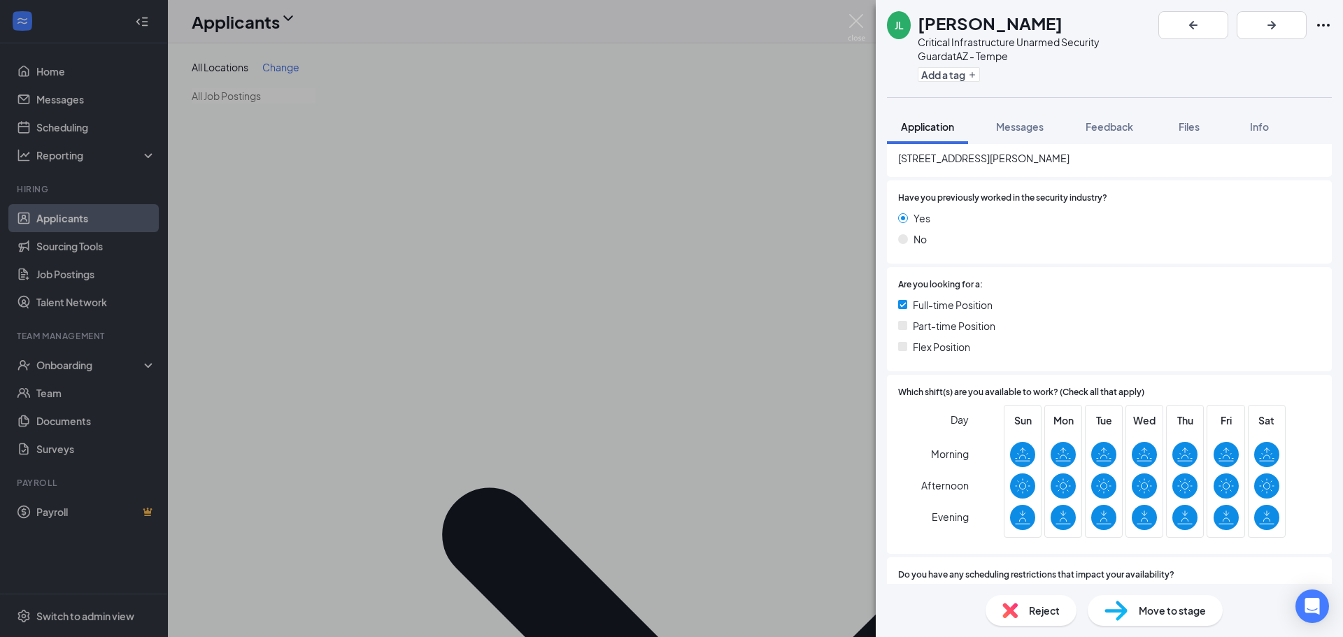
click at [861, 11] on div "[PERSON_NAME] Critical Infrastructure Unarmed Security Guard at AZ - Tempe Add …" at bounding box center [671, 318] width 1343 height 637
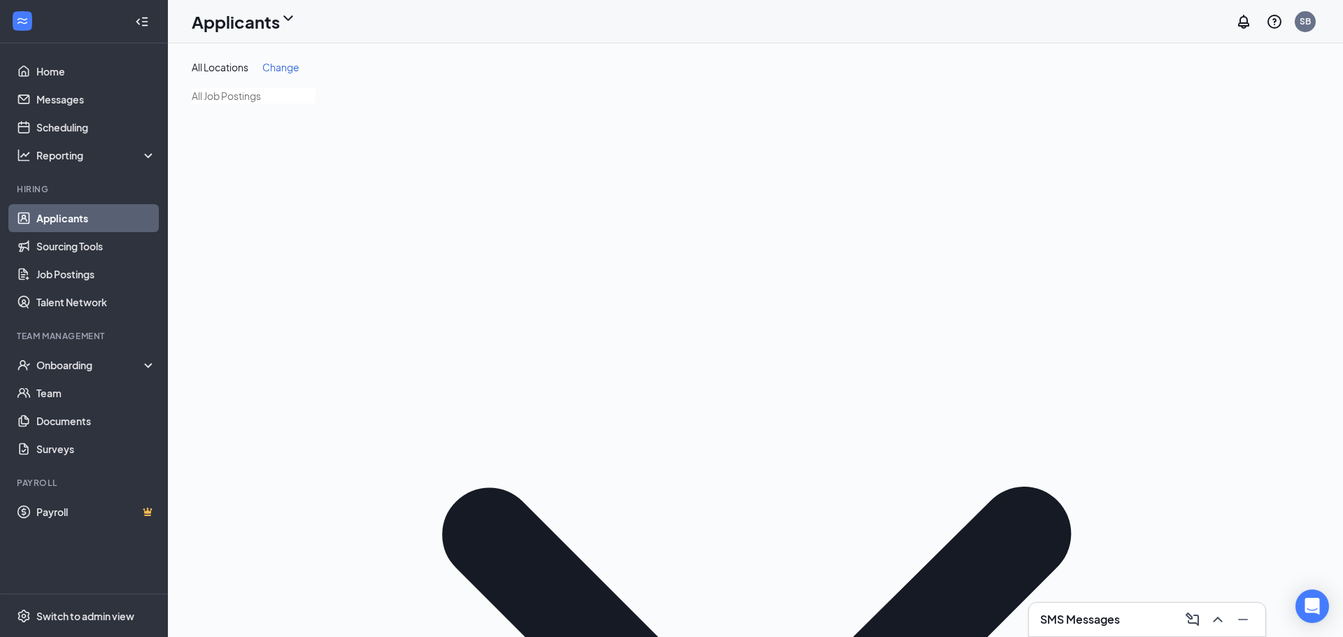
click at [857, 10] on div "Applicants SB" at bounding box center [755, 21] width 1175 height 43
click at [62, 429] on link "Documents" at bounding box center [96, 421] width 120 height 28
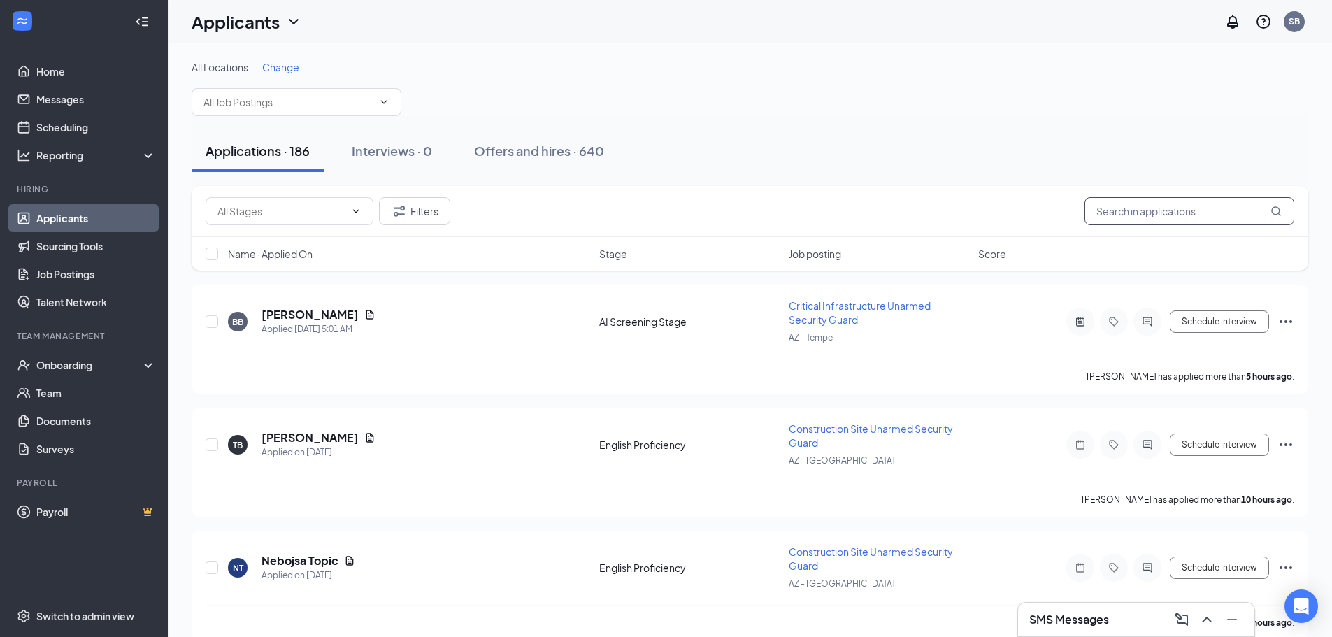
click at [1165, 210] on input "text" at bounding box center [1190, 211] width 210 height 28
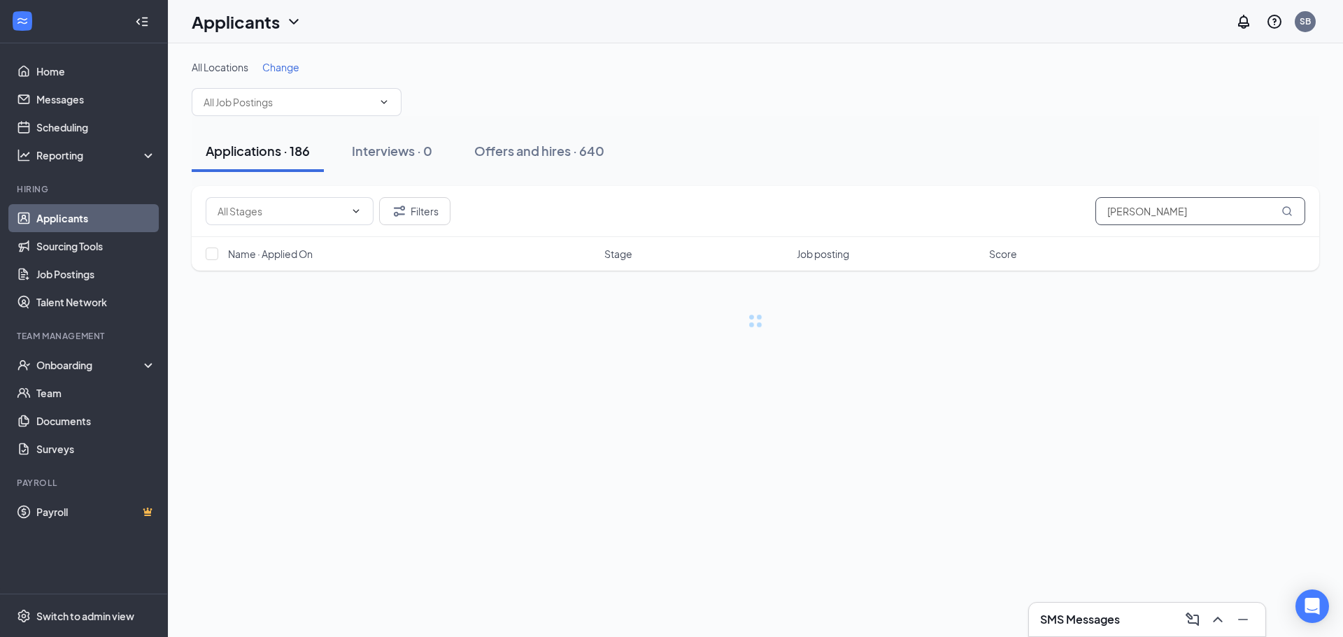
type input "[PERSON_NAME]"
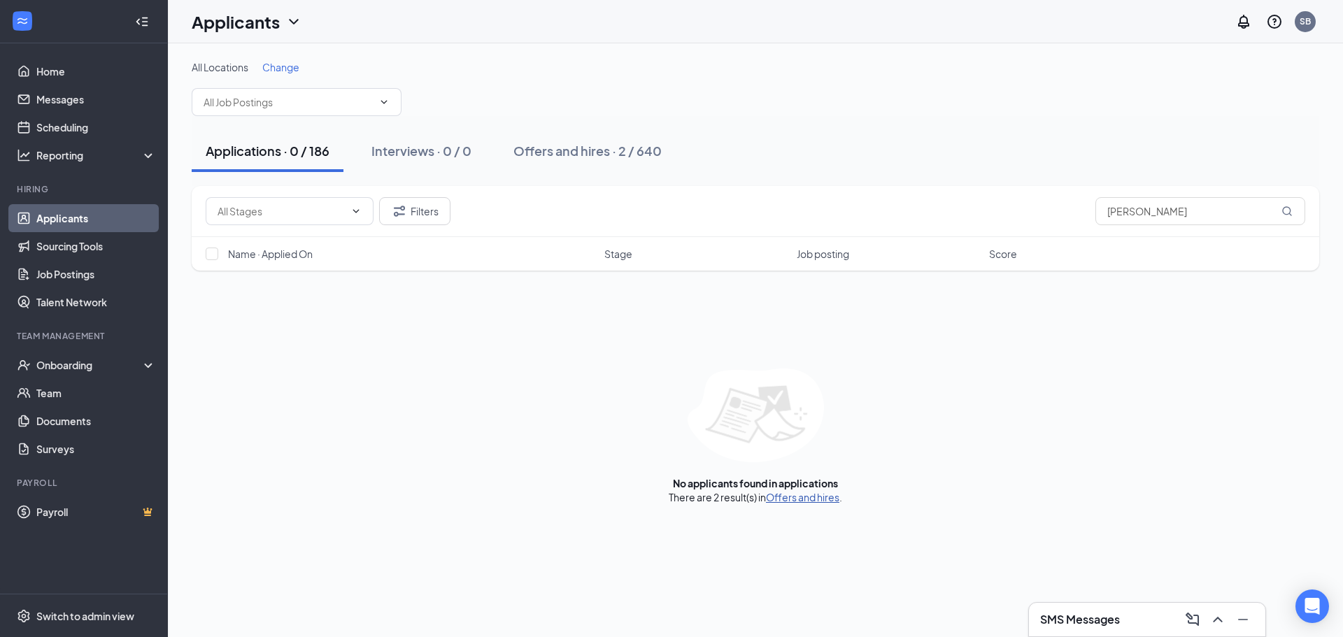
click at [802, 497] on link "Offers and hires" at bounding box center [802, 497] width 73 height 13
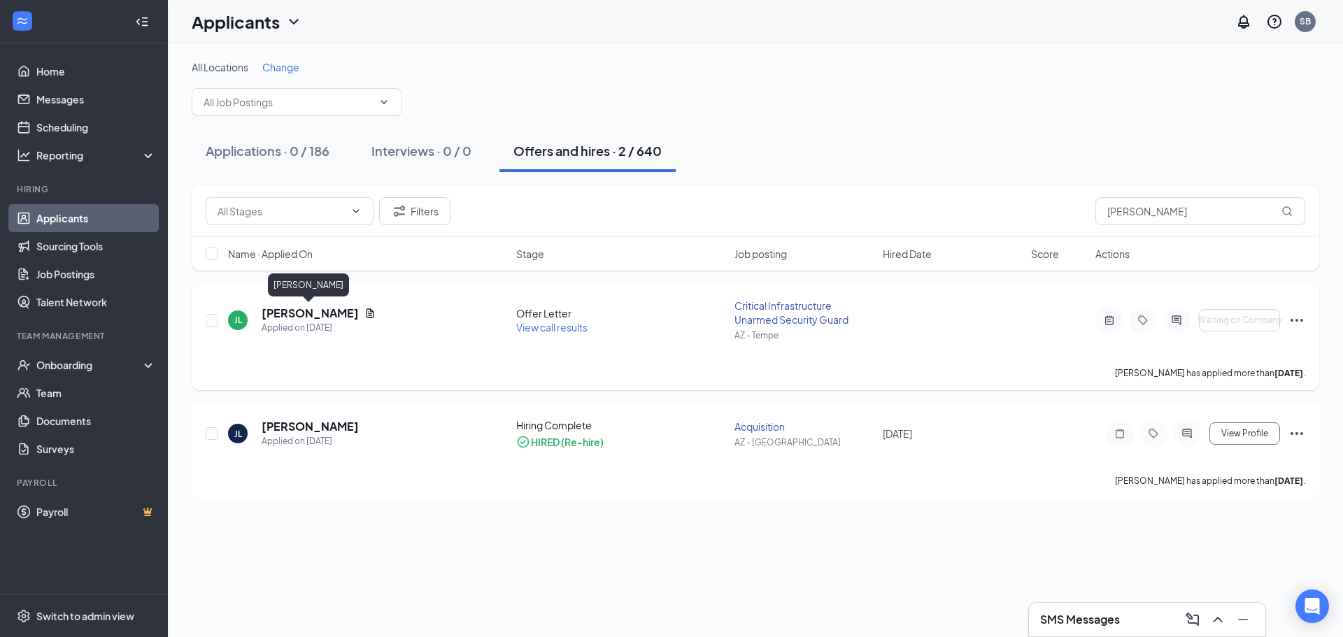
click at [318, 313] on h5 "[PERSON_NAME]" at bounding box center [310, 313] width 97 height 15
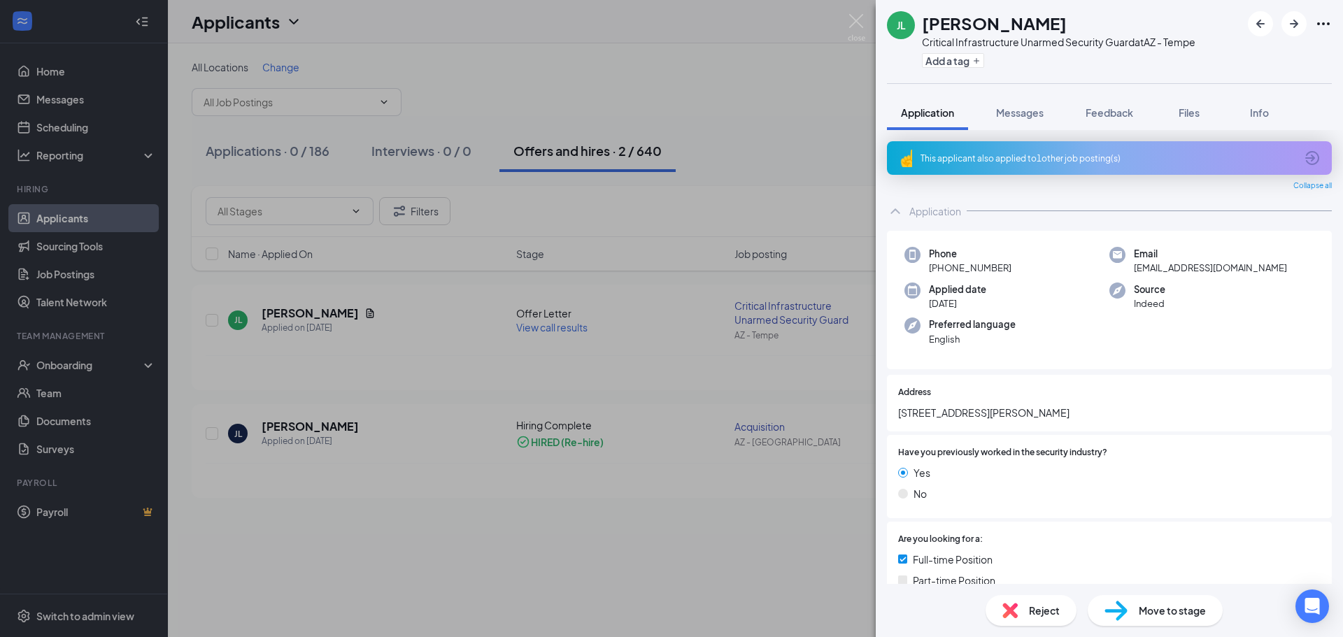
drag, startPoint x: 1023, startPoint y: 261, endPoint x: 964, endPoint y: 273, distance: 60.1
click at [962, 276] on div "Phone [PHONE_NUMBER] Email [EMAIL_ADDRESS][DOMAIN_NAME] Applied date [DATE] Sou…" at bounding box center [1109, 300] width 445 height 139
click at [967, 271] on span "[PHONE_NUMBER]" at bounding box center [970, 268] width 83 height 14
drag, startPoint x: 1008, startPoint y: 266, endPoint x: 941, endPoint y: 272, distance: 66.7
click at [941, 272] on div "Phone [PHONE_NUMBER]" at bounding box center [1006, 261] width 205 height 29
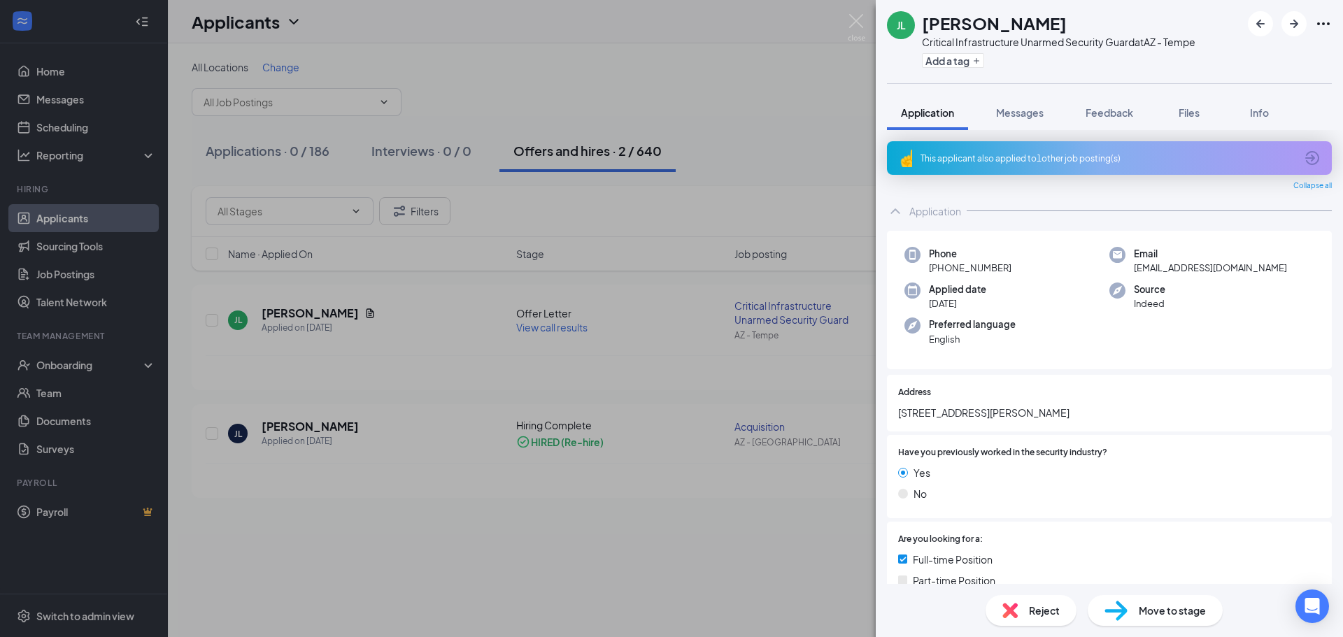
copy span "[PHONE_NUMBER]"
click at [851, 20] on img at bounding box center [856, 27] width 17 height 27
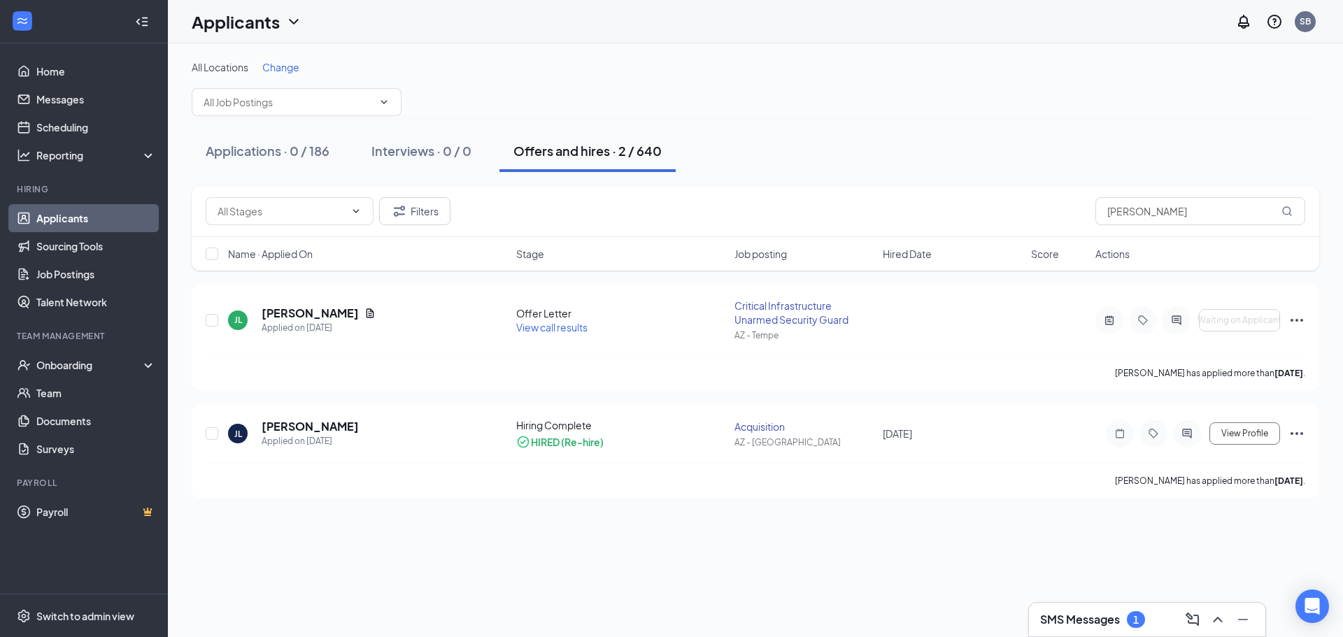
click at [1071, 611] on div "SMS Messages 1" at bounding box center [1092, 619] width 105 height 17
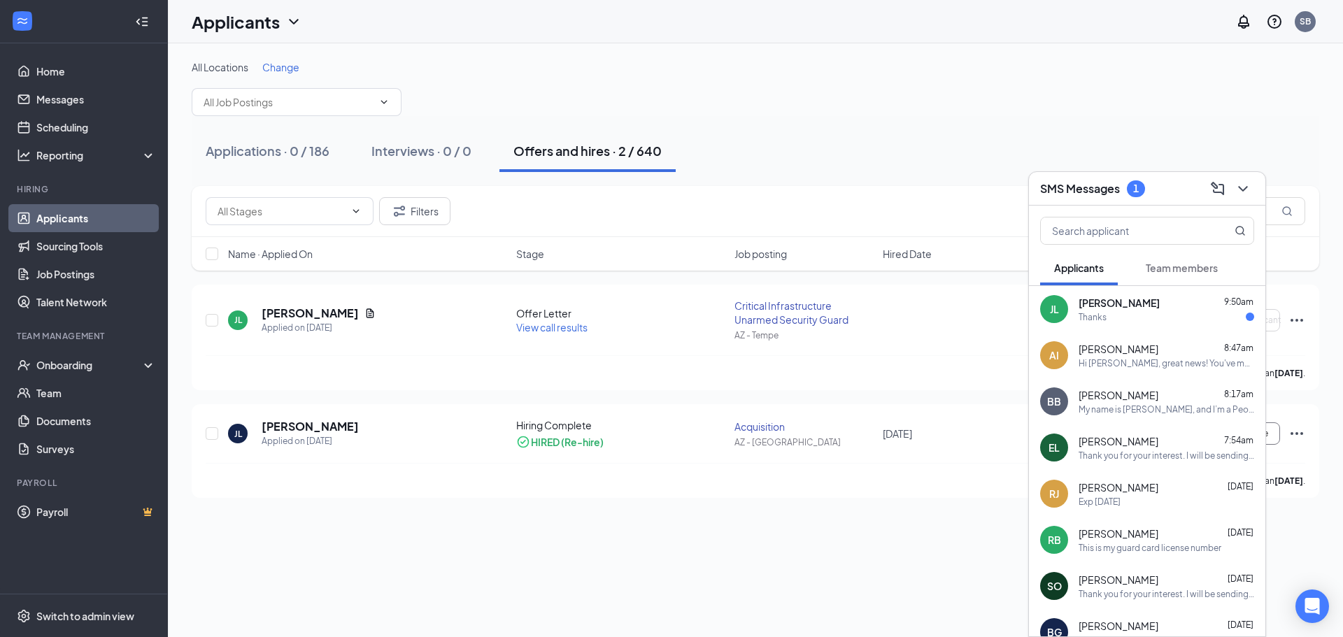
click at [1120, 319] on div "Thanks" at bounding box center [1166, 317] width 176 height 12
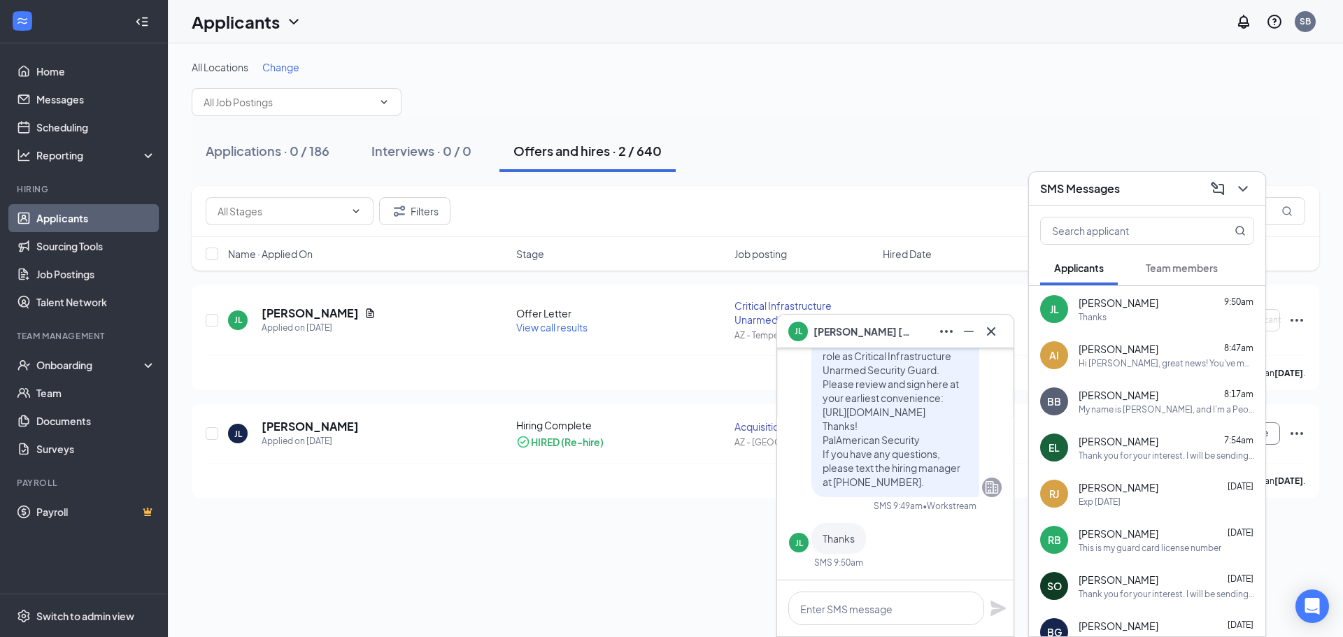
scroll to position [-140, 0]
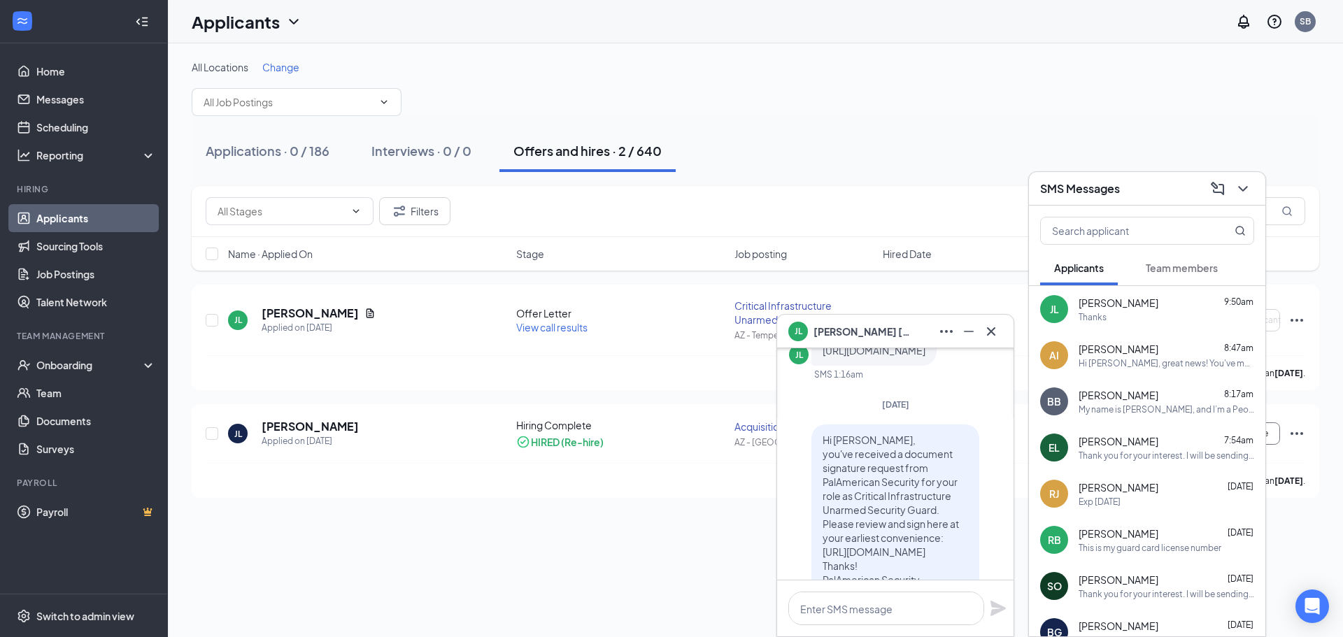
click at [1248, 191] on icon "ChevronDown" at bounding box center [1242, 188] width 17 height 17
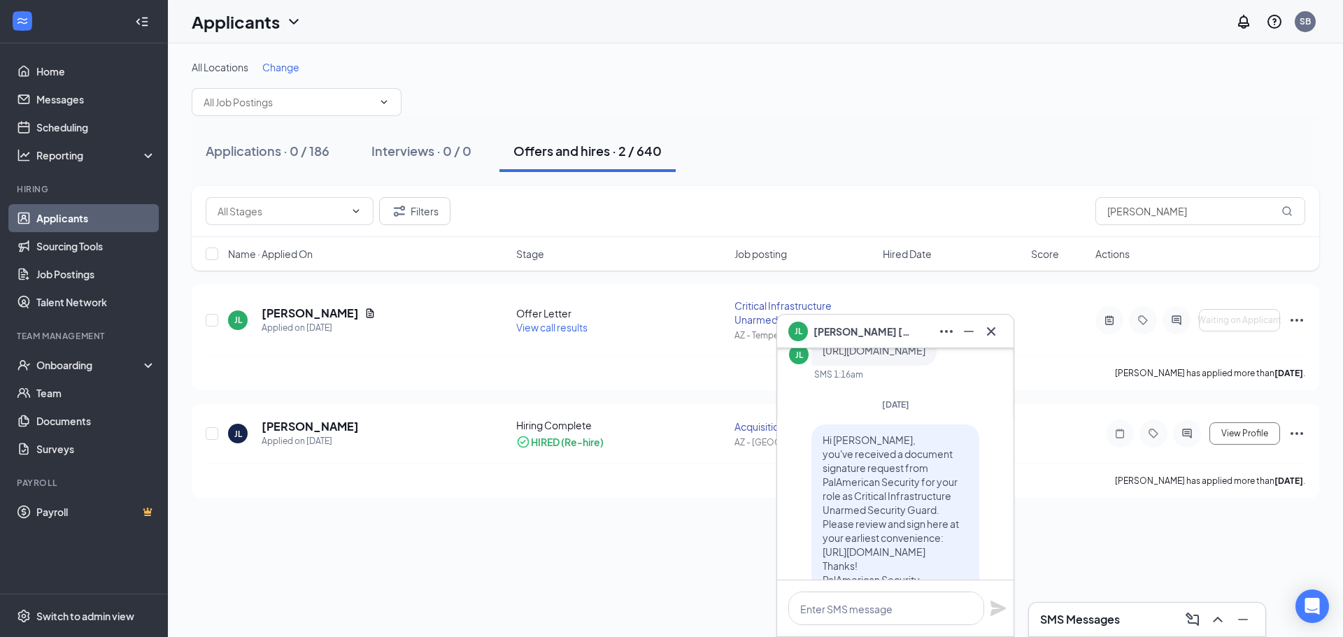
scroll to position [0, 0]
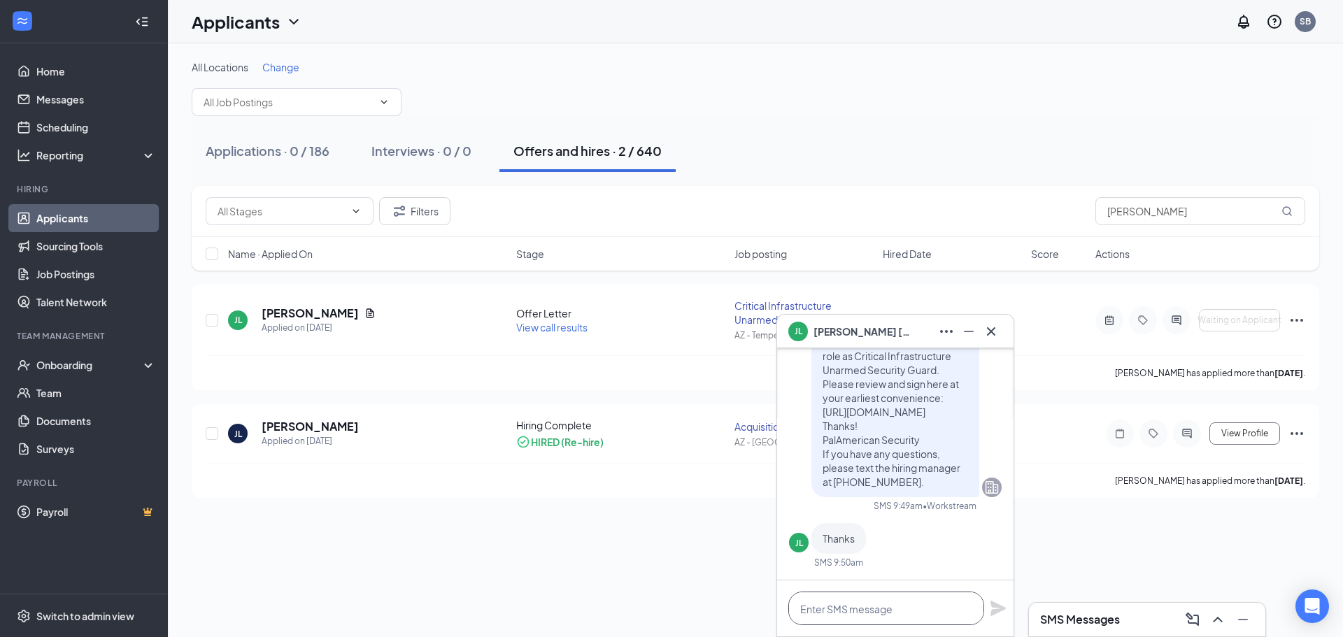
click at [866, 601] on textarea at bounding box center [886, 609] width 196 height 34
type textarea "P"
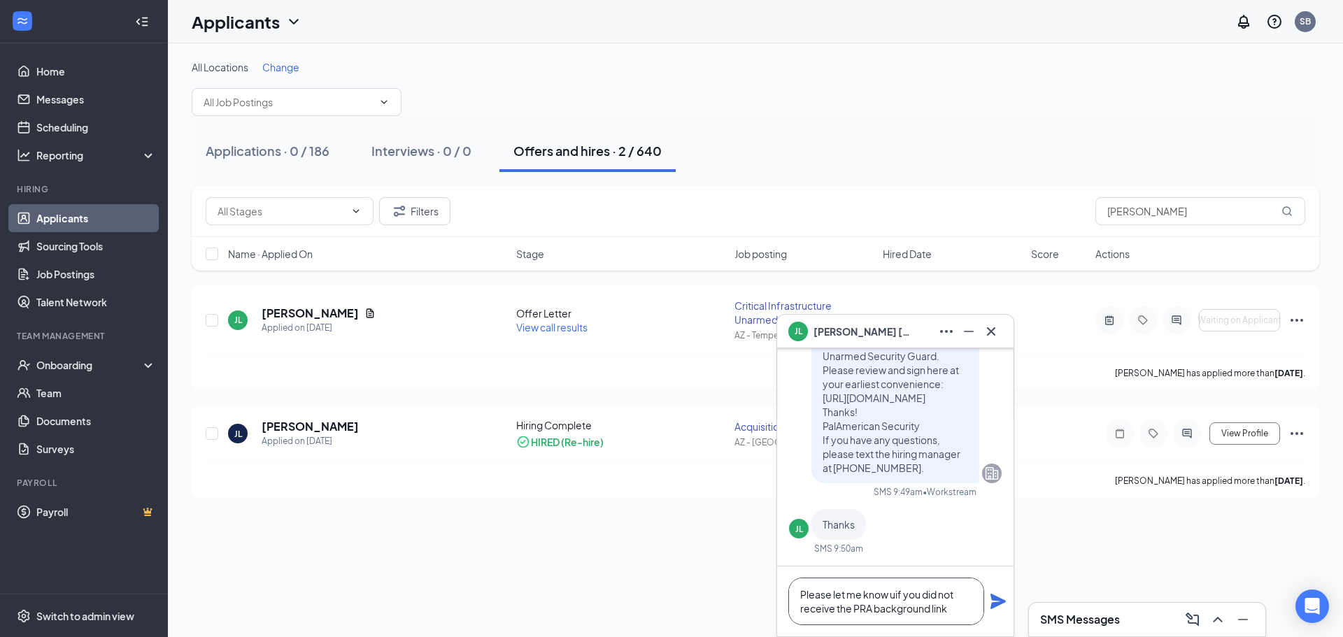
click at [894, 595] on textarea "Please let me know uif you did not receive the PRA background link" at bounding box center [886, 602] width 196 height 48
click at [950, 608] on textarea "Please let me know if you did not receive the PRA background link" at bounding box center [886, 602] width 196 height 48
type textarea "Please let me know if you did not receive the PRA background link"
click at [998, 604] on icon "Plane" at bounding box center [997, 601] width 15 height 15
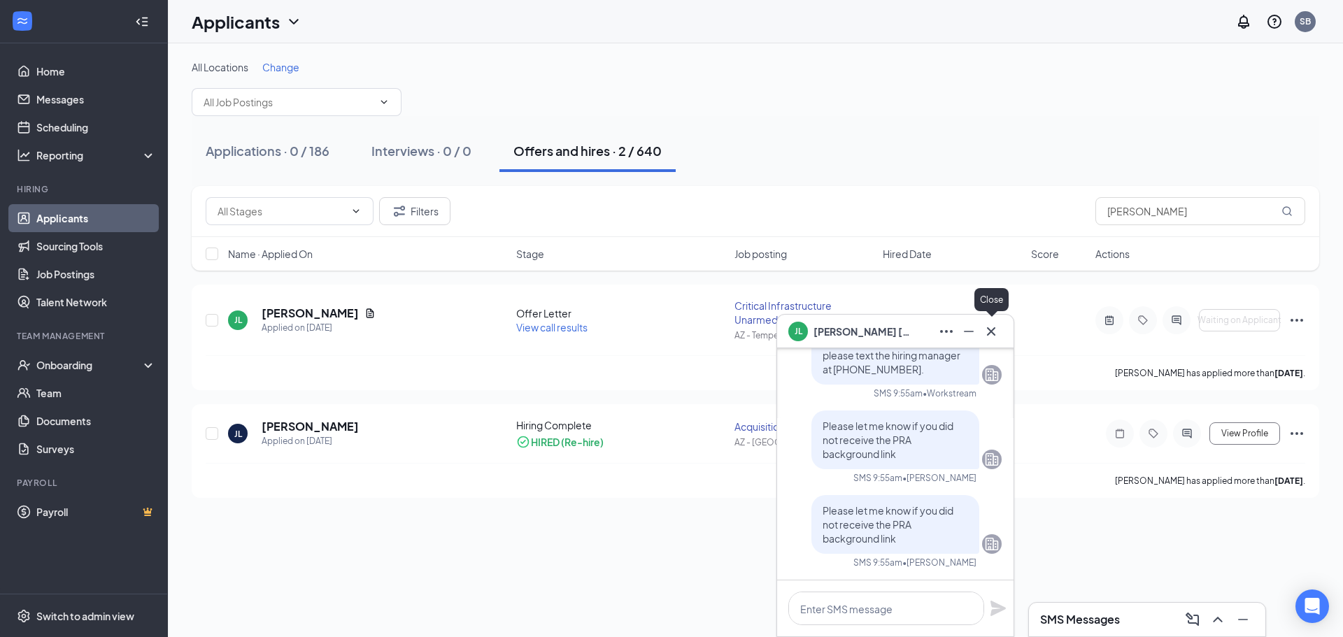
click at [983, 326] on icon "Cross" at bounding box center [991, 331] width 17 height 17
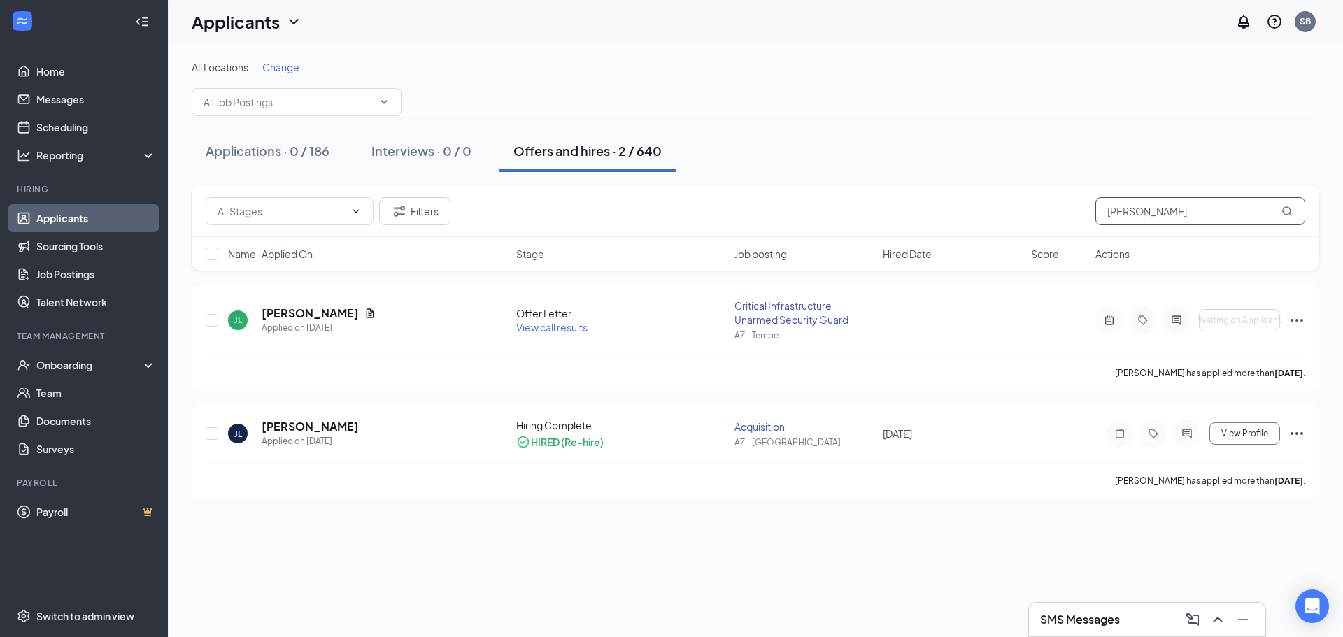
drag, startPoint x: 1167, startPoint y: 212, endPoint x: 999, endPoint y: 212, distance: 167.9
click at [1012, 212] on div "Filters [PERSON_NAME]" at bounding box center [755, 211] width 1099 height 28
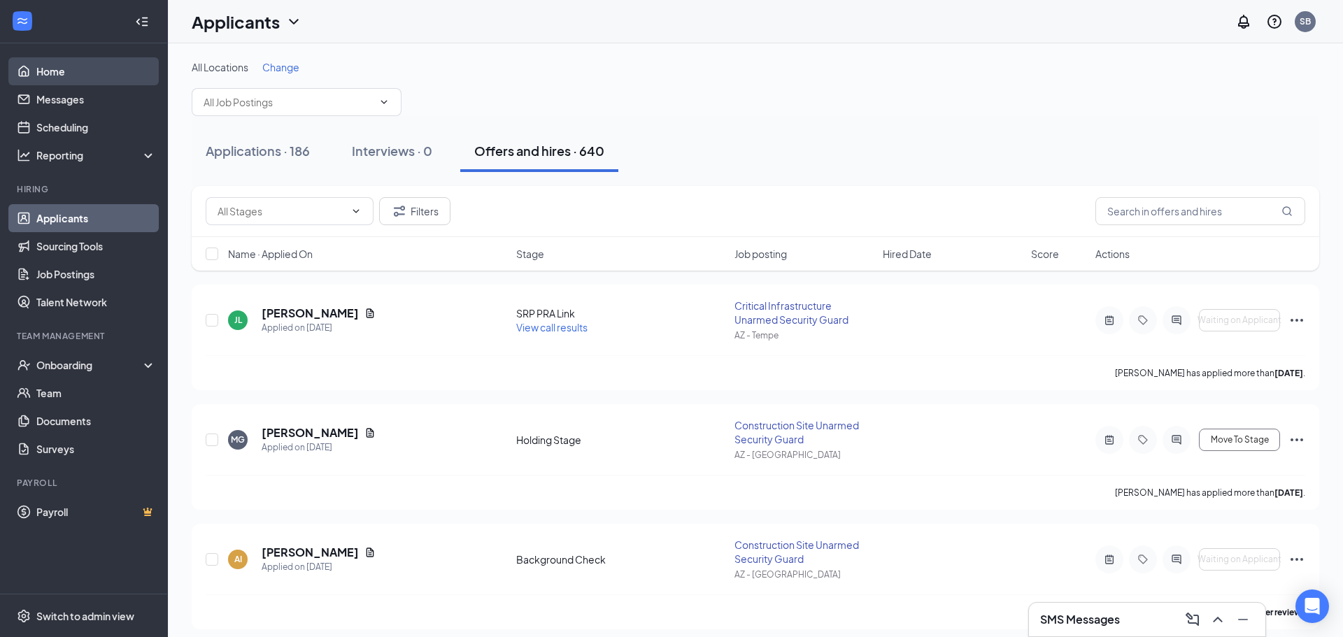
click at [43, 71] on link "Home" at bounding box center [96, 71] width 120 height 28
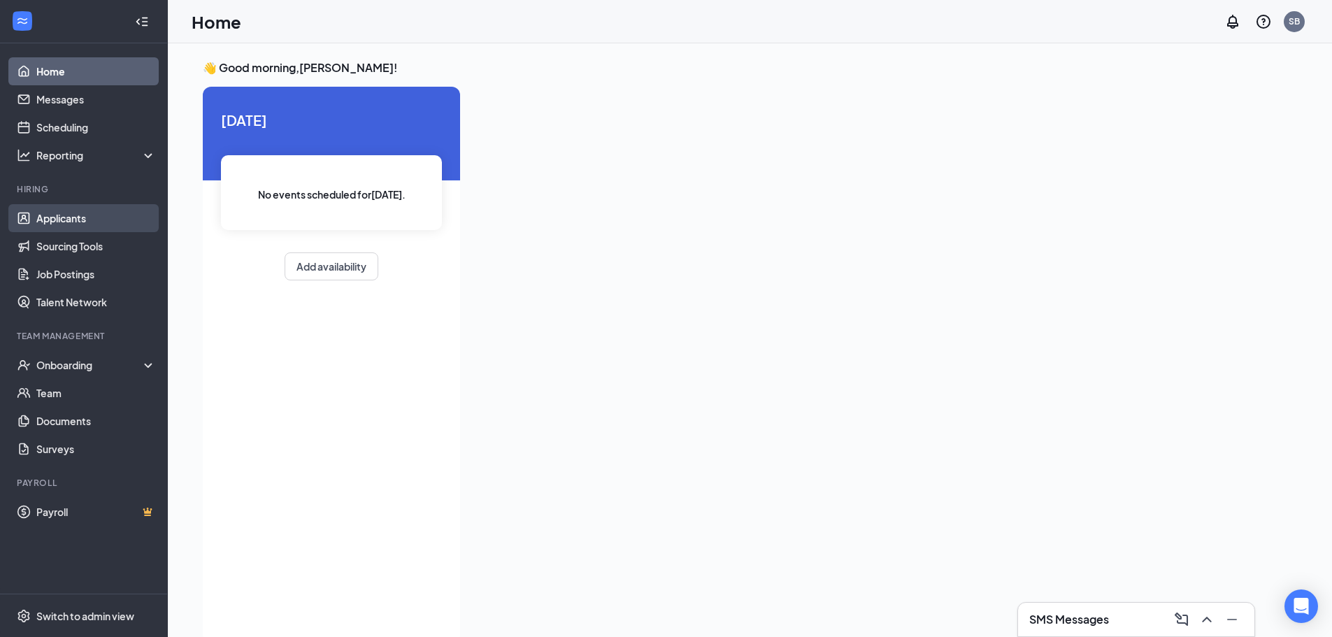
click at [55, 217] on link "Applicants" at bounding box center [96, 218] width 120 height 28
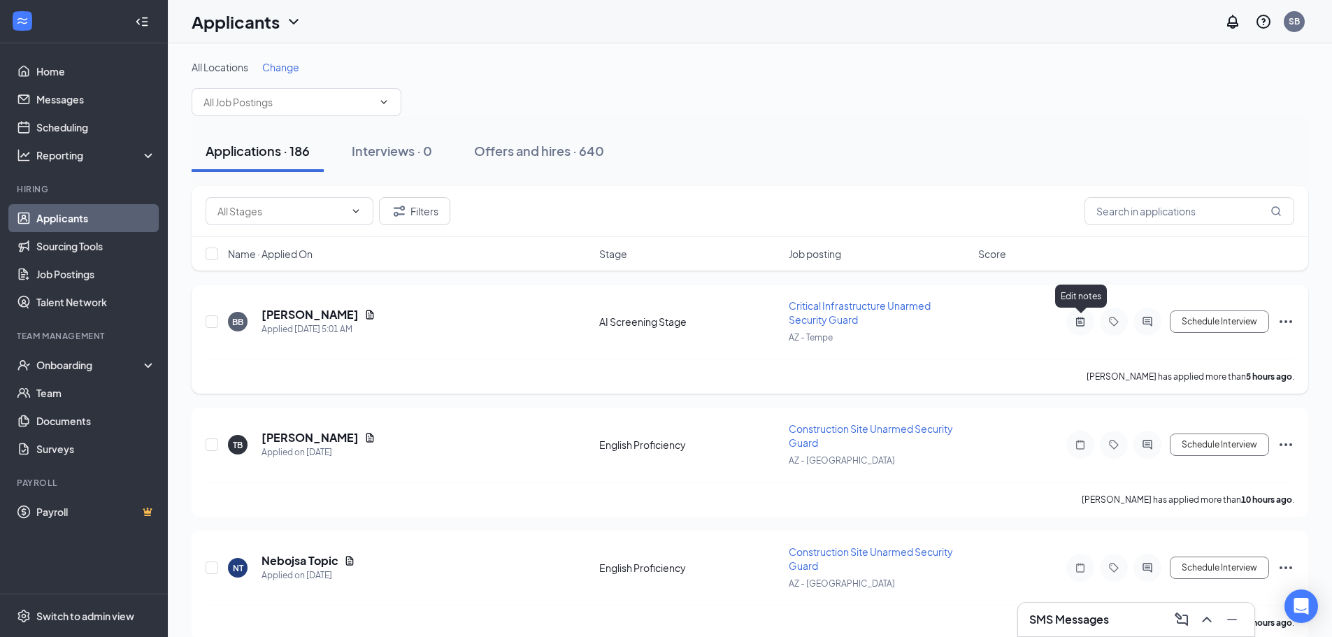
click at [1079, 322] on icon "ActiveNote" at bounding box center [1080, 321] width 17 height 11
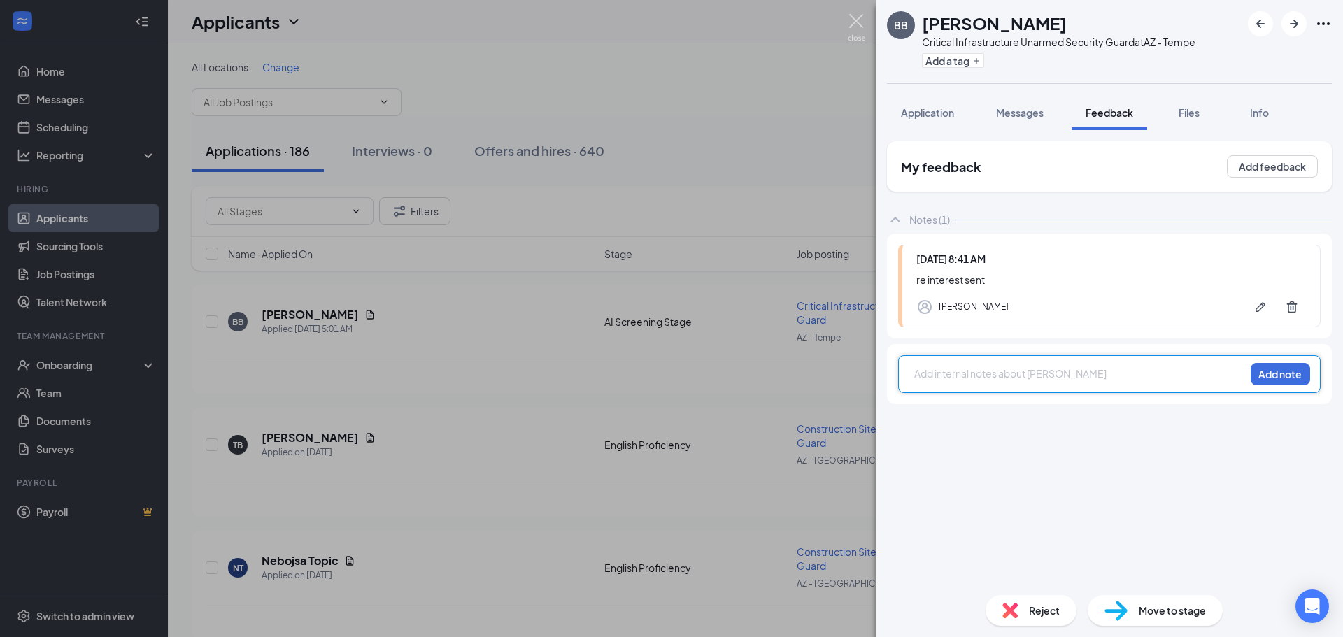
click at [850, 26] on img at bounding box center [856, 27] width 17 height 27
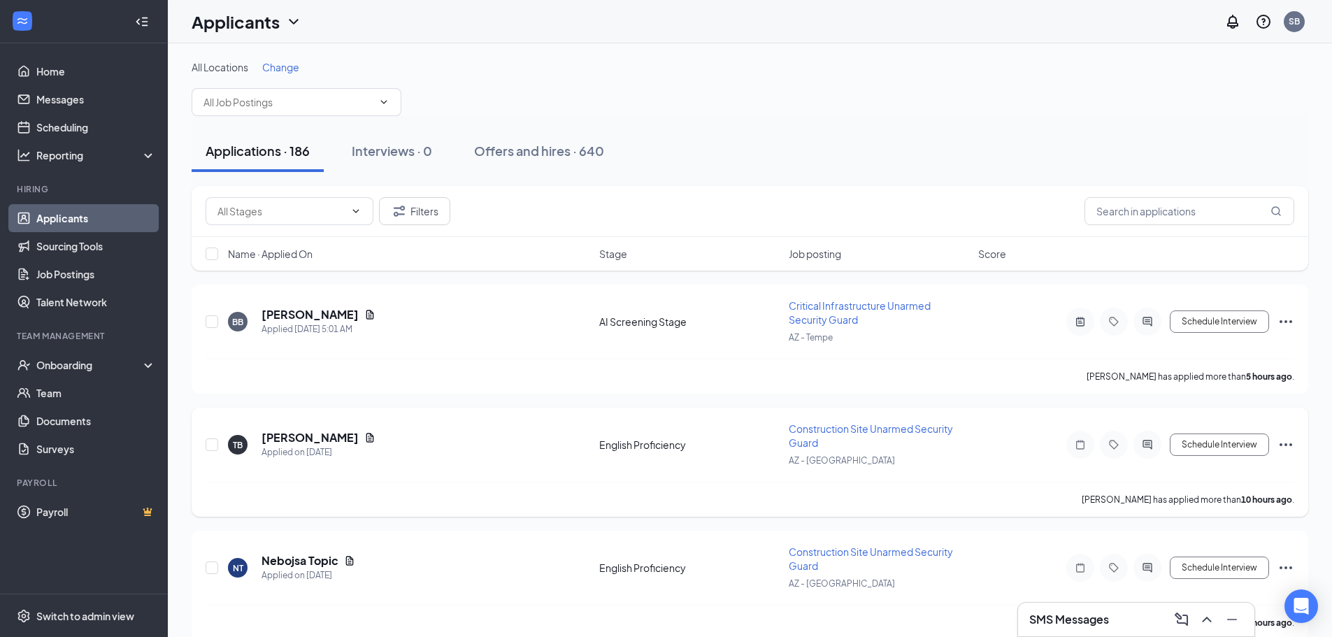
click at [1080, 440] on icon "Note" at bounding box center [1080, 444] width 17 height 11
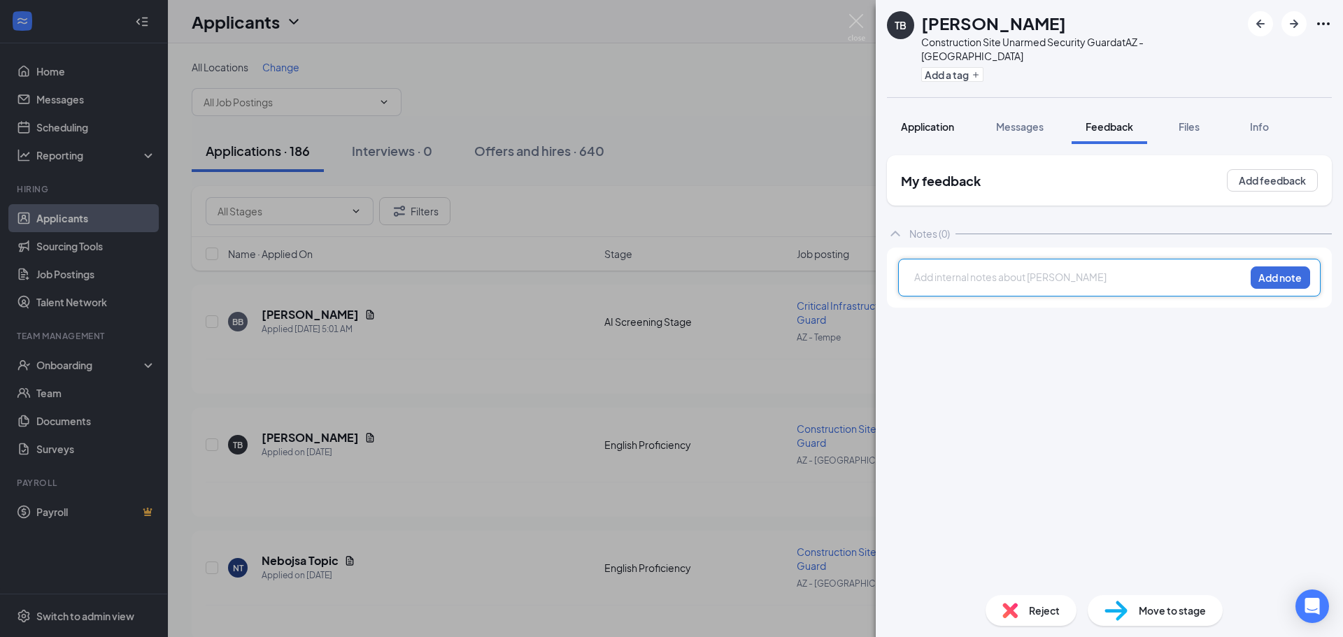
click at [942, 120] on span "Application" at bounding box center [927, 126] width 53 height 13
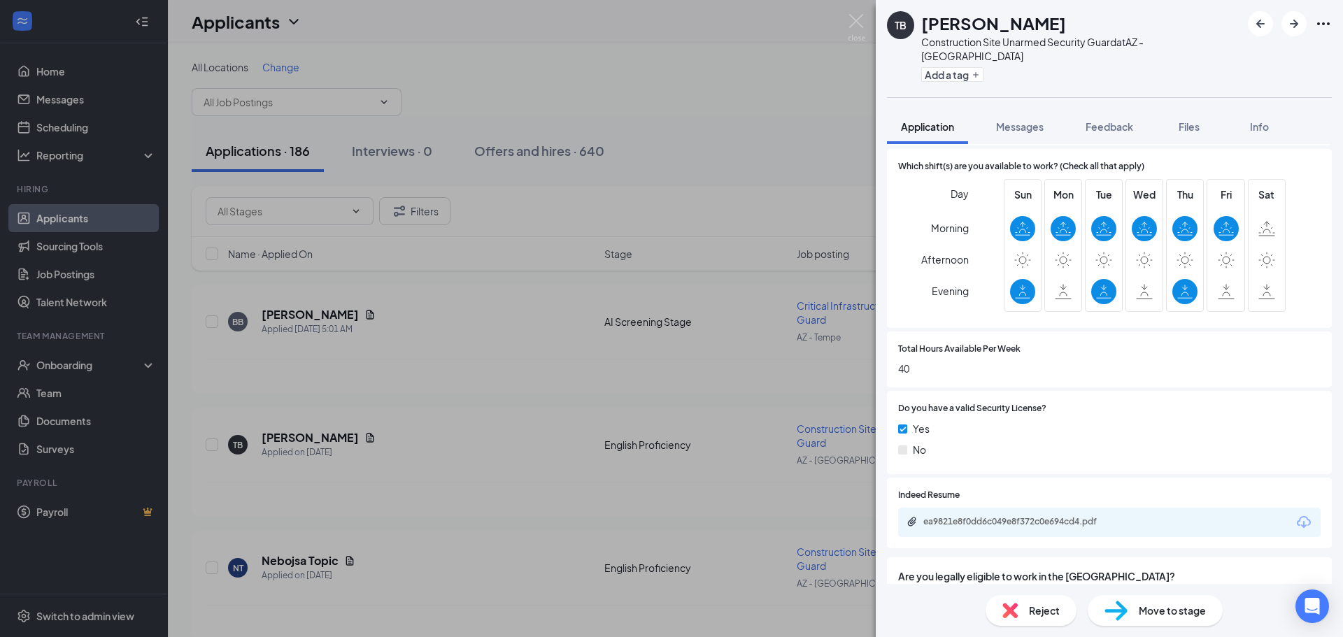
scroll to position [532, 0]
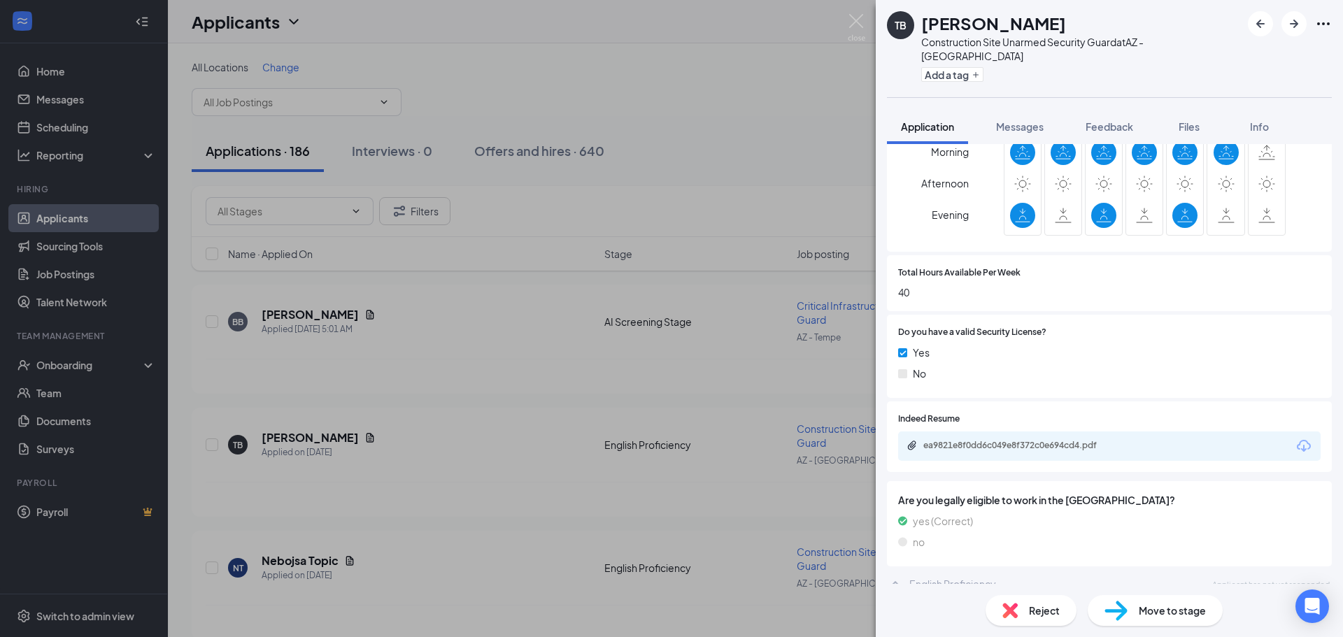
click at [1040, 616] on span "Reject" at bounding box center [1044, 610] width 31 height 15
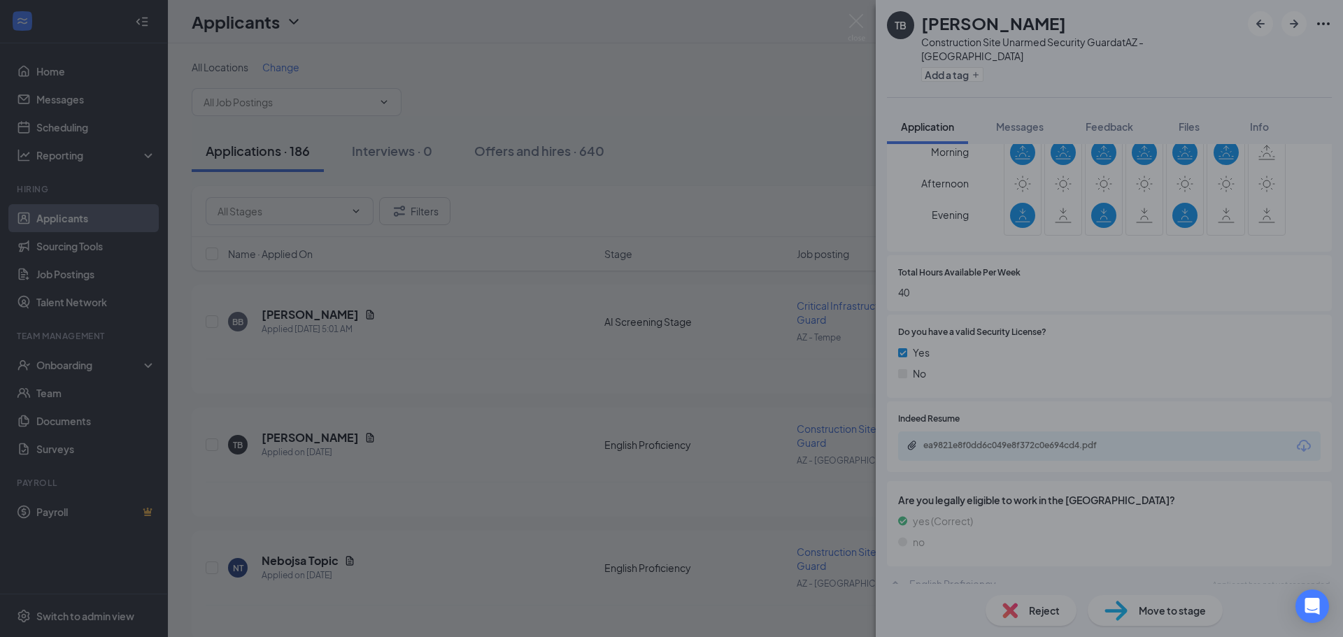
scroll to position [526, 0]
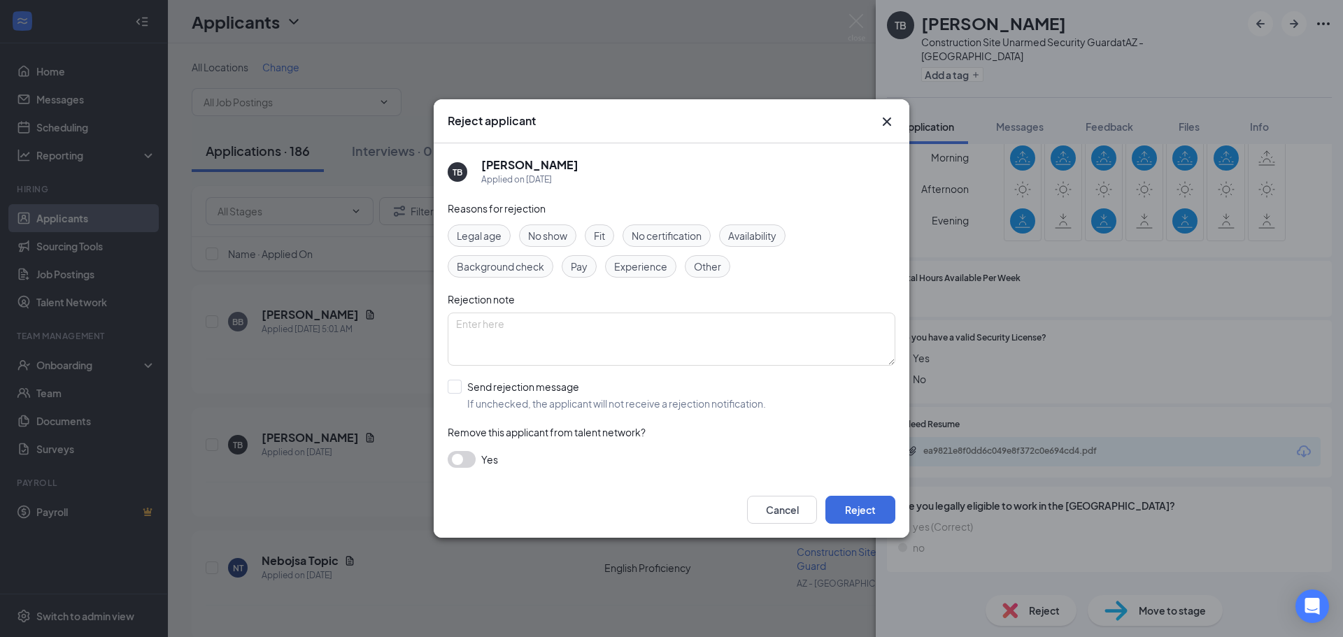
click at [736, 197] on div "[PERSON_NAME] Applied on [DATE]" at bounding box center [672, 171] width 448 height 57
drag, startPoint x: 788, startPoint y: 242, endPoint x: 780, endPoint y: 233, distance: 11.9
click at [785, 239] on div "Availability" at bounding box center [752, 236] width 66 height 22
click at [454, 388] on input "Send rejection message If unchecked, the applicant will not receive a rejection…" at bounding box center [607, 395] width 318 height 31
checkbox input "true"
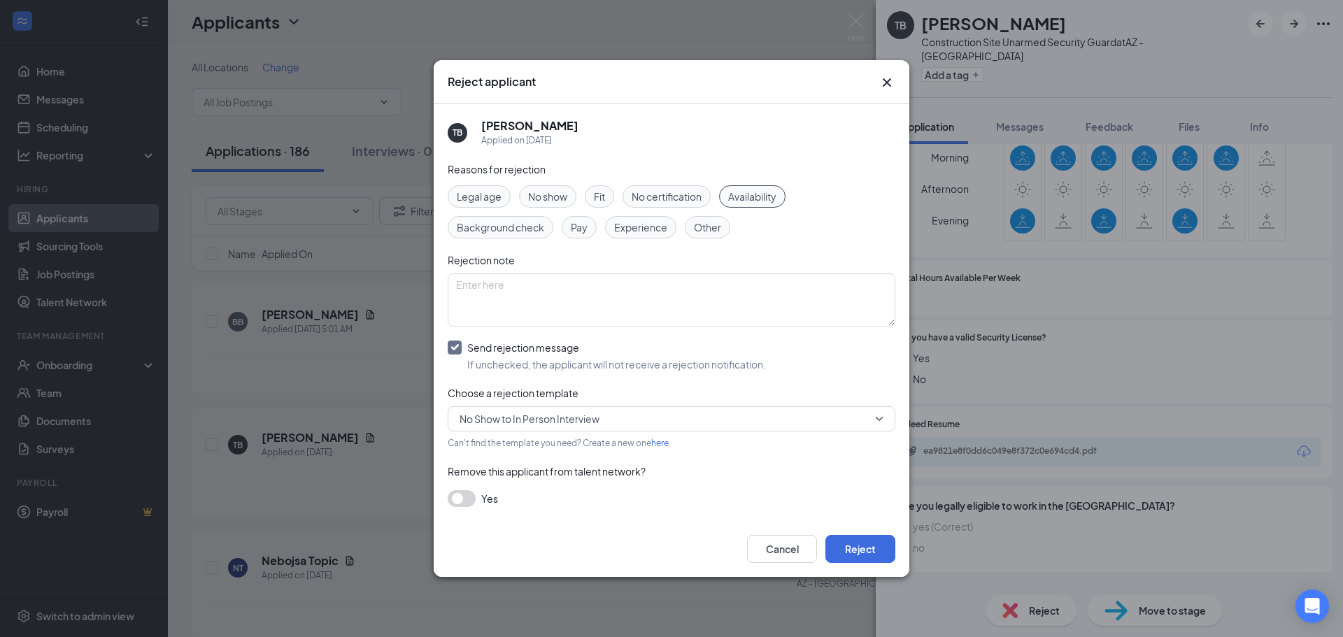
click at [546, 425] on span "No Show to In Person Interview" at bounding box center [530, 418] width 140 height 21
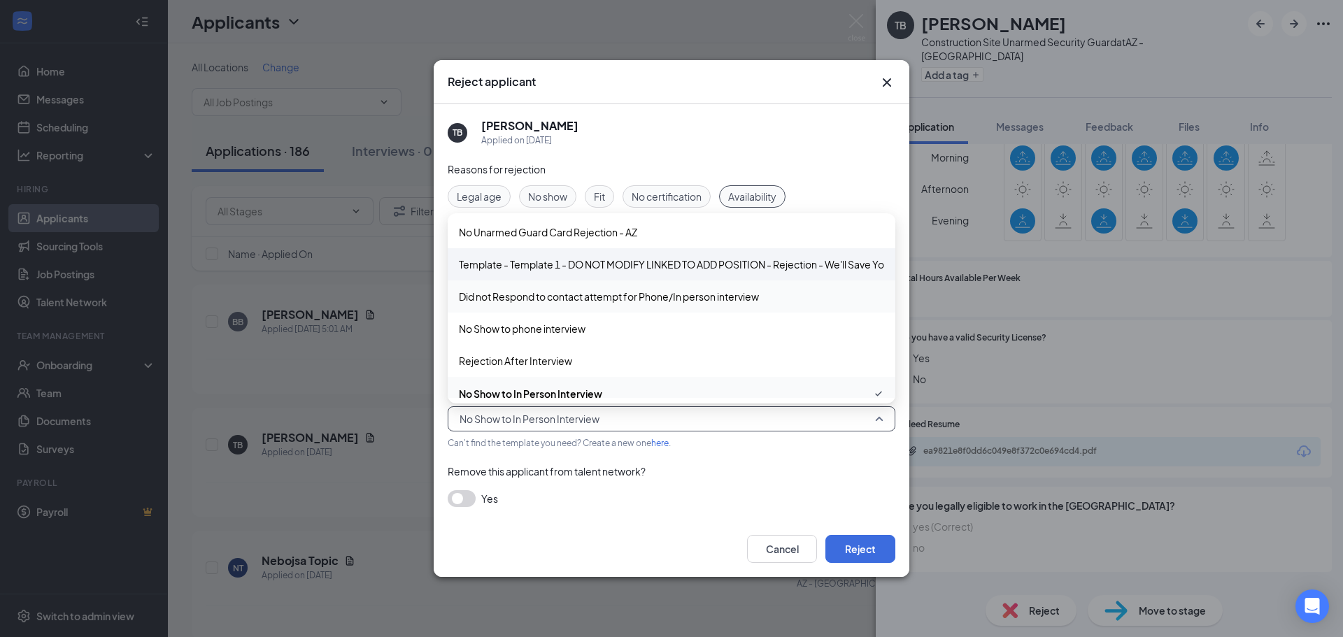
scroll to position [0, 0]
click at [530, 261] on span "Template - Template 1 - DO NOT MODIFY LINKED TO ADD POSITION - Rejection - We'l…" at bounding box center [702, 266] width 487 height 15
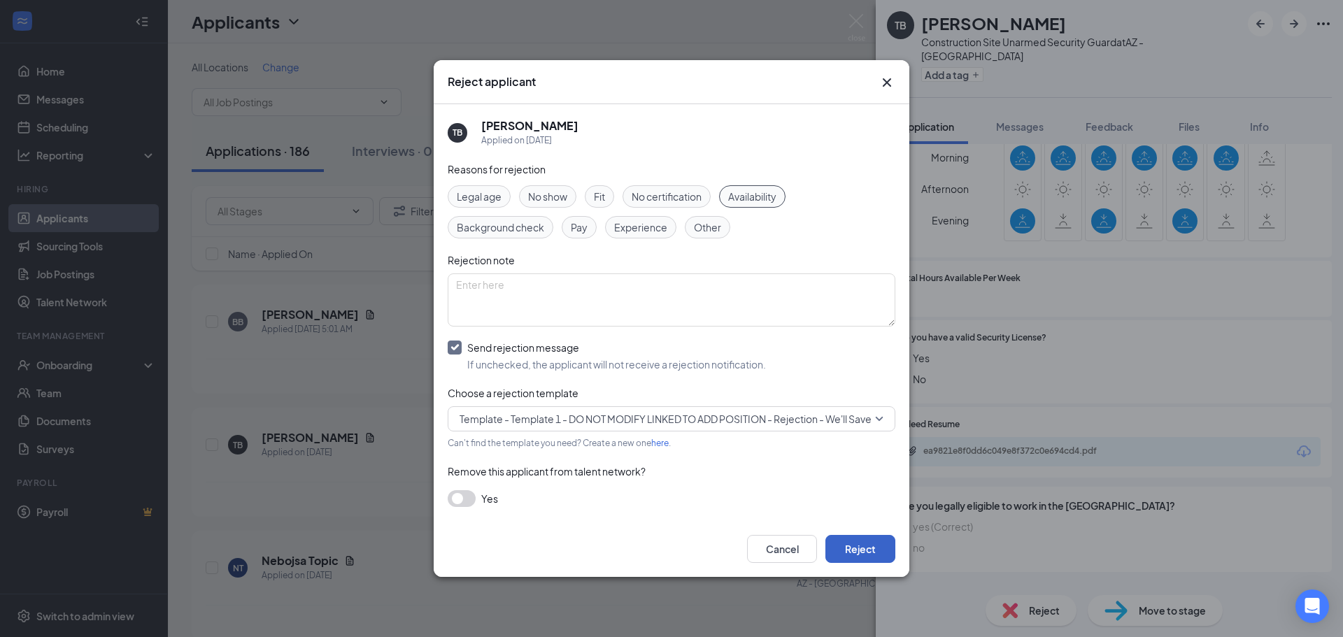
click at [860, 544] on button "Reject" at bounding box center [860, 549] width 70 height 28
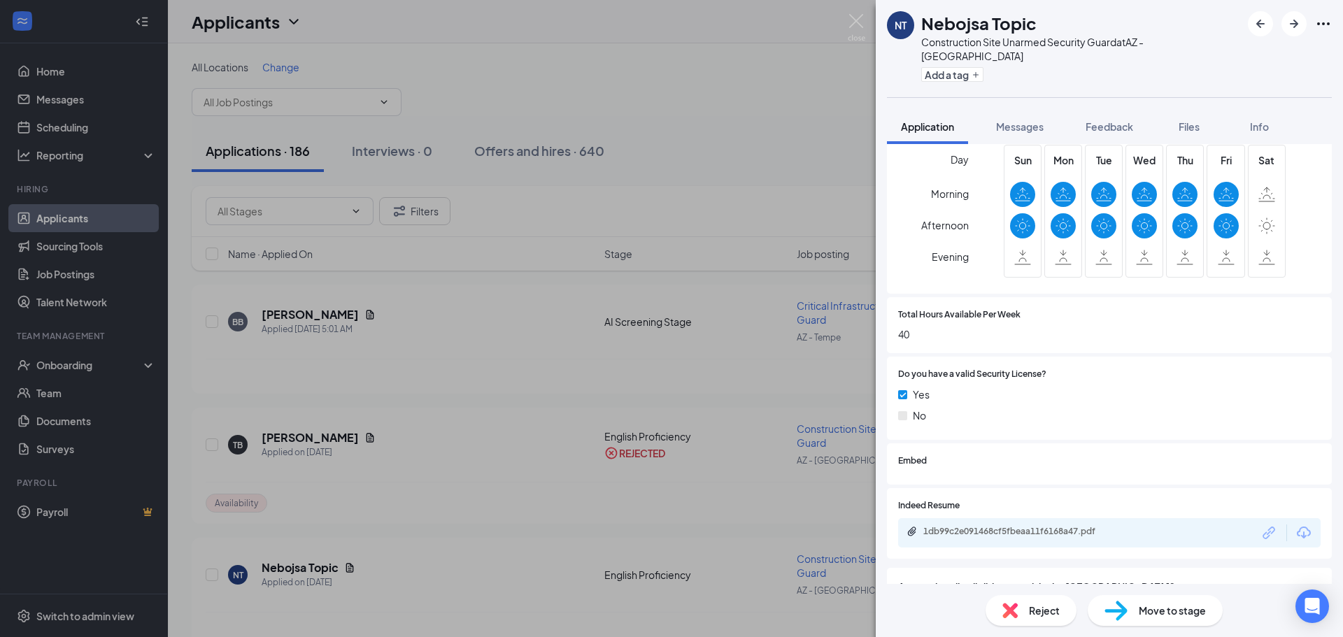
scroll to position [560, 0]
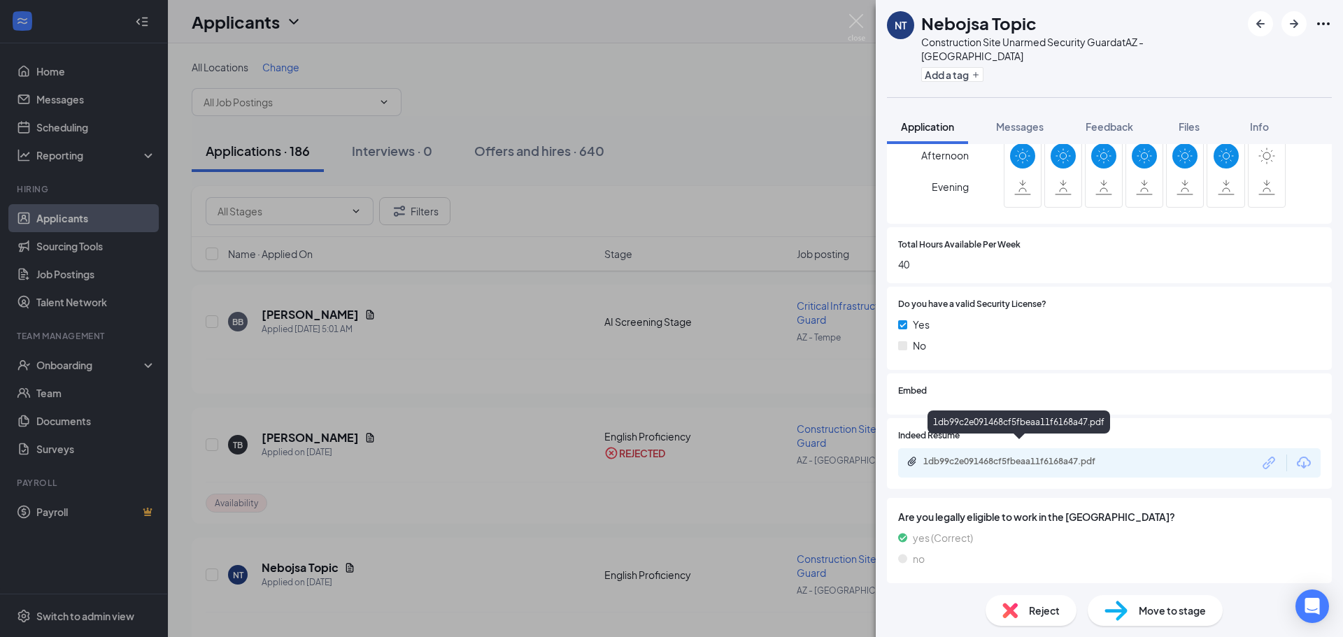
click at [945, 456] on div "1db99c2e091468cf5fbeaa11f6168a47.pdf" at bounding box center [1021, 461] width 196 height 11
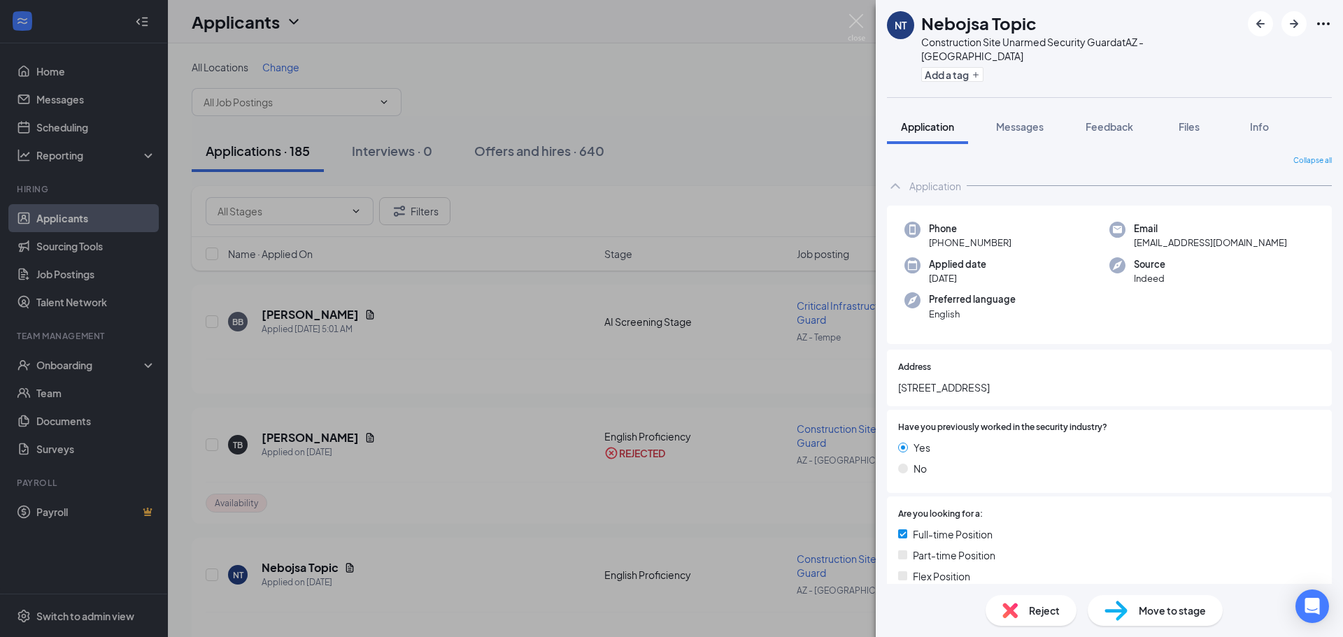
scroll to position [350, 0]
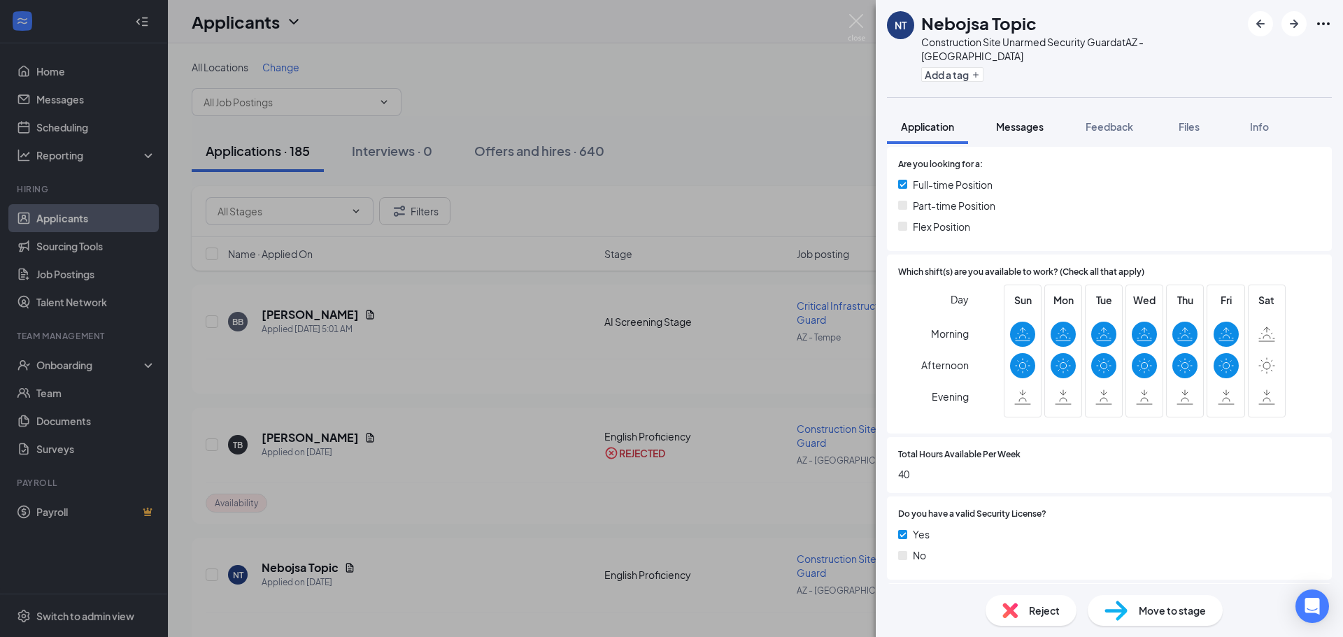
click at [1035, 120] on span "Messages" at bounding box center [1020, 126] width 48 height 13
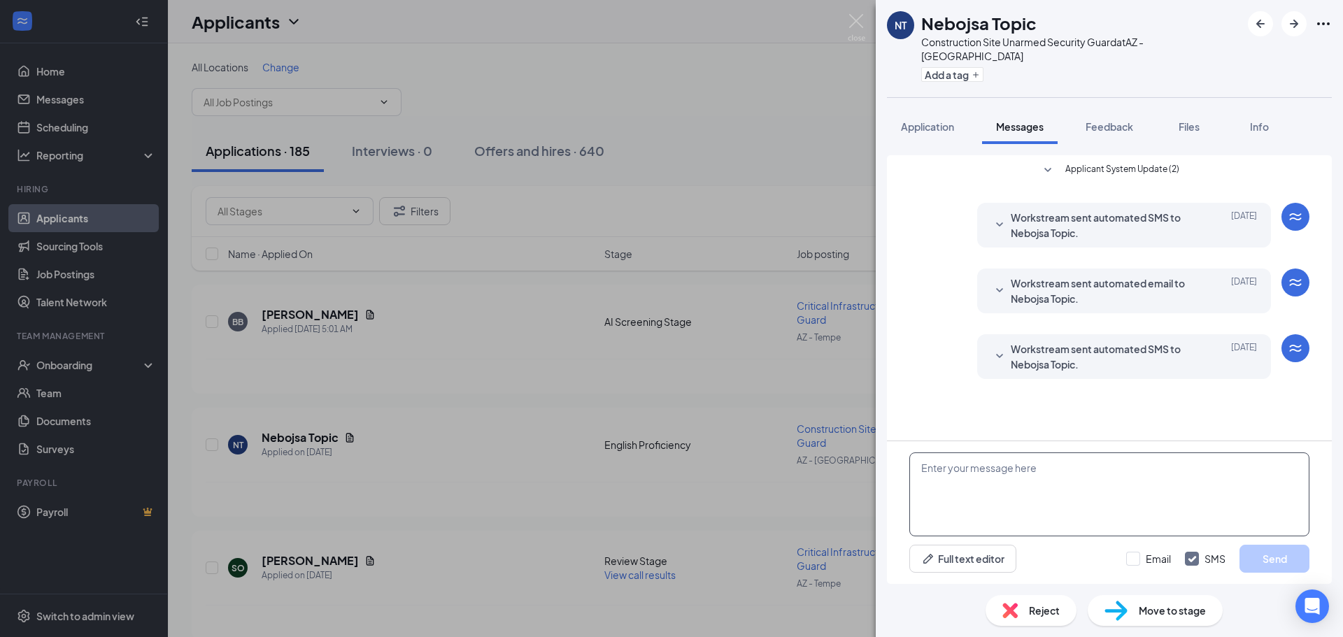
click at [967, 475] on textarea at bounding box center [1109, 495] width 400 height 84
paste textarea ""My name is [PERSON_NAME], and I’m a People & Culture Generalist with PalAmeric…"
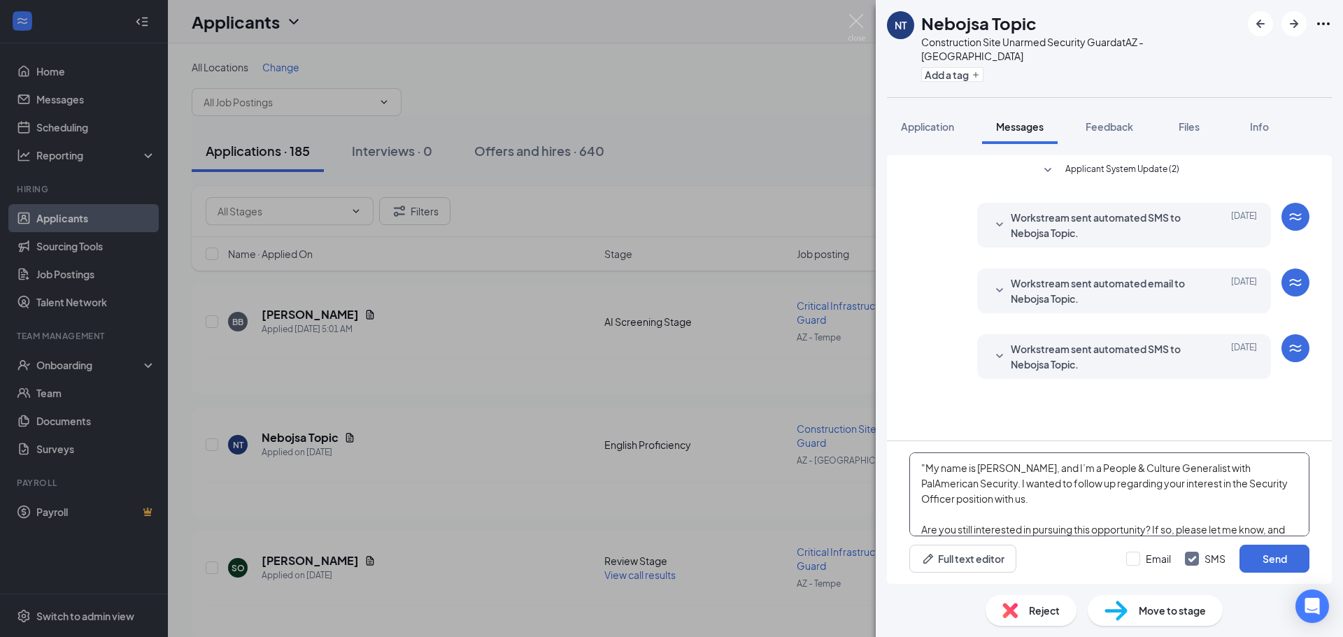
click at [926, 467] on textarea ""My name is [PERSON_NAME], and I’m a People & Culture Generalist with PalAmeric…" at bounding box center [1109, 495] width 400 height 84
type textarea "My name is [PERSON_NAME], and I’m a People & Culture Generalist with PalAmerica…"
click at [1130, 556] on input "Email" at bounding box center [1148, 559] width 45 height 14
checkbox input "true"
click at [1252, 555] on button "Send" at bounding box center [1274, 559] width 70 height 28
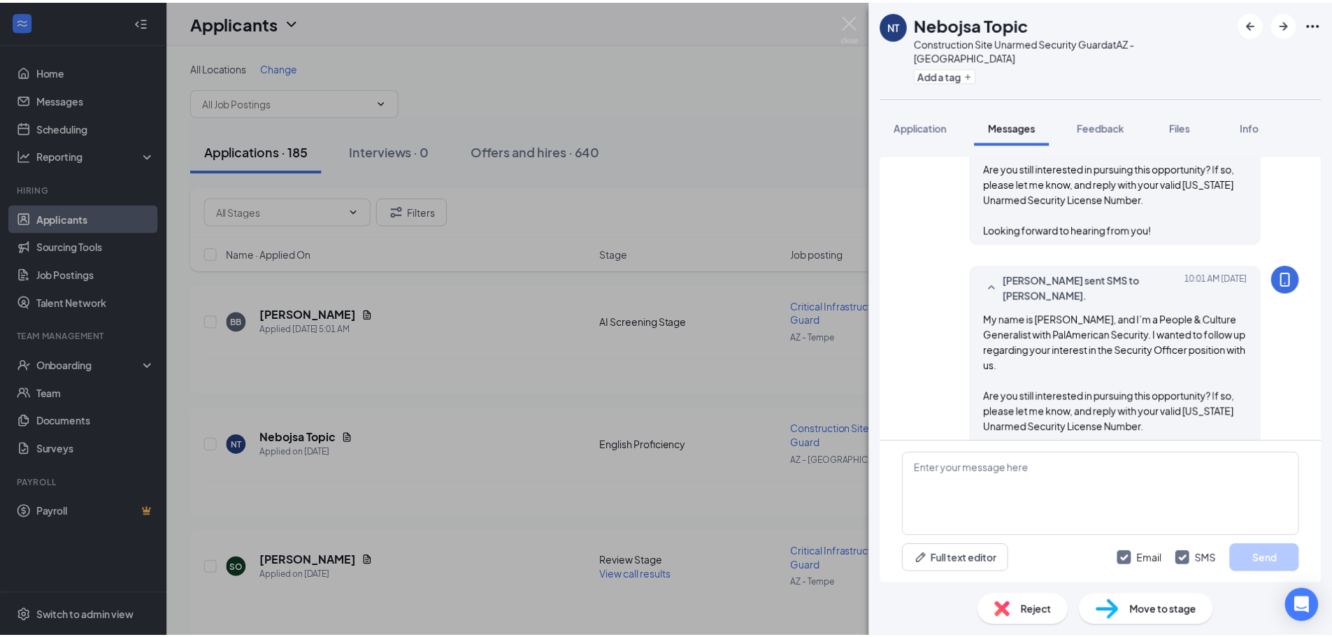
scroll to position [364, 0]
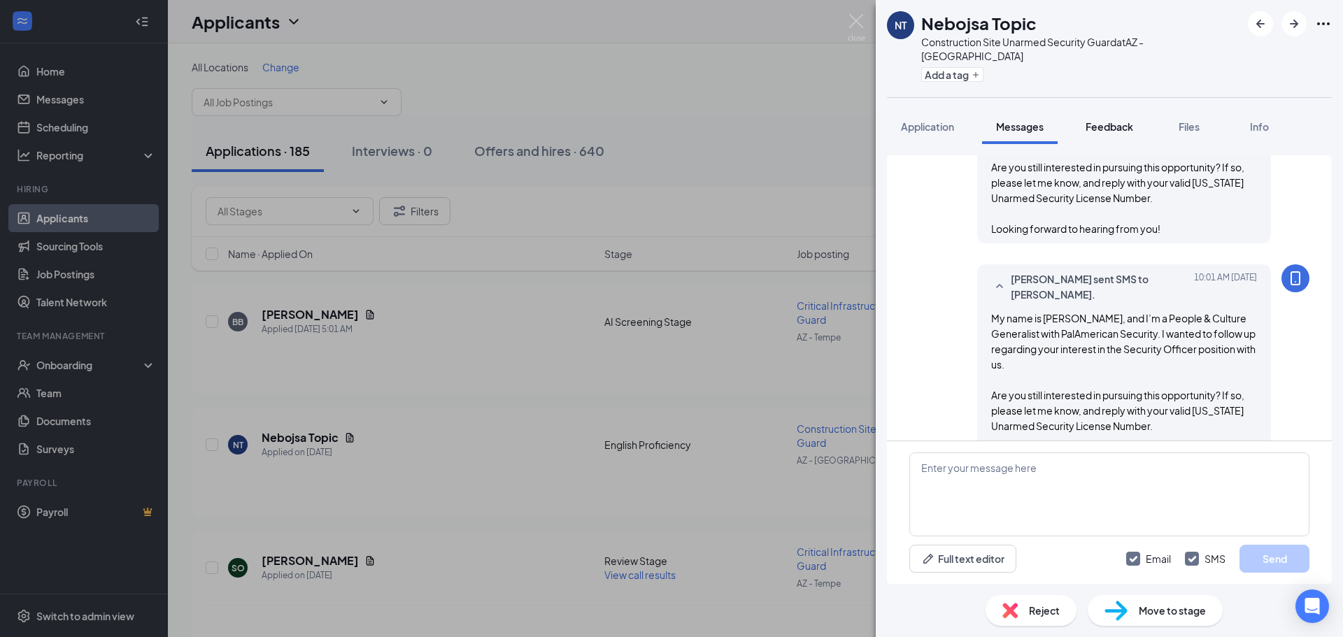
click at [1092, 120] on span "Feedback" at bounding box center [1109, 126] width 48 height 13
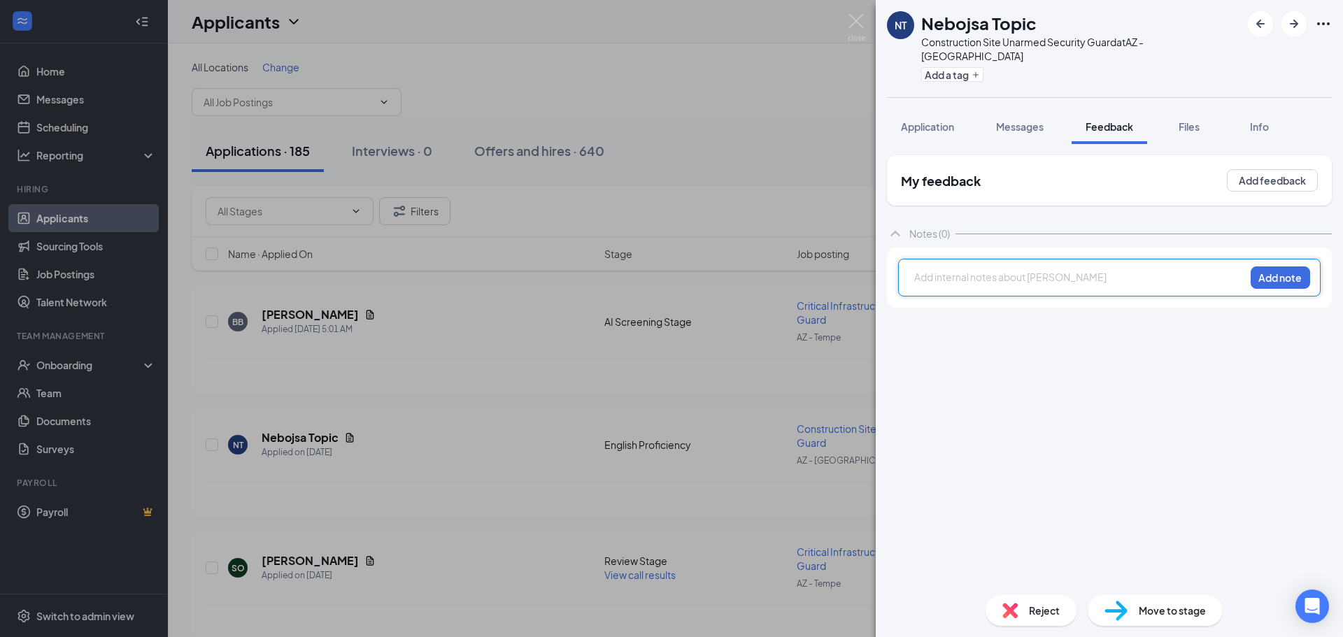
click at [976, 270] on div at bounding box center [1079, 277] width 329 height 15
click at [1277, 266] on button "Add note" at bounding box center [1280, 277] width 59 height 22
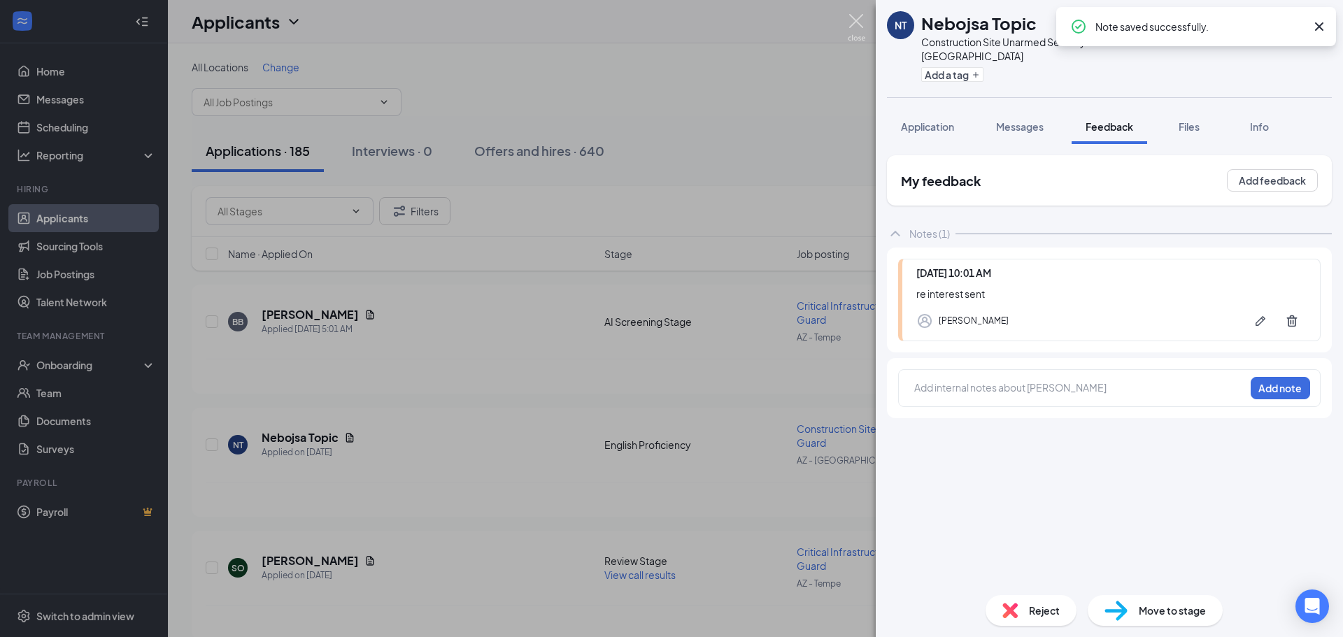
click at [855, 20] on img at bounding box center [856, 27] width 17 height 27
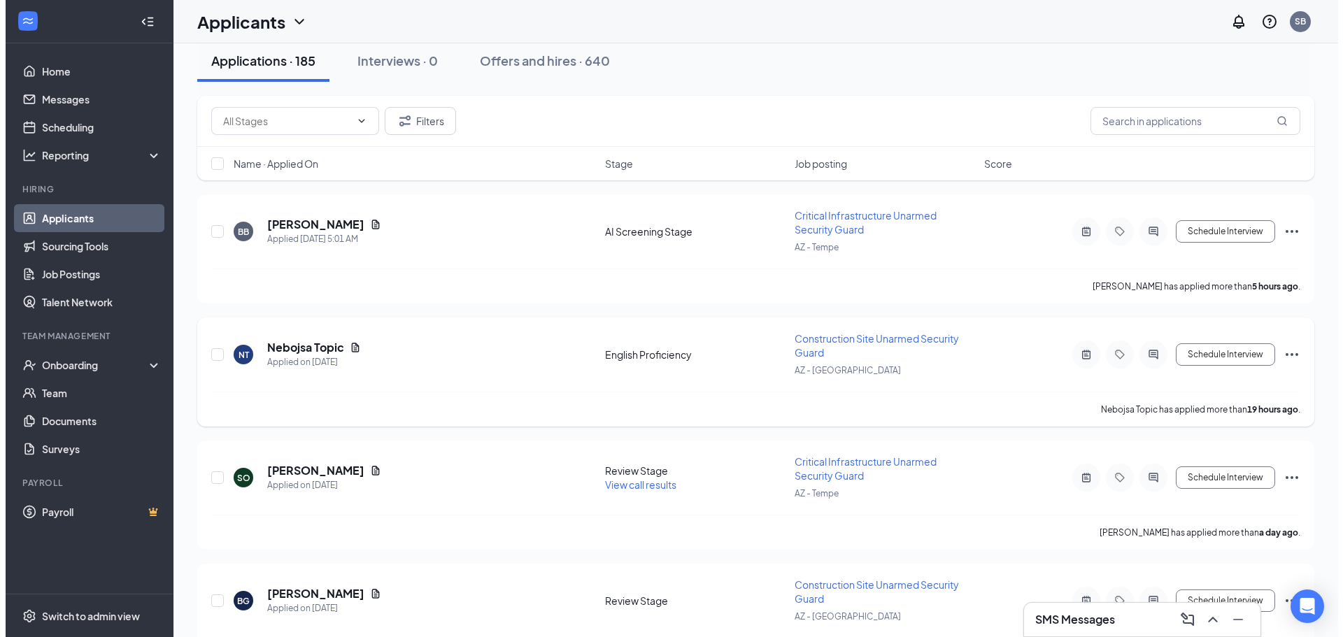
scroll to position [140, 0]
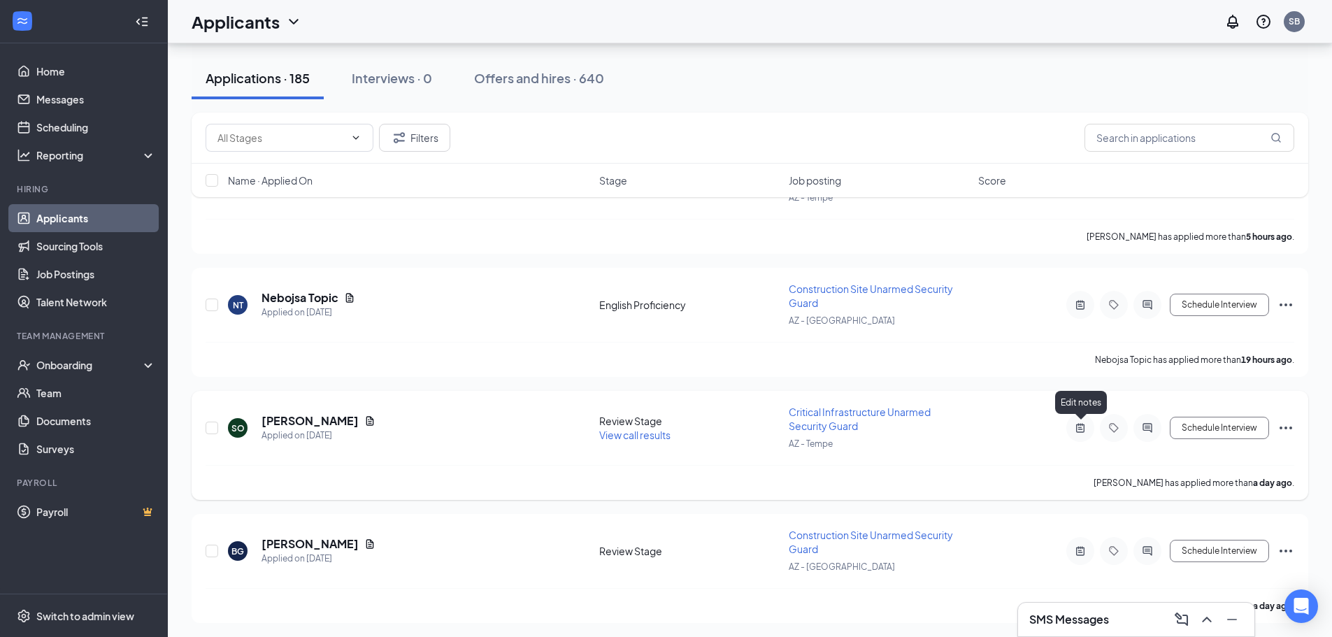
click at [1081, 424] on icon "ActiveNote" at bounding box center [1080, 427] width 17 height 11
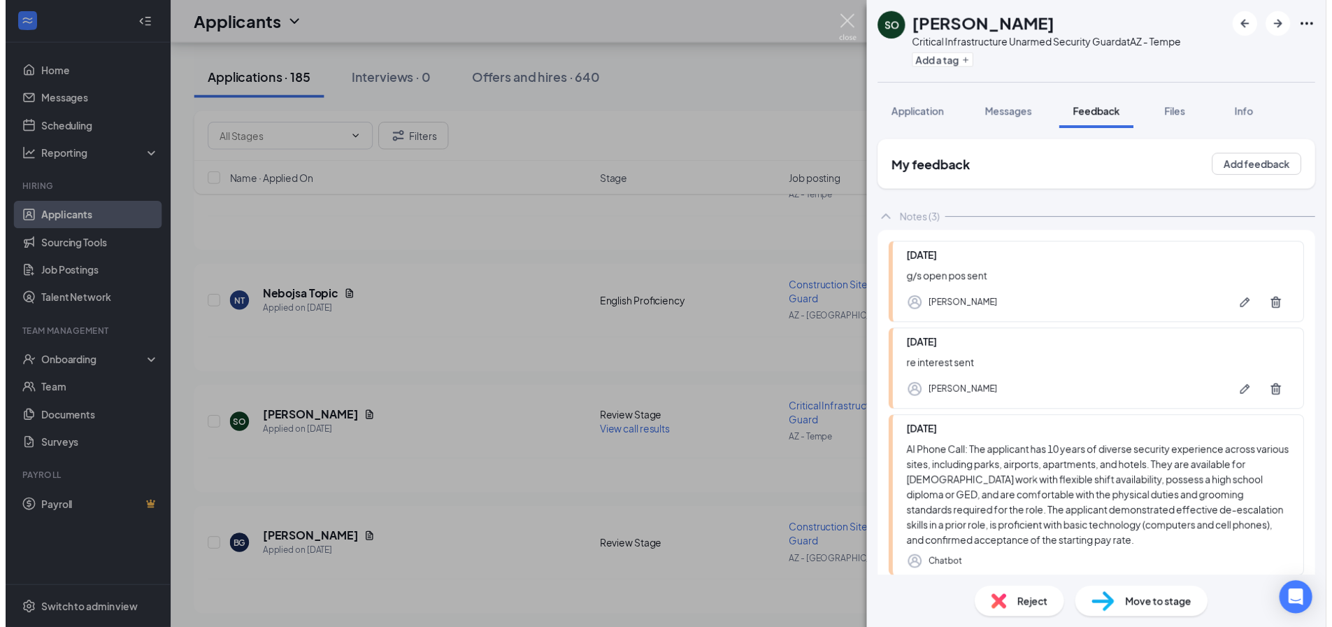
scroll to position [78, 0]
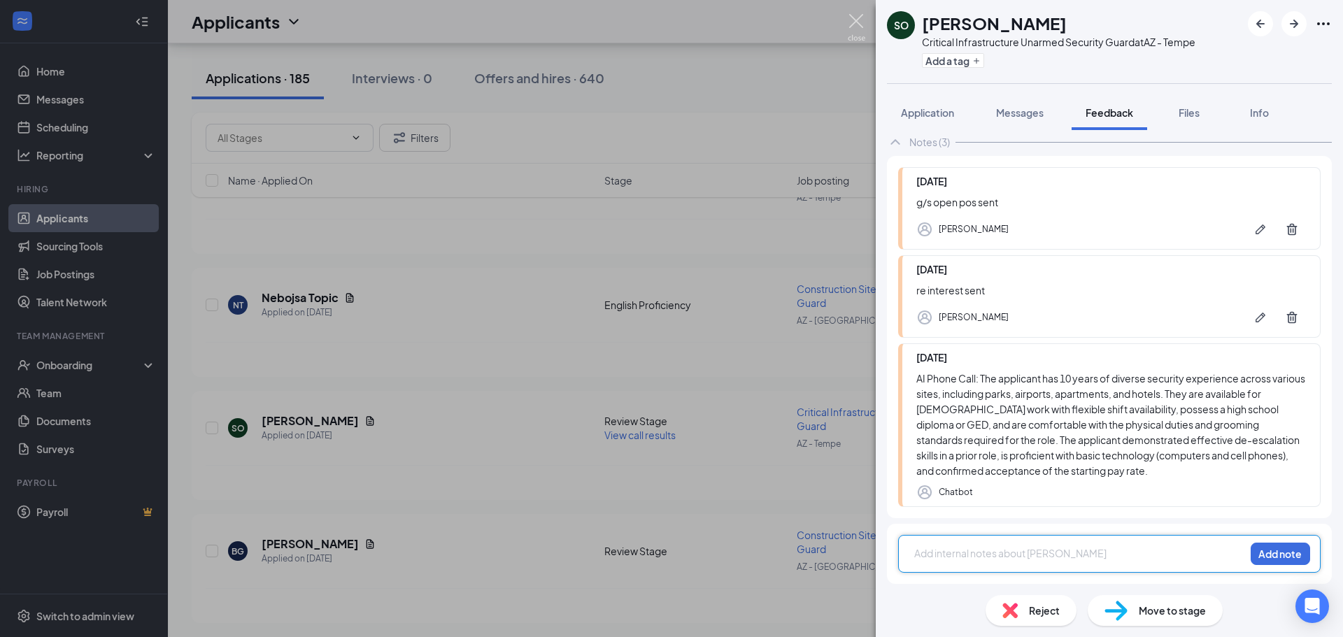
click at [852, 22] on img at bounding box center [856, 27] width 17 height 27
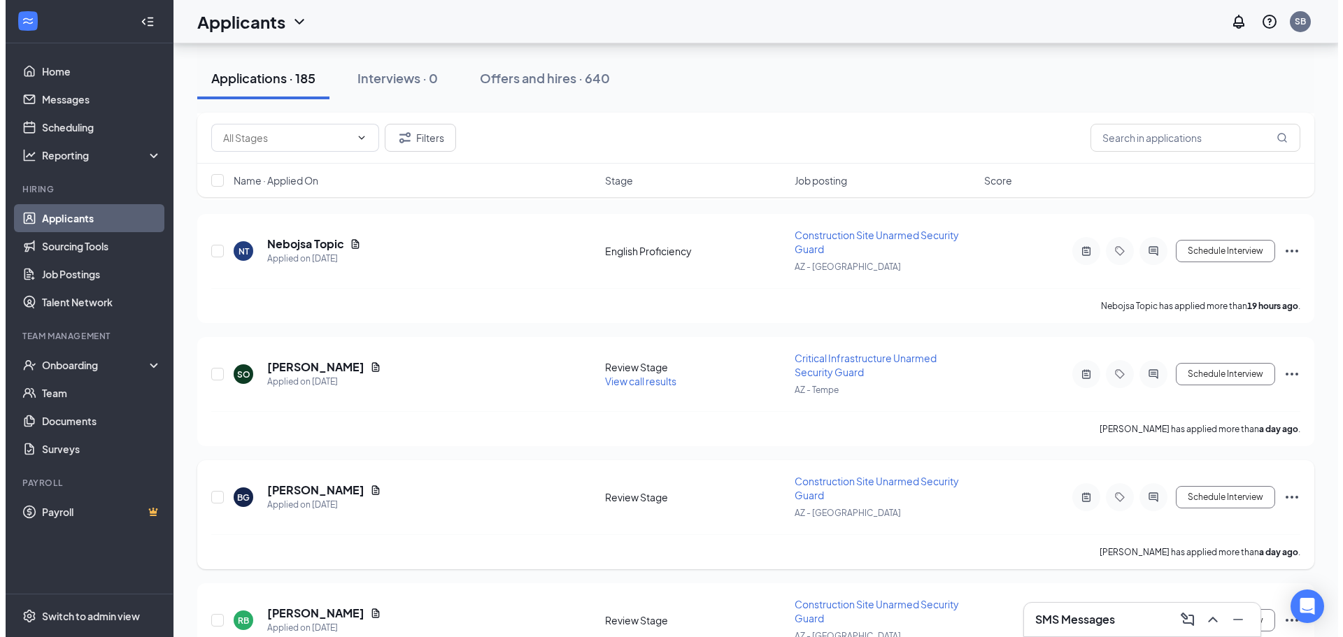
scroll to position [210, 0]
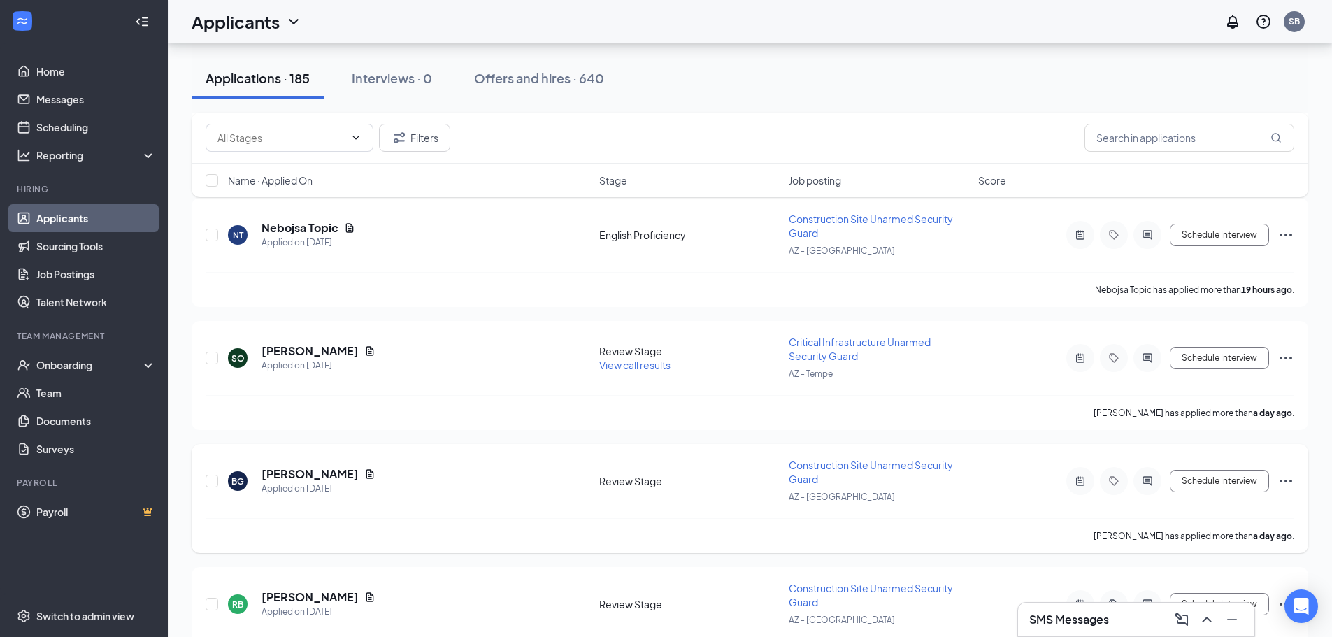
click at [1087, 475] on div at bounding box center [1081, 481] width 28 height 28
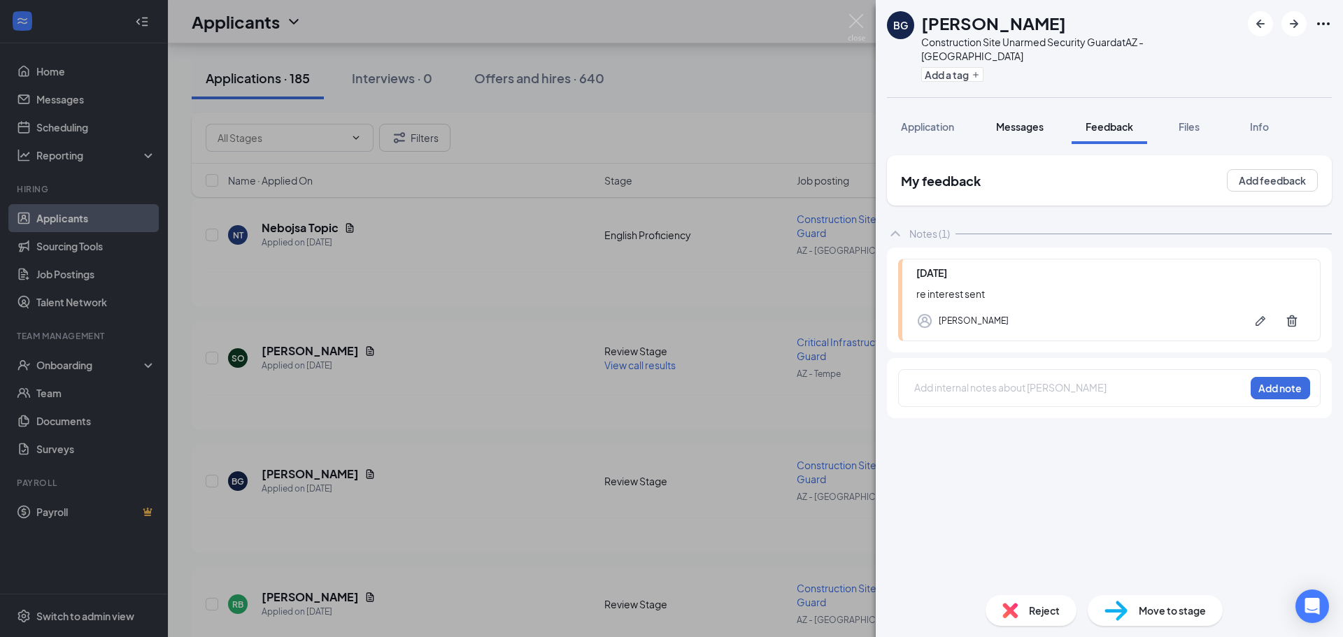
click at [1016, 120] on span "Messages" at bounding box center [1020, 126] width 48 height 13
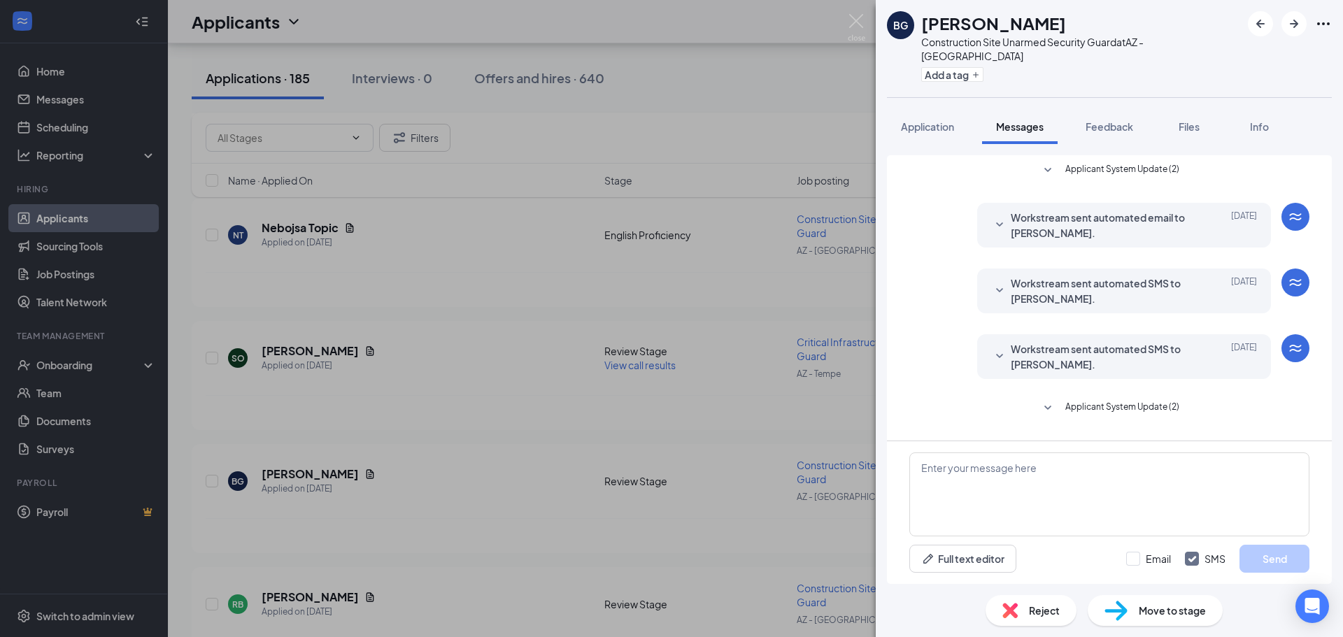
scroll to position [404, 0]
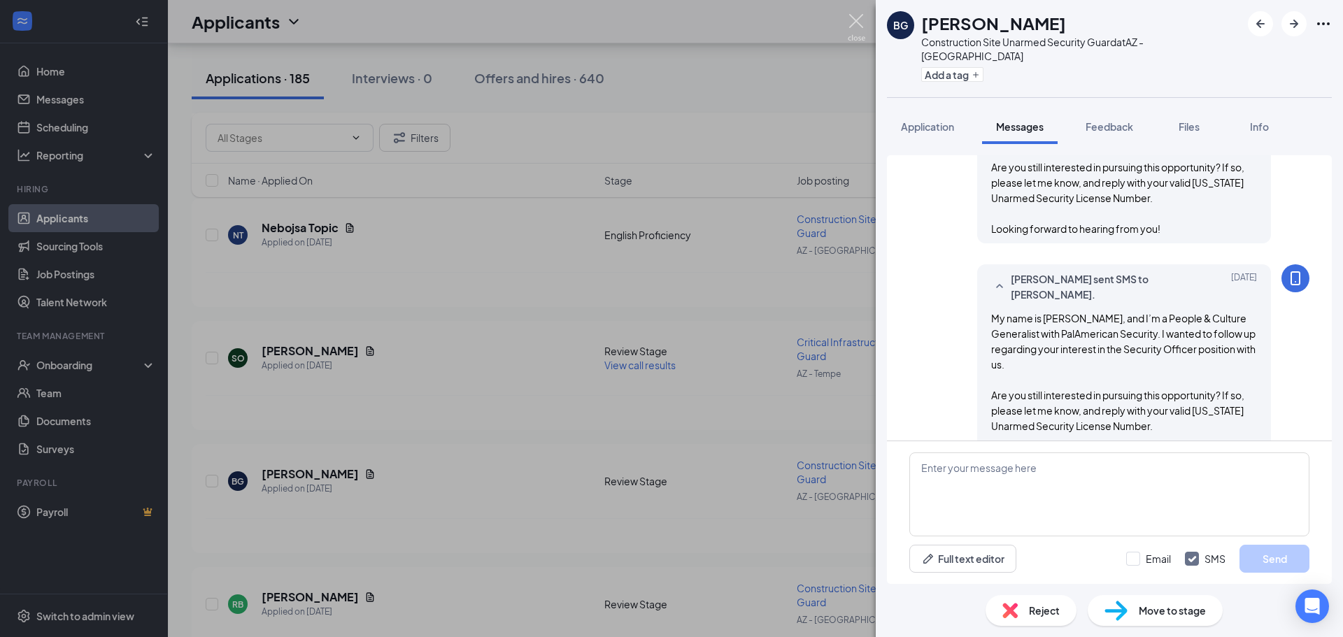
click at [860, 20] on img at bounding box center [856, 27] width 17 height 27
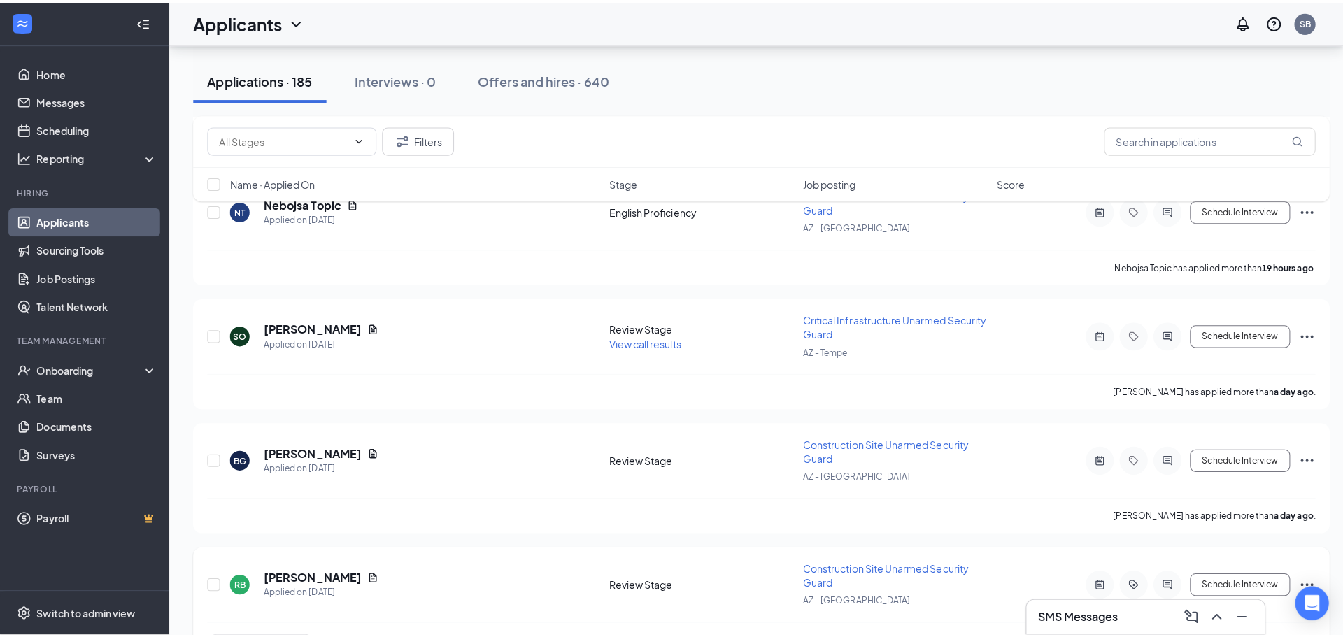
scroll to position [350, 0]
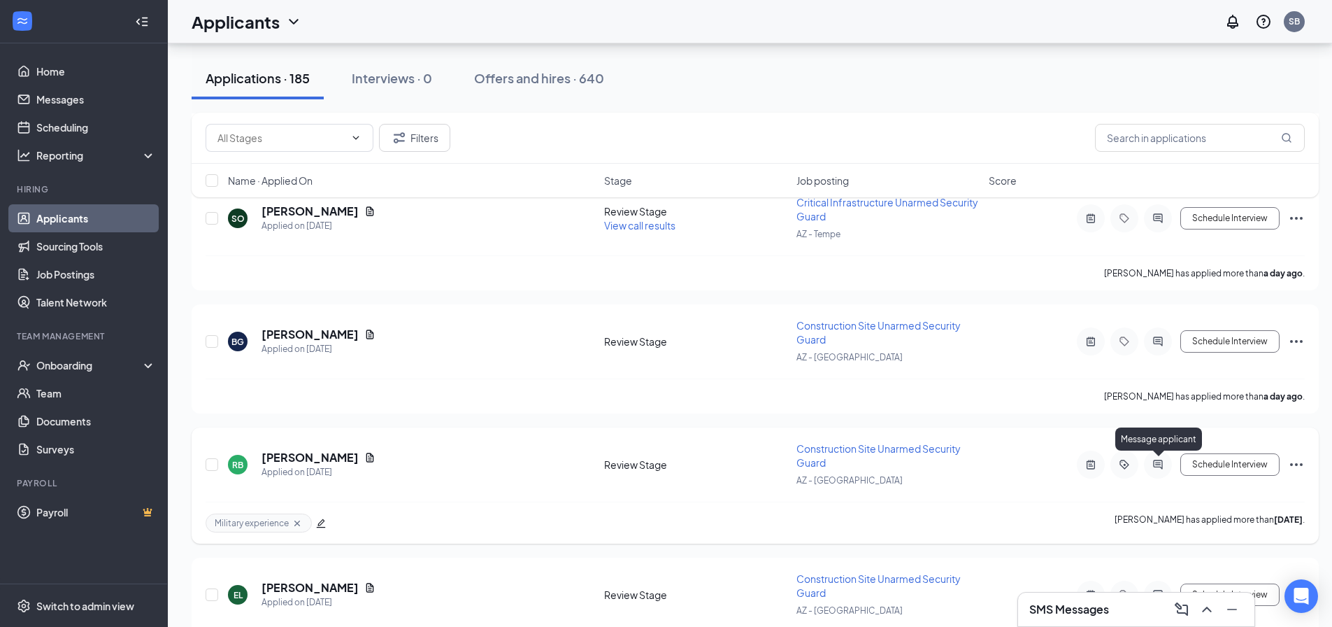
click at [1157, 462] on icon "ActiveChat" at bounding box center [1157, 464] width 9 height 9
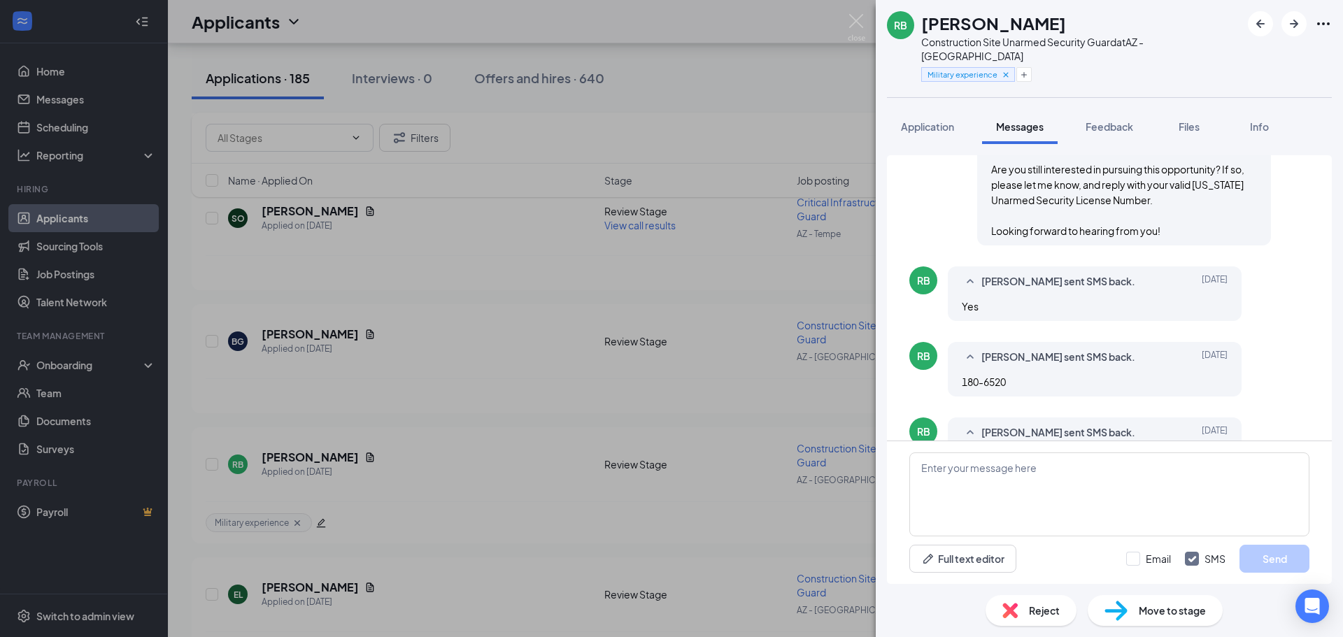
scroll to position [610, 0]
drag, startPoint x: 1013, startPoint y: 337, endPoint x: 964, endPoint y: 340, distance: 49.7
click at [964, 373] on div "180-6520" at bounding box center [1095, 380] width 266 height 15
click at [922, 120] on span "Application" at bounding box center [927, 126] width 53 height 13
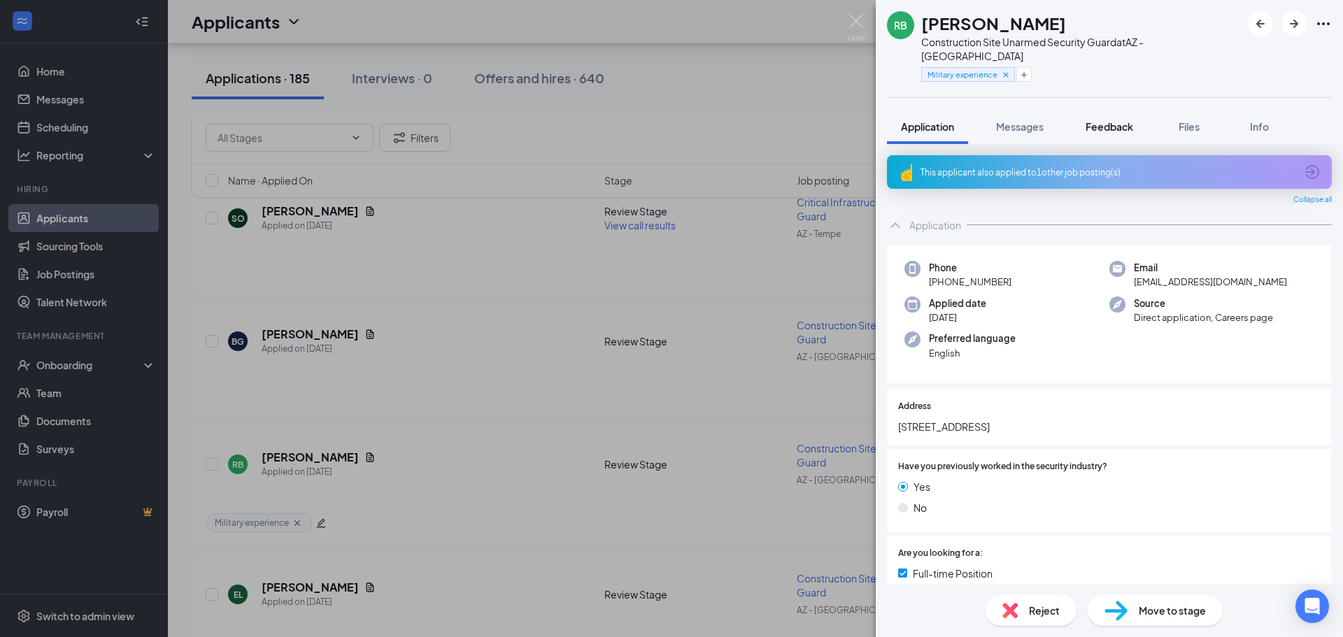
click at [1116, 120] on span "Feedback" at bounding box center [1109, 126] width 48 height 13
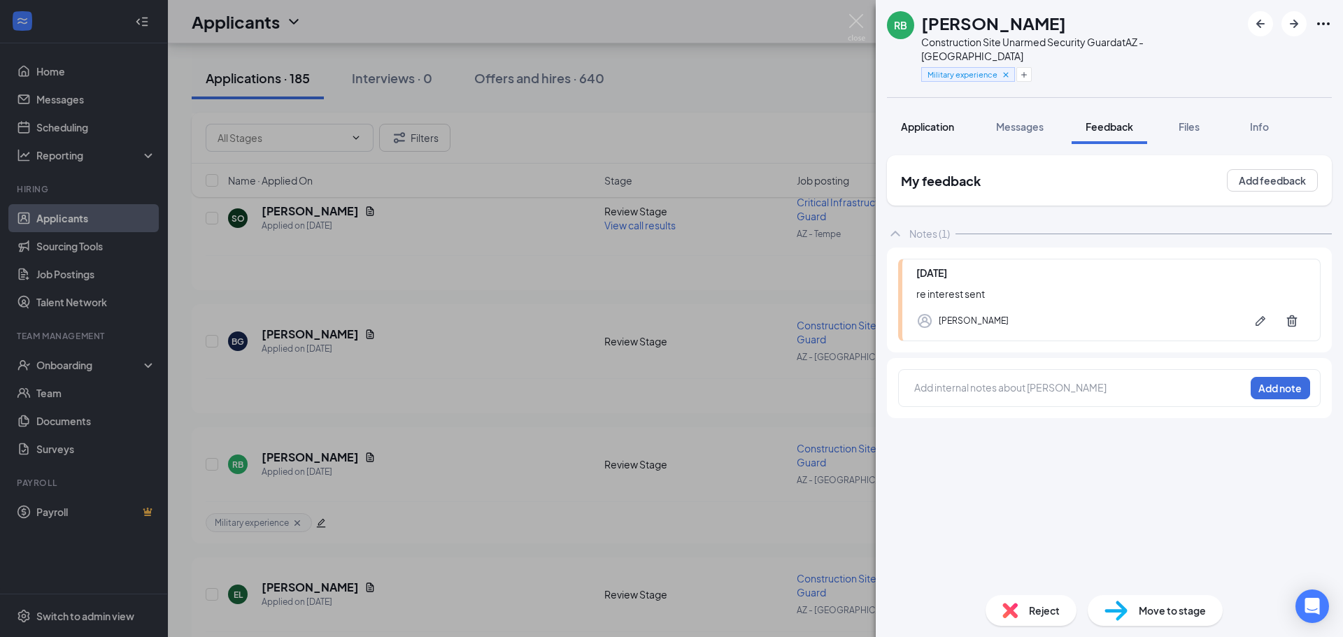
click at [927, 120] on span "Application" at bounding box center [927, 126] width 53 height 13
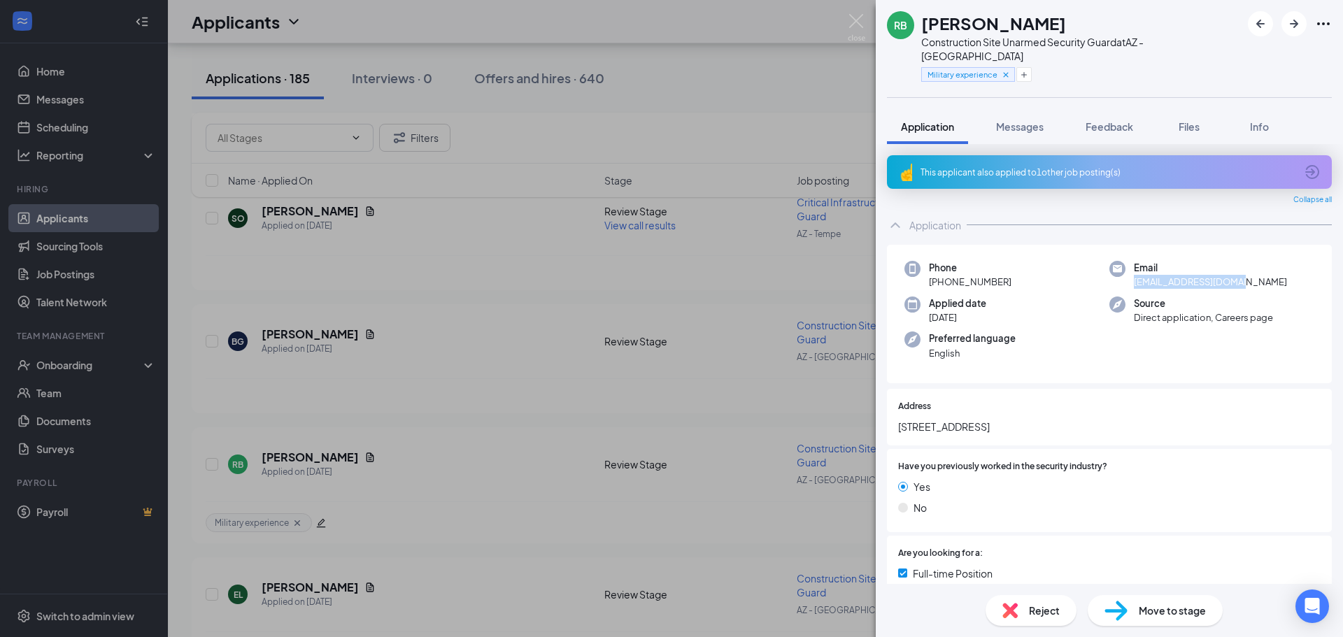
drag, startPoint x: 1245, startPoint y: 267, endPoint x: 1128, endPoint y: 269, distance: 116.8
click at [1128, 269] on div "Email [EMAIL_ADDRESS][DOMAIN_NAME]" at bounding box center [1211, 275] width 205 height 29
copy span "[EMAIL_ADDRESS][DOMAIN_NAME]"
